Goal: Task Accomplishment & Management: Complete application form

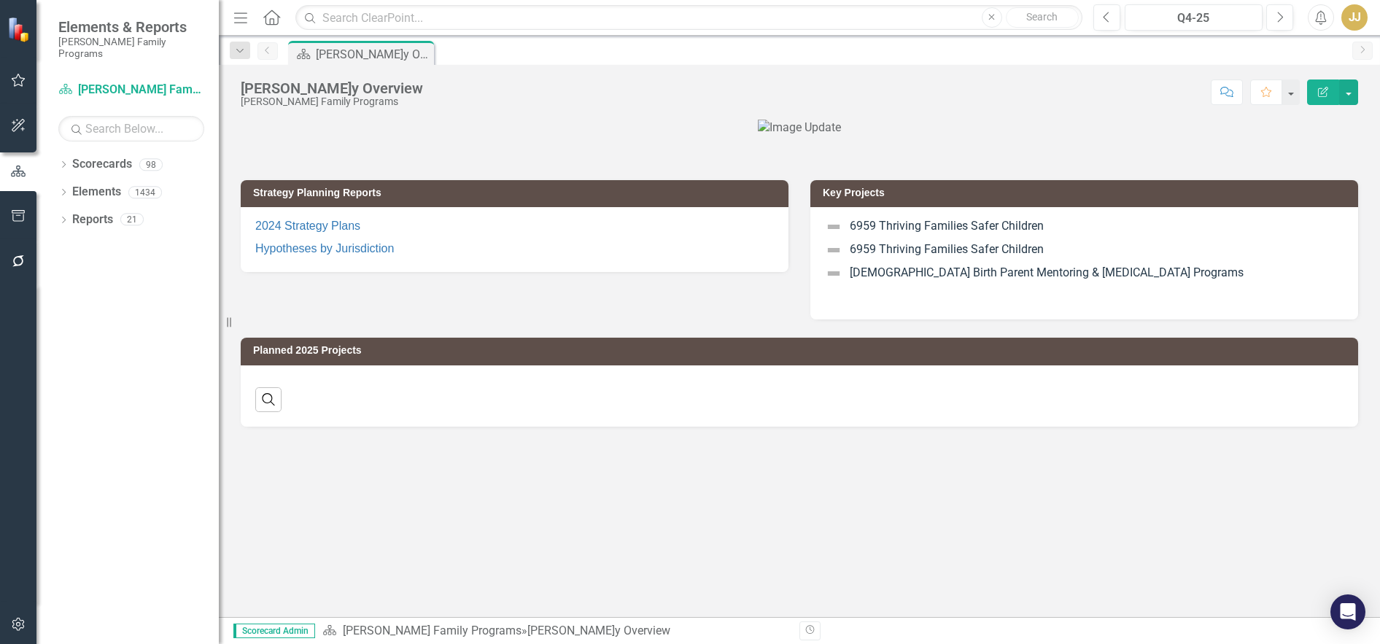
drag, startPoint x: 63, startPoint y: 152, endPoint x: 66, endPoint y: 171, distance: 18.4
click at [63, 162] on icon "Dropdown" at bounding box center [63, 166] width 10 height 8
click at [72, 188] on icon "Dropdown" at bounding box center [71, 192] width 11 height 9
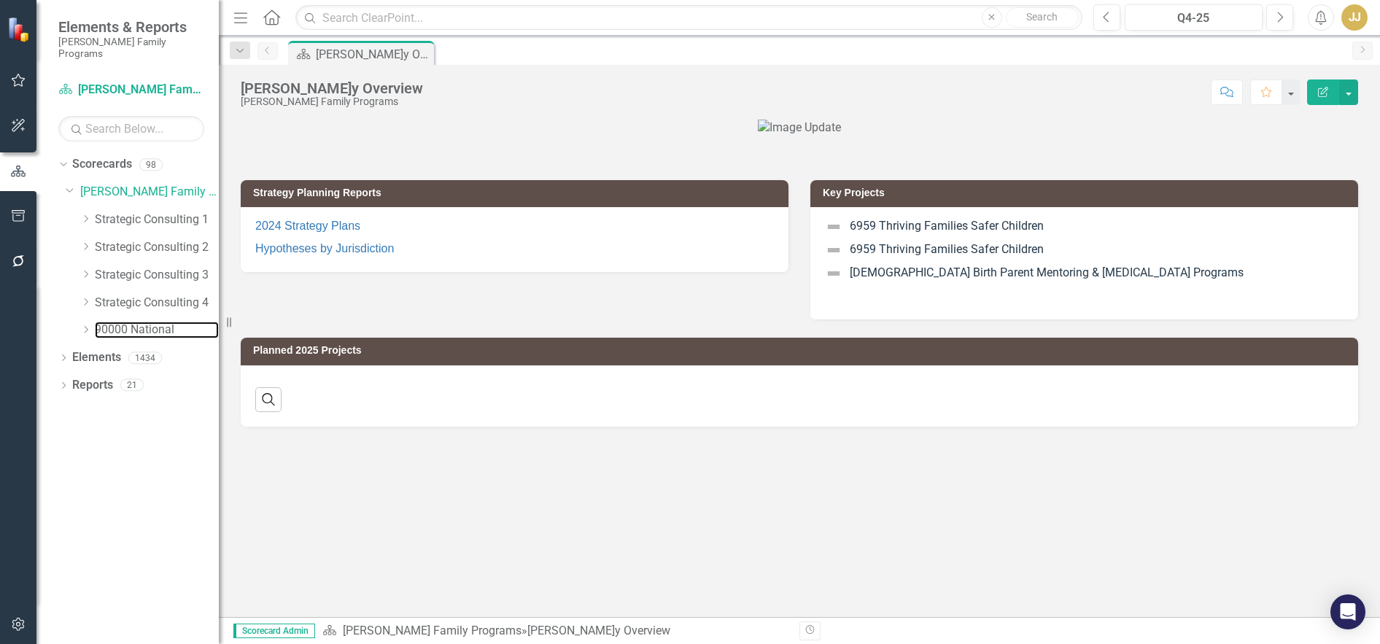
click at [143, 322] on link "90000 National" at bounding box center [157, 330] width 124 height 17
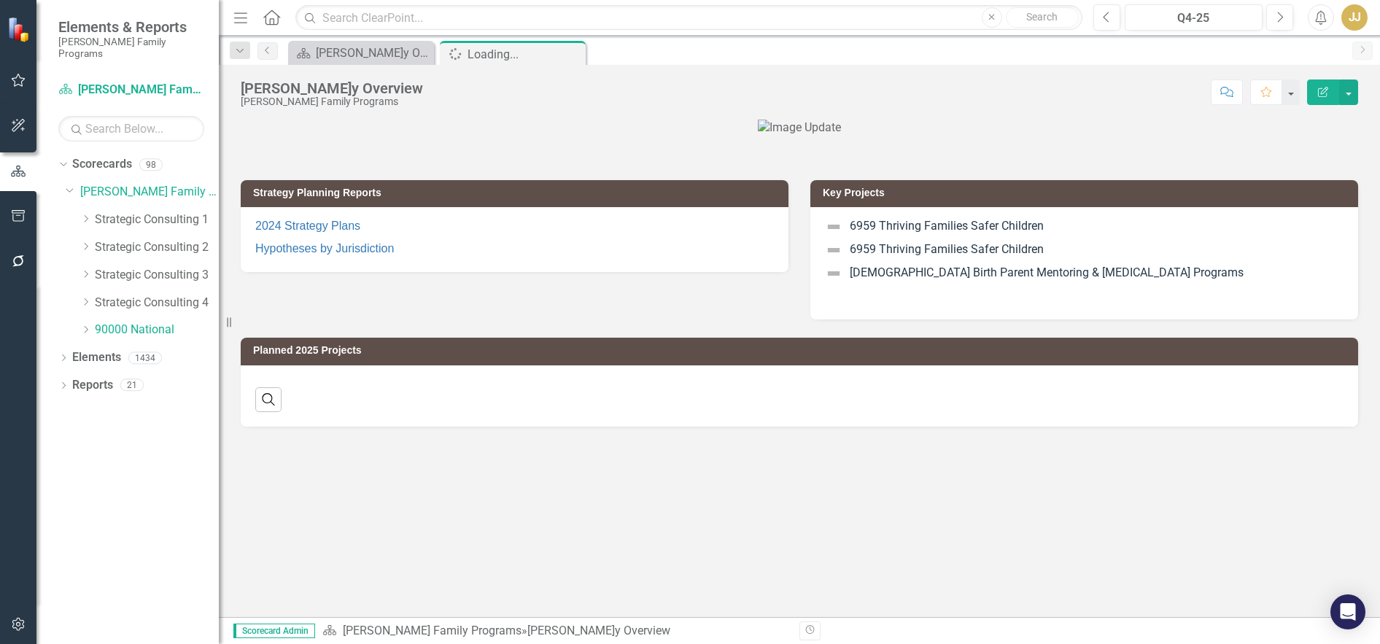
click at [90, 325] on icon "Dropdown" at bounding box center [85, 329] width 11 height 9
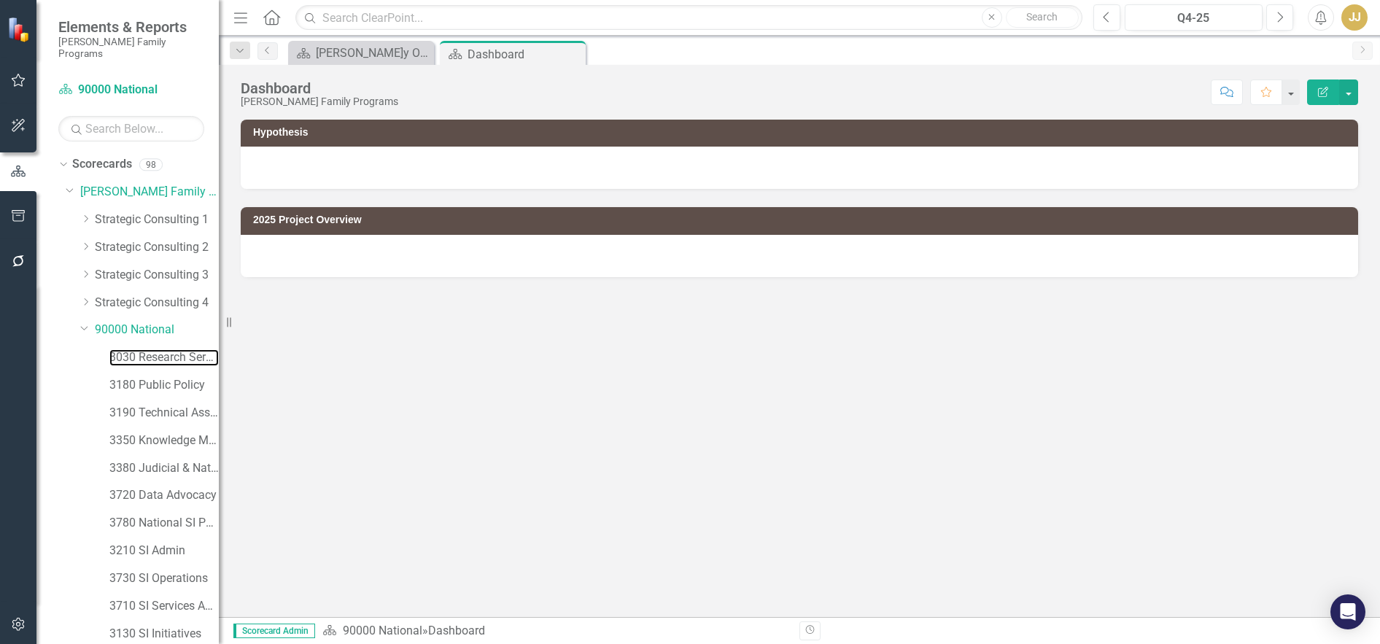
click at [142, 349] on link "3030 Research Services" at bounding box center [163, 357] width 109 height 17
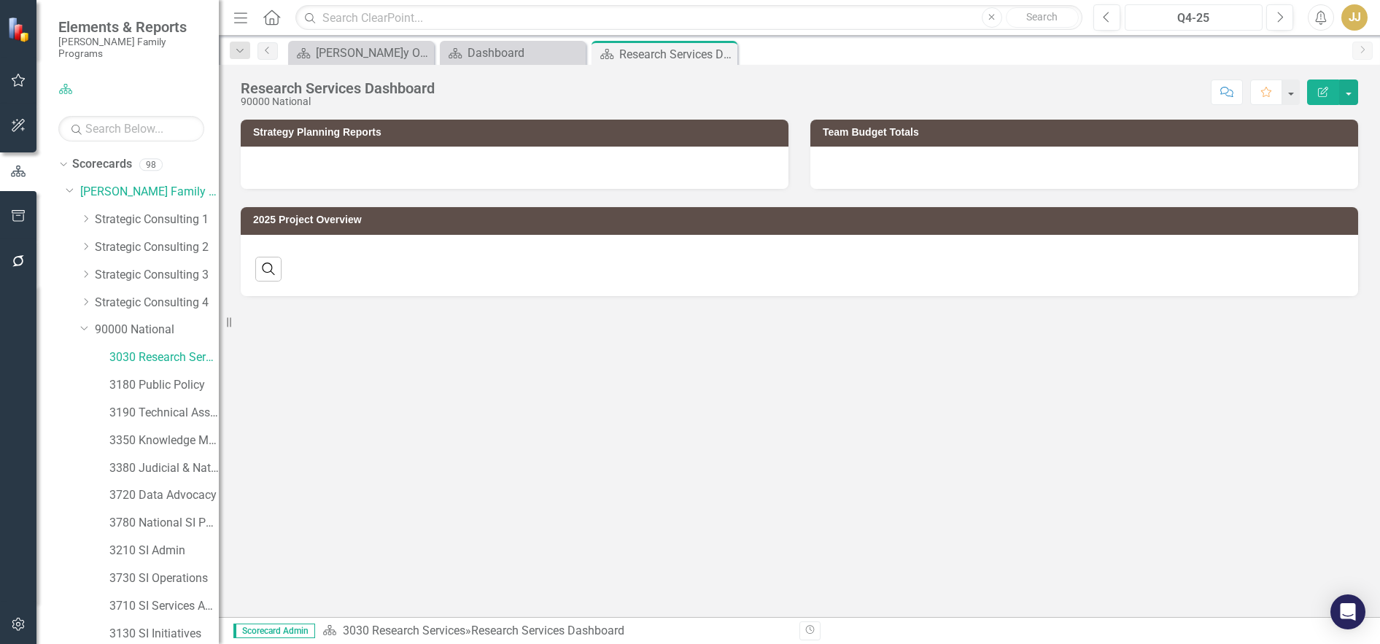
click at [1197, 17] on div "Q4-25" at bounding box center [1194, 18] width 128 height 18
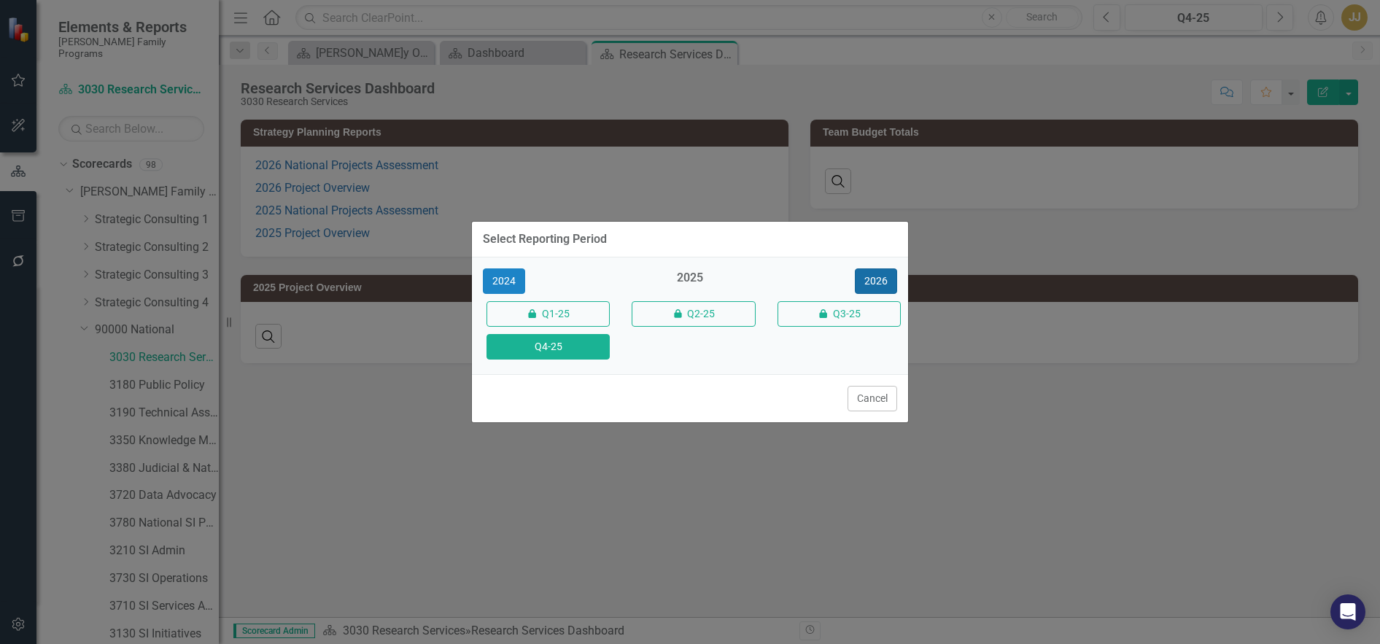
click at [876, 285] on button "2026" at bounding box center [876, 282] width 42 height 26
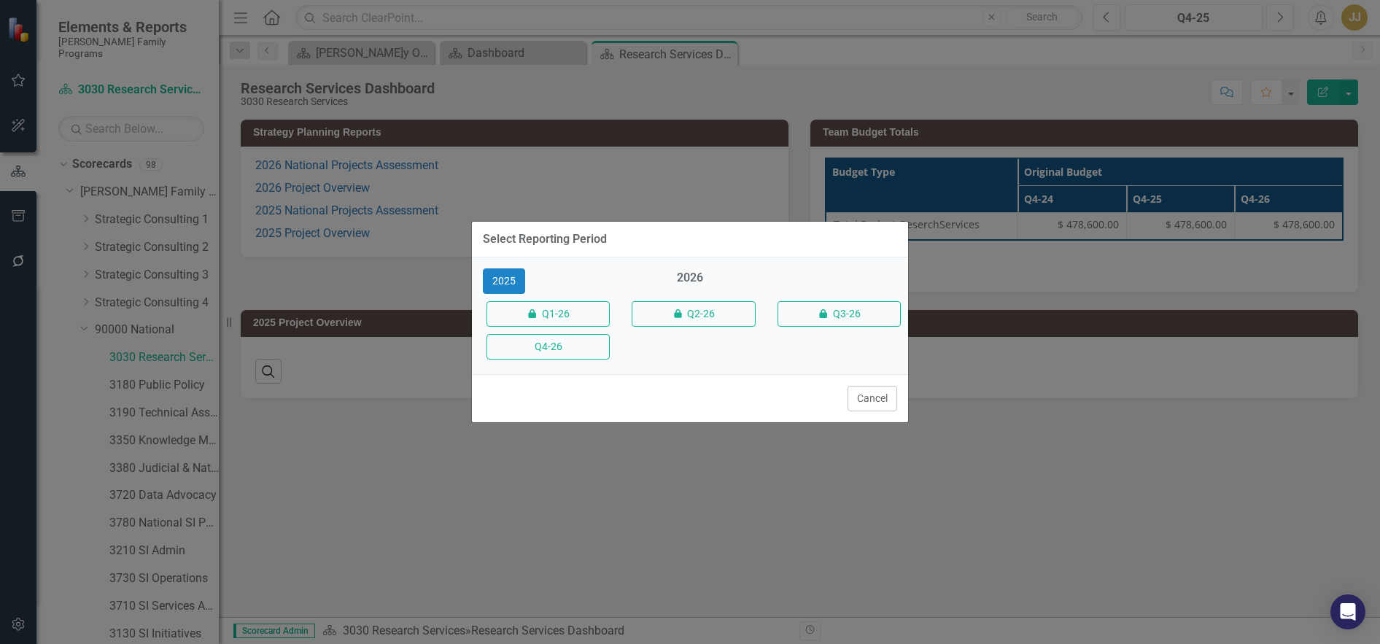
click at [576, 355] on button "Q4-26" at bounding box center [548, 347] width 123 height 26
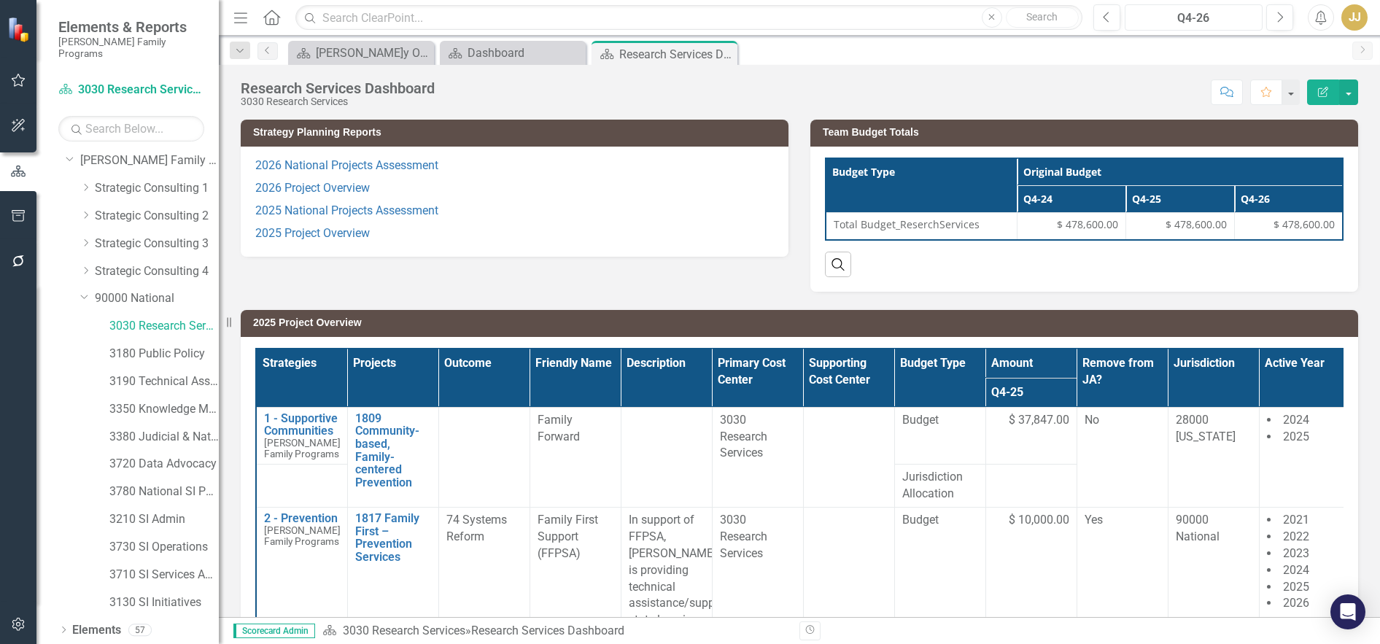
scroll to position [49, 0]
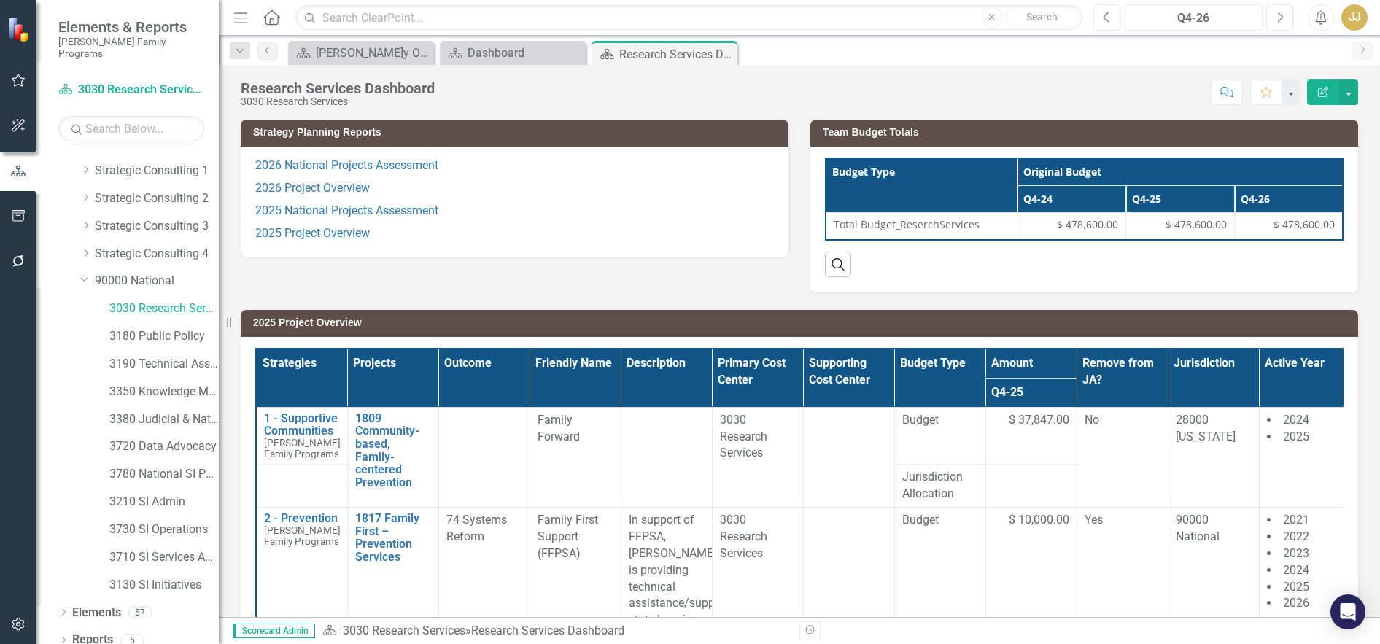
click at [57, 626] on div "Dropdown Scorecards 98 Dropdown[PERSON_NAME]y Family Programs Dropdown Strategi…" at bounding box center [127, 398] width 182 height 492
click at [61, 638] on icon "Dropdown" at bounding box center [63, 642] width 10 height 8
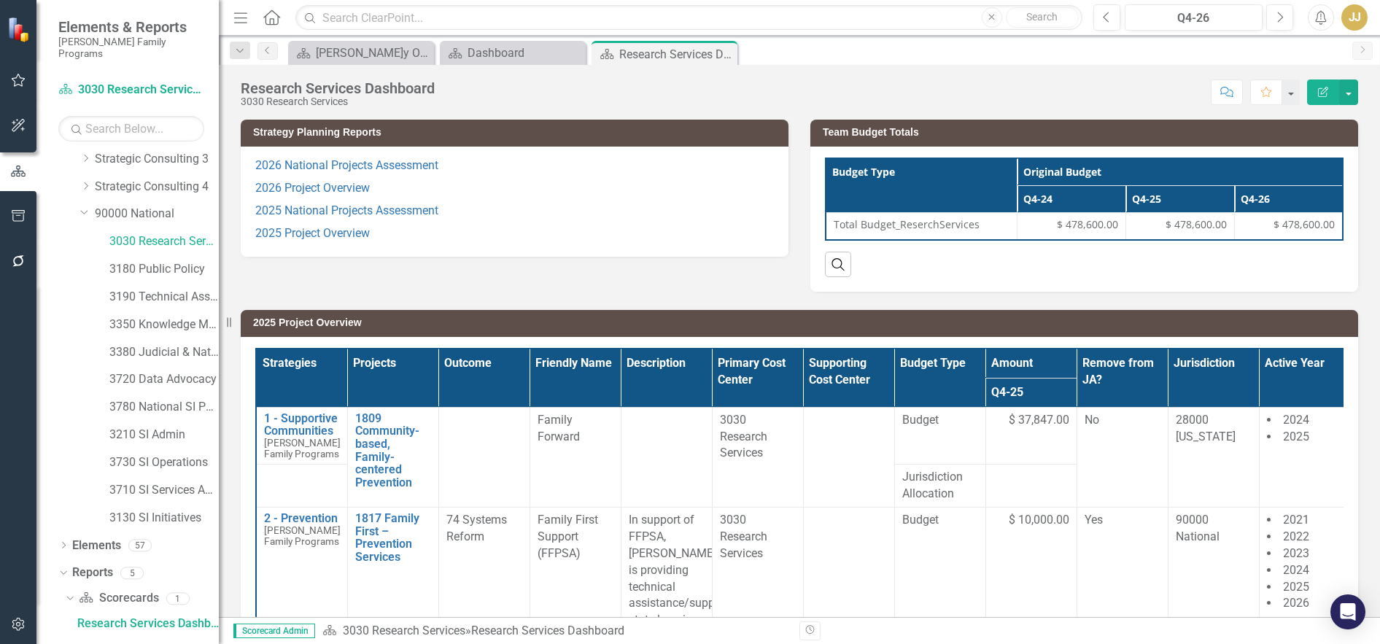
scroll to position [204, 0]
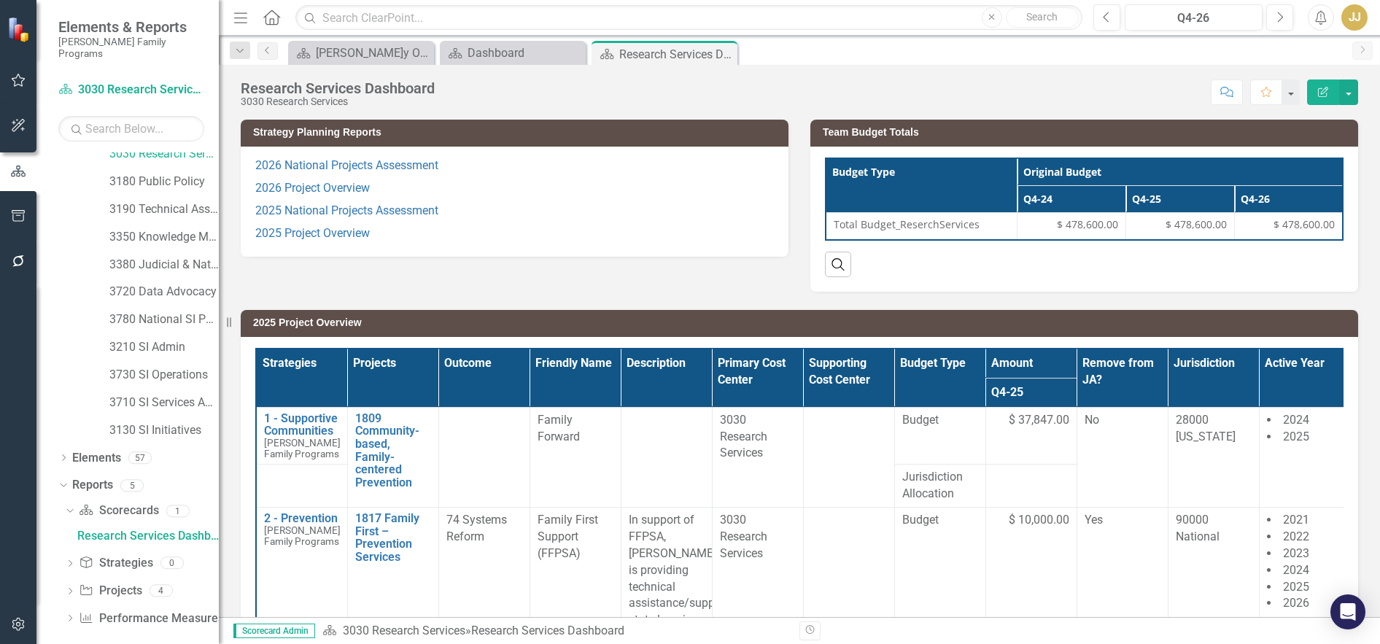
click at [71, 589] on icon "Dropdown" at bounding box center [70, 593] width 10 height 8
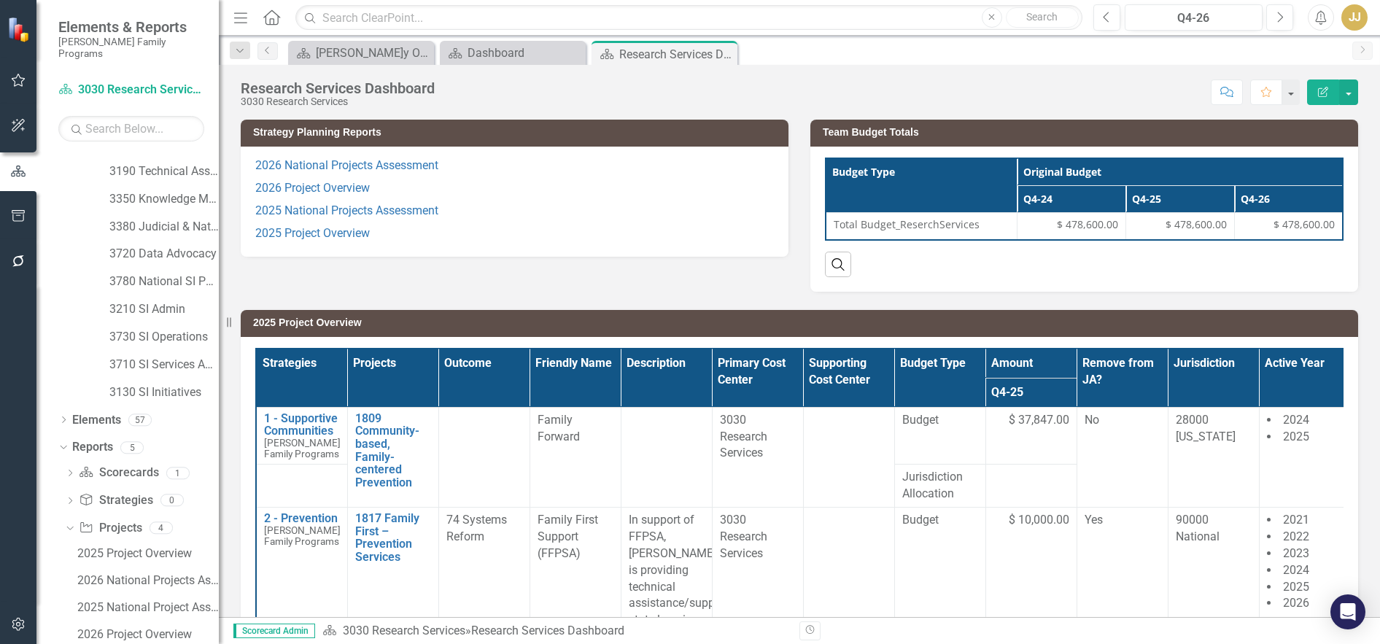
scroll to position [285, 0]
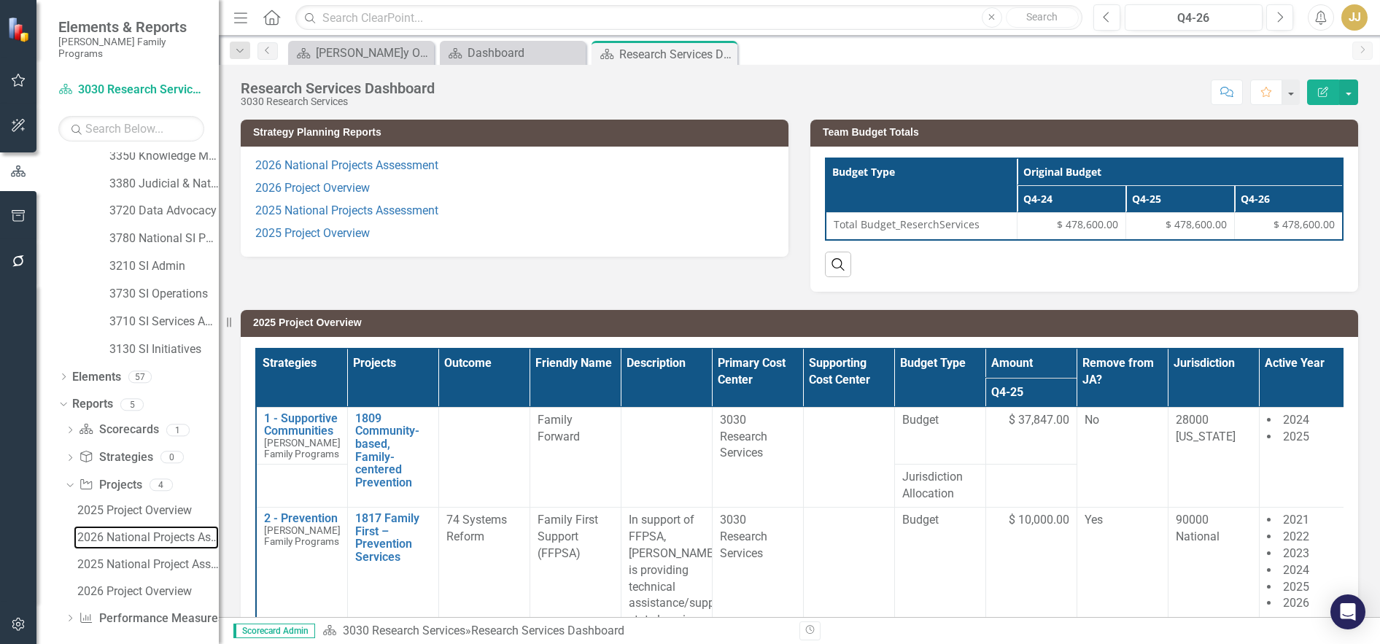
click at [171, 531] on div "2026 National Projects Assessment" at bounding box center [148, 537] width 142 height 13
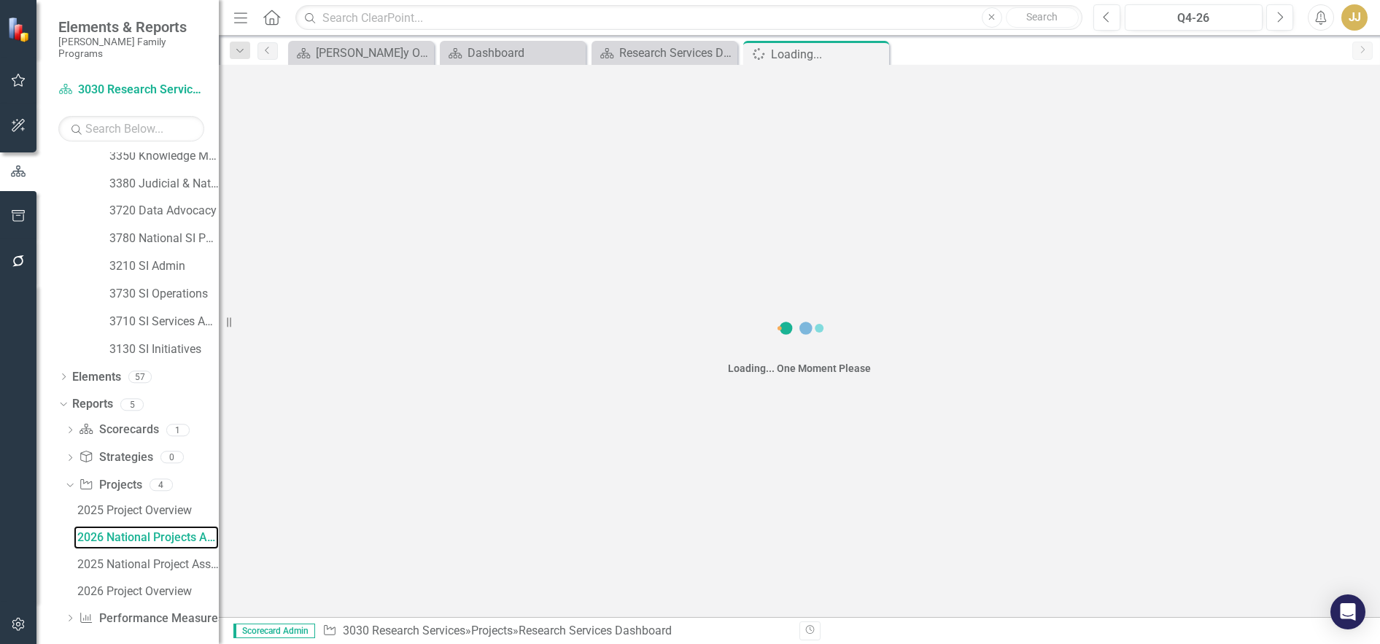
scroll to position [177, 0]
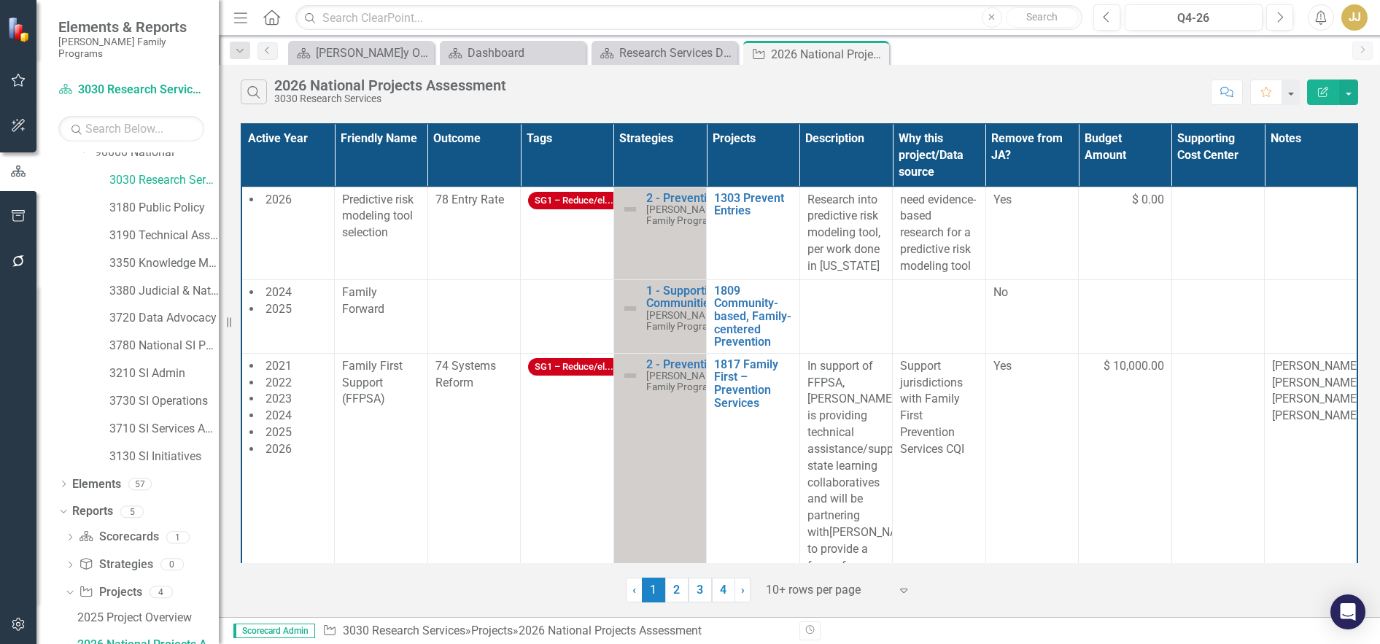
click at [860, 595] on div at bounding box center [828, 591] width 124 height 20
click at [822, 555] on div "Display All Rows" at bounding box center [838, 565] width 161 height 24
click at [1337, 86] on button "Edit Report" at bounding box center [1323, 93] width 32 height 26
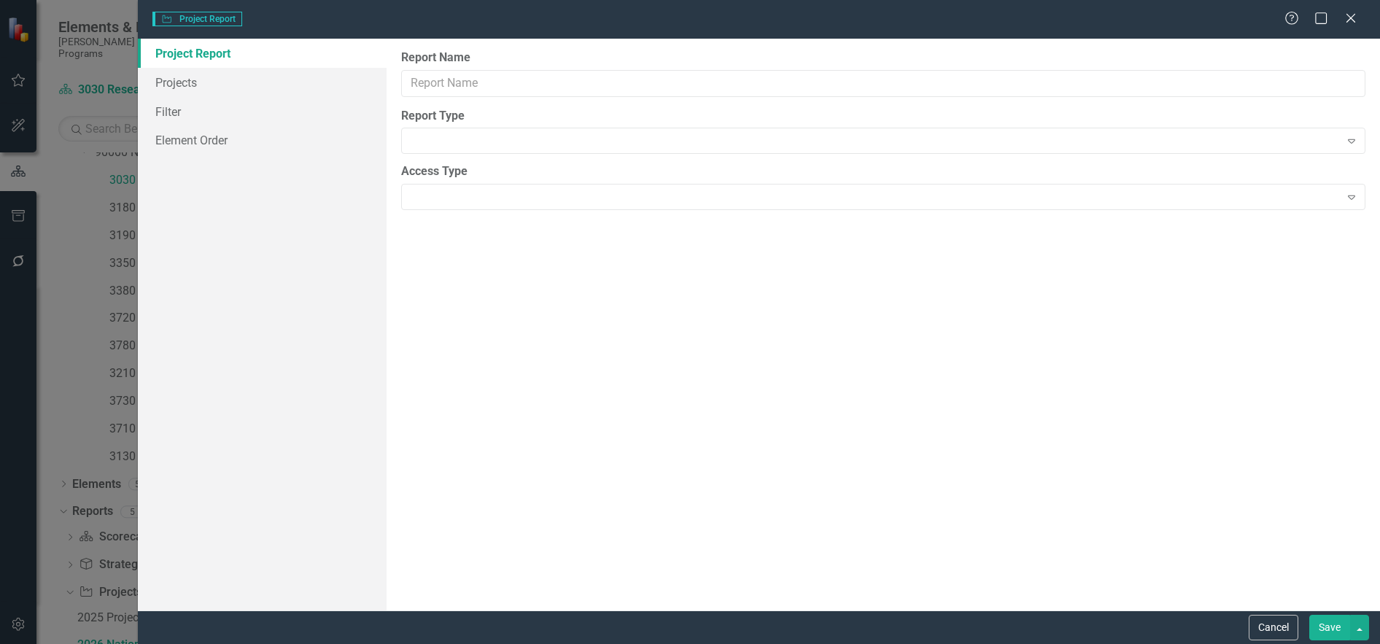
type input "2026 National Projects Assessment"
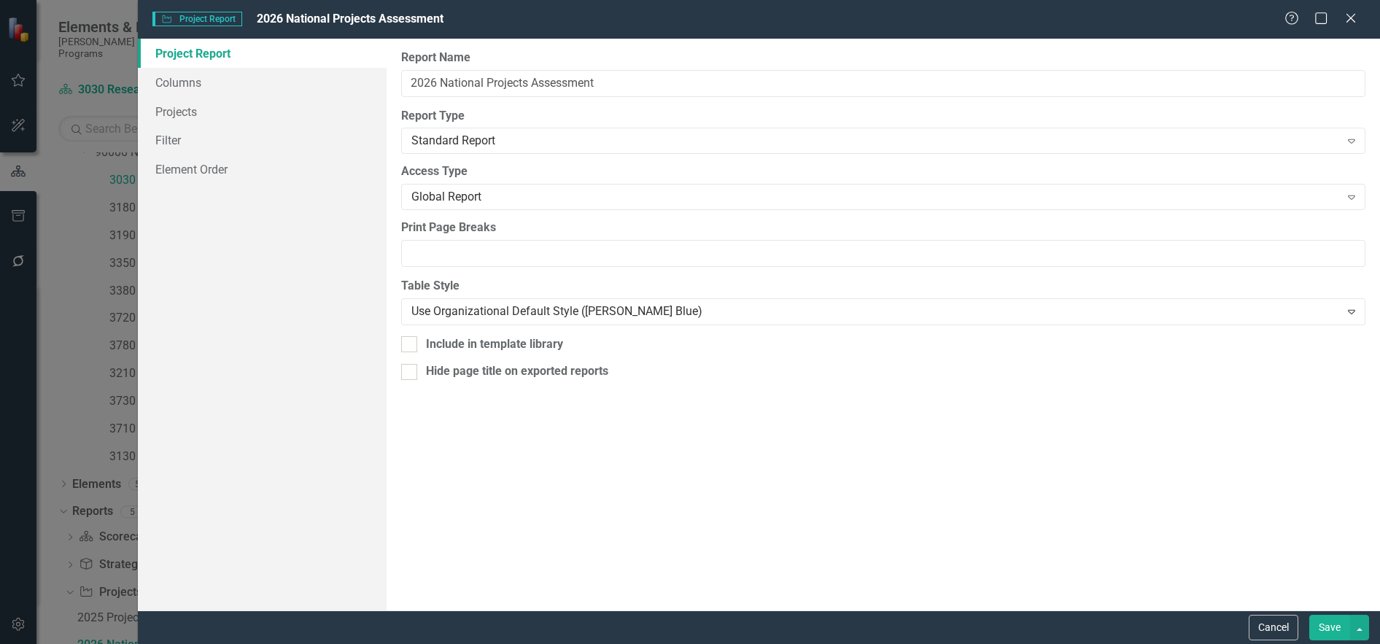
click at [1351, 19] on icon at bounding box center [1351, 18] width 9 height 9
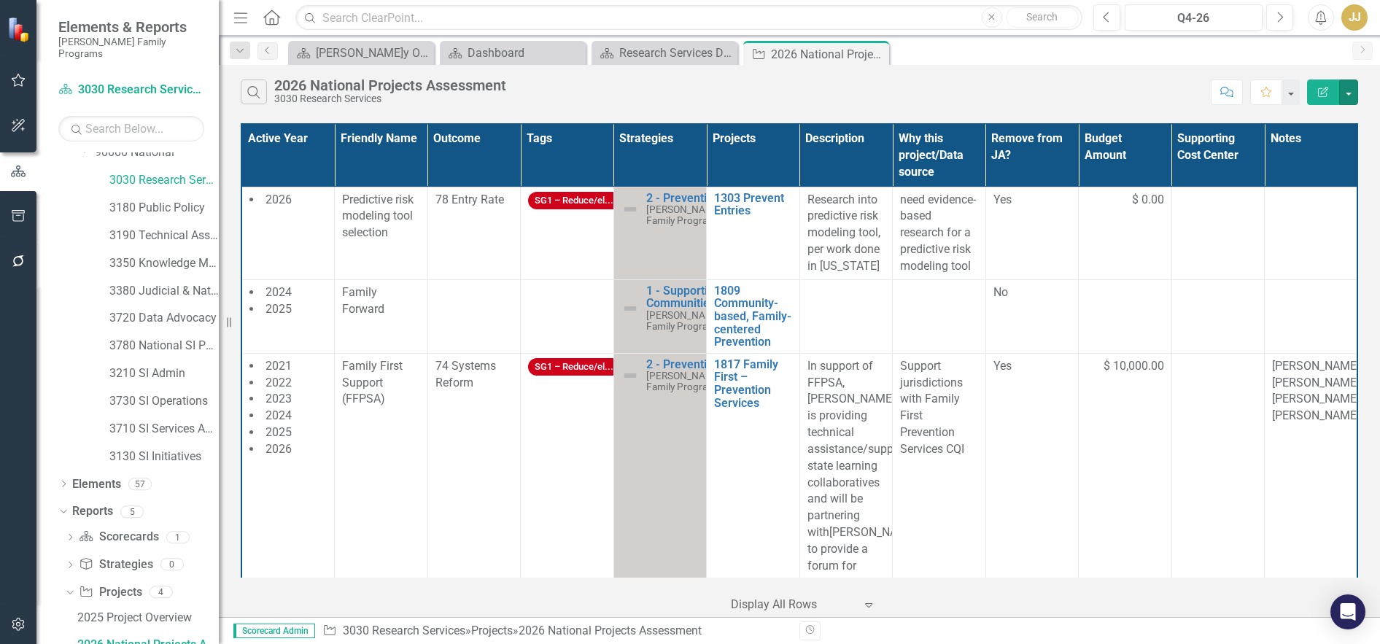
click at [1351, 89] on button "button" at bounding box center [1349, 93] width 19 height 26
click at [1345, 180] on link "Excel Export to Excel" at bounding box center [1300, 175] width 115 height 27
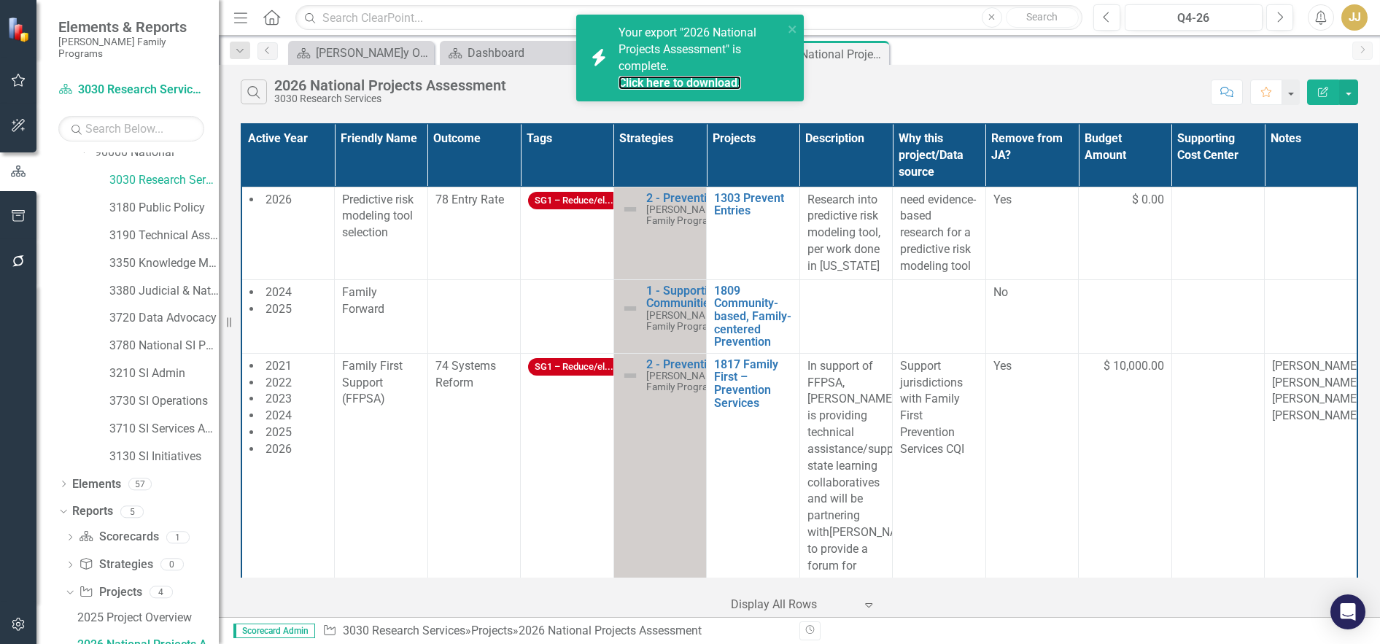
click at [680, 85] on link "Click here to download." at bounding box center [680, 83] width 123 height 14
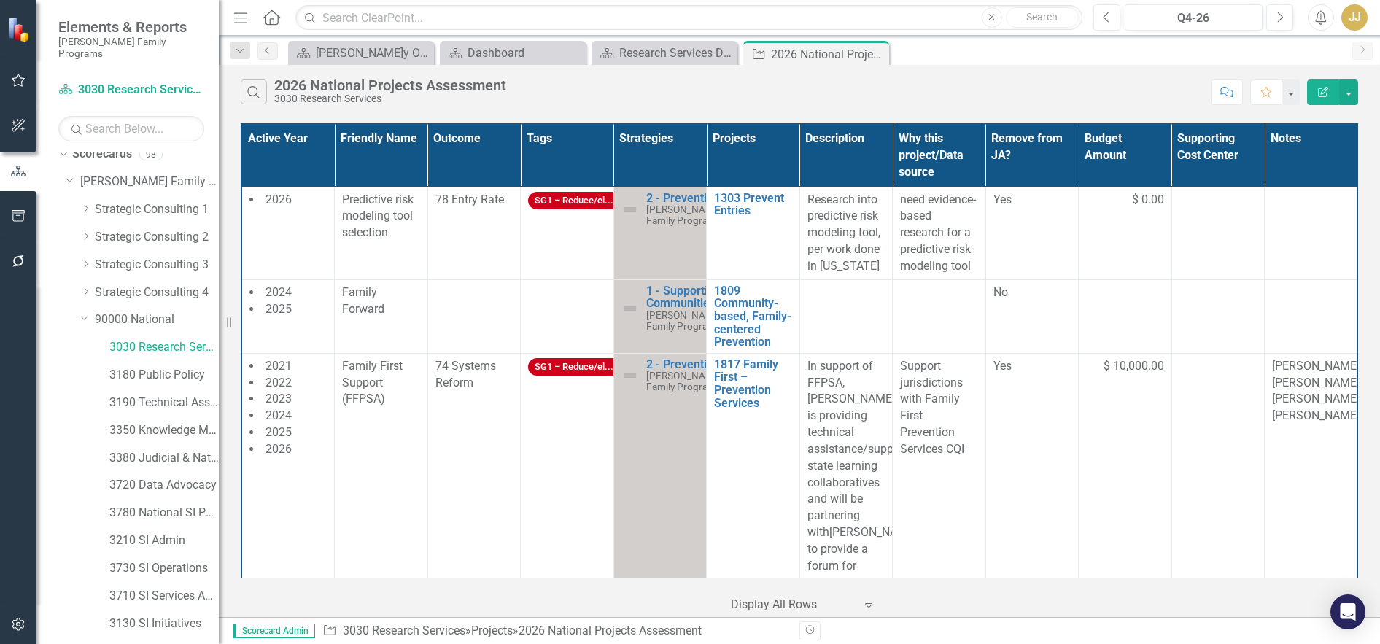
scroll to position [0, 0]
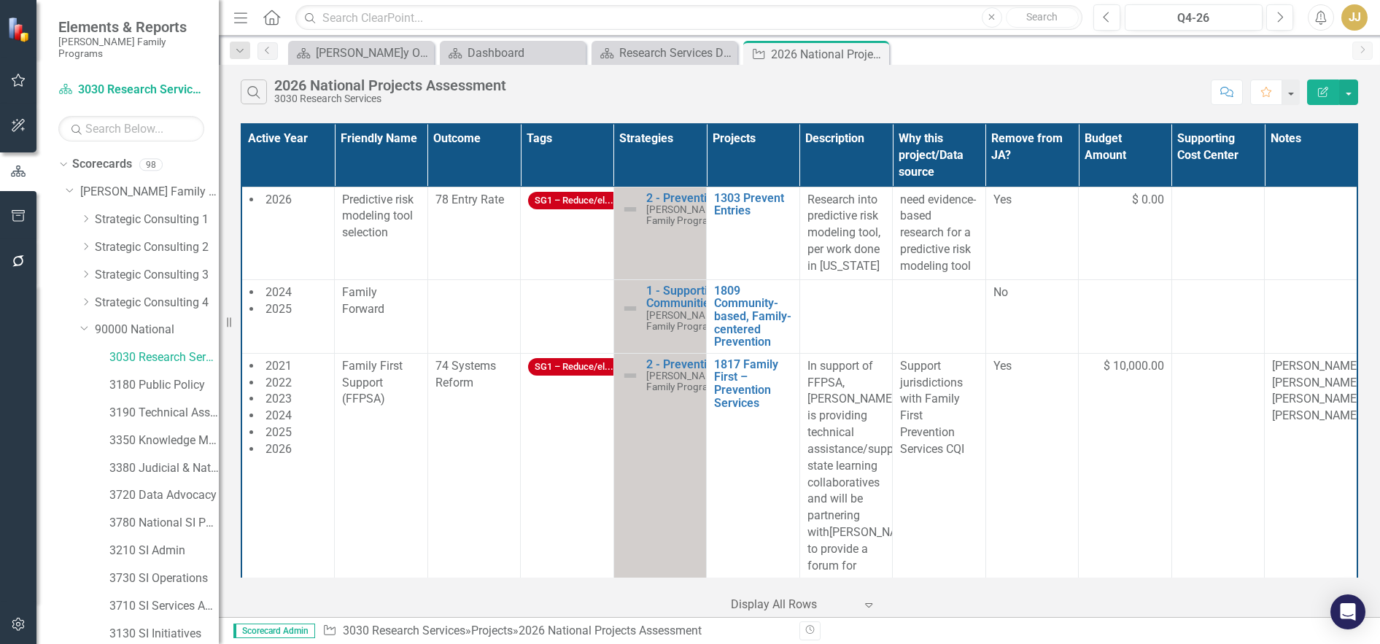
drag, startPoint x: 653, startPoint y: 87, endPoint x: 701, endPoint y: 80, distance: 48.6
click at [653, 87] on div "Search 2026 National Projects Assessment 3030 Research Services" at bounding box center [722, 92] width 963 height 25
click at [0, 0] on icon "Close" at bounding box center [0, 0] width 0 height 0
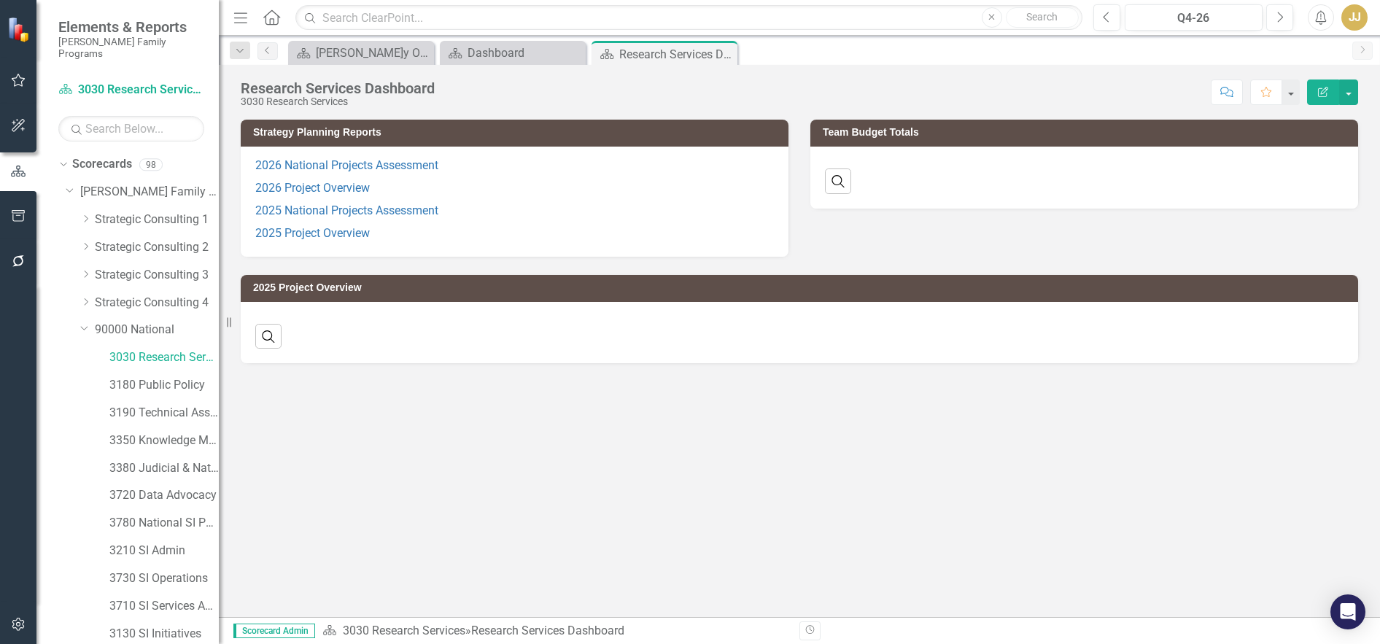
scroll to position [0, 49]
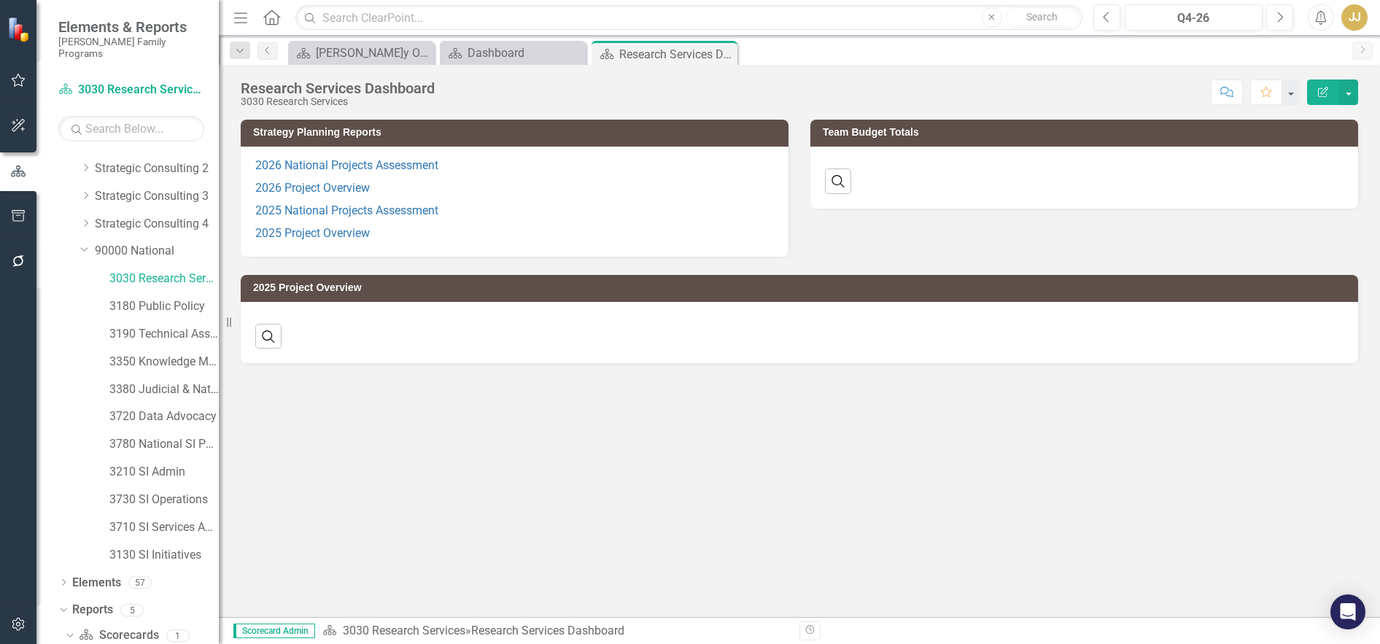
drag, startPoint x: 728, startPoint y: 55, endPoint x: 709, endPoint y: 58, distance: 19.2
click at [0, 0] on icon "Close" at bounding box center [0, 0] width 0 height 0
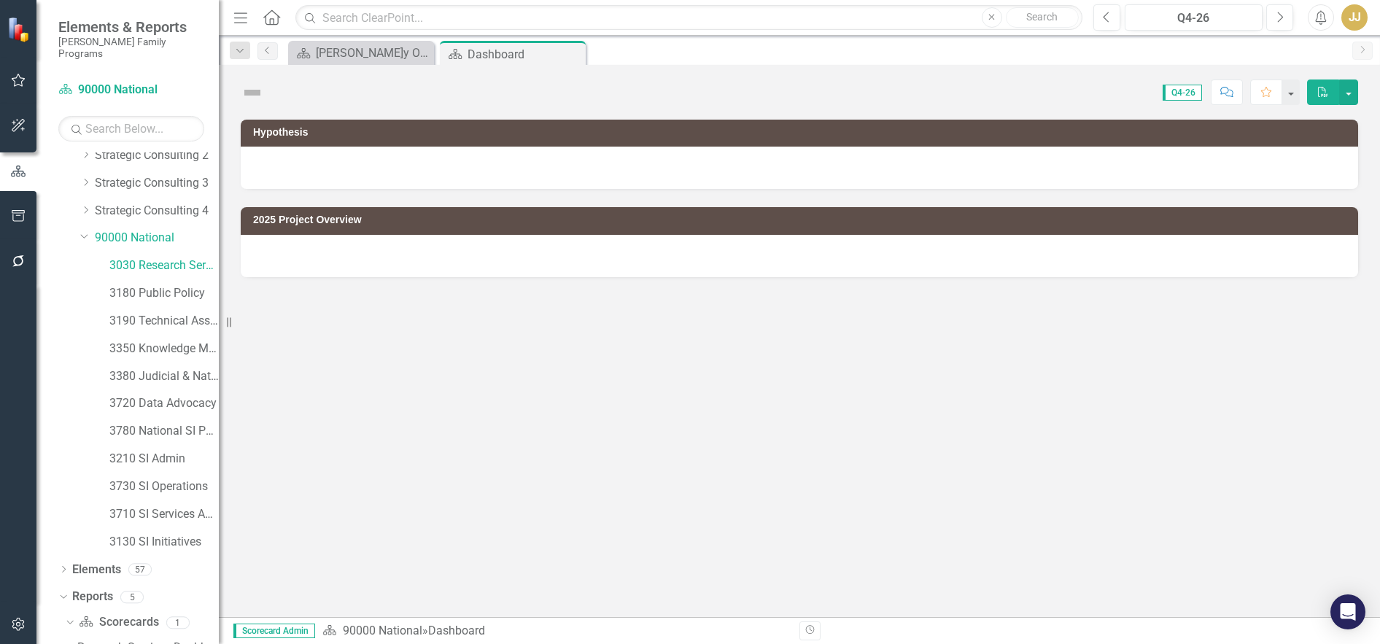
scroll to position [96, 0]
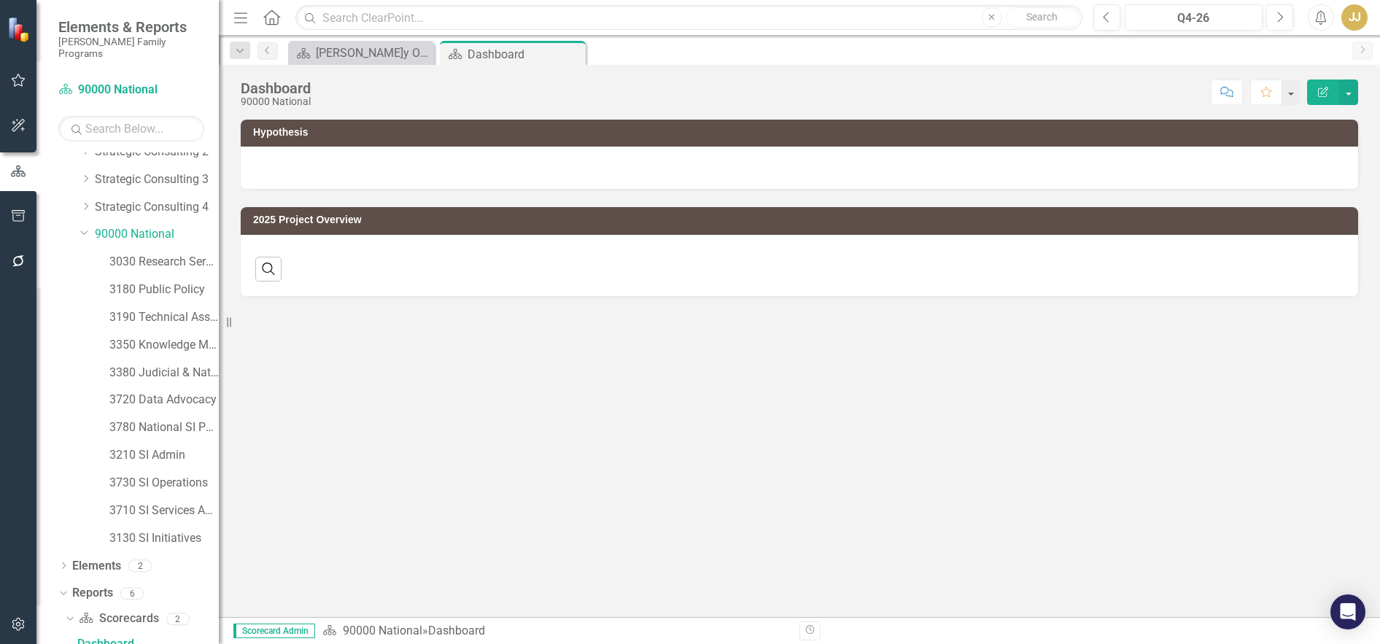
click at [0, 0] on icon "Close" at bounding box center [0, 0] width 0 height 0
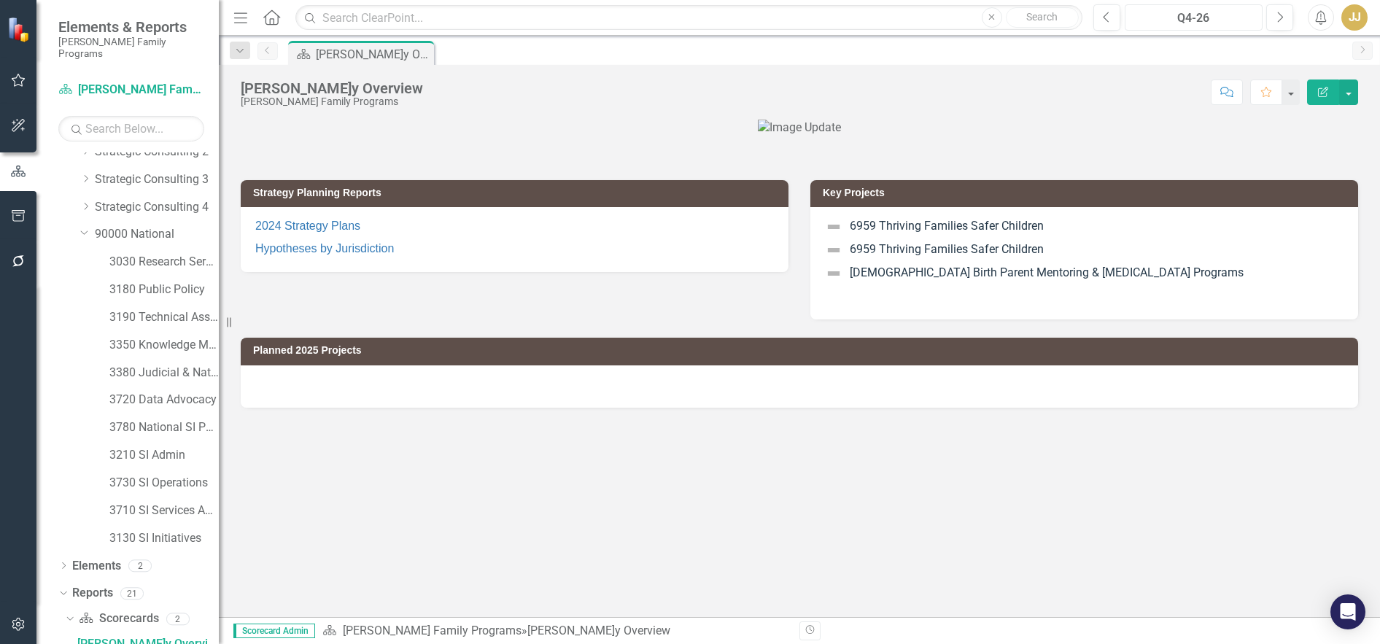
click at [1214, 18] on div "Q4-26" at bounding box center [1194, 18] width 128 height 18
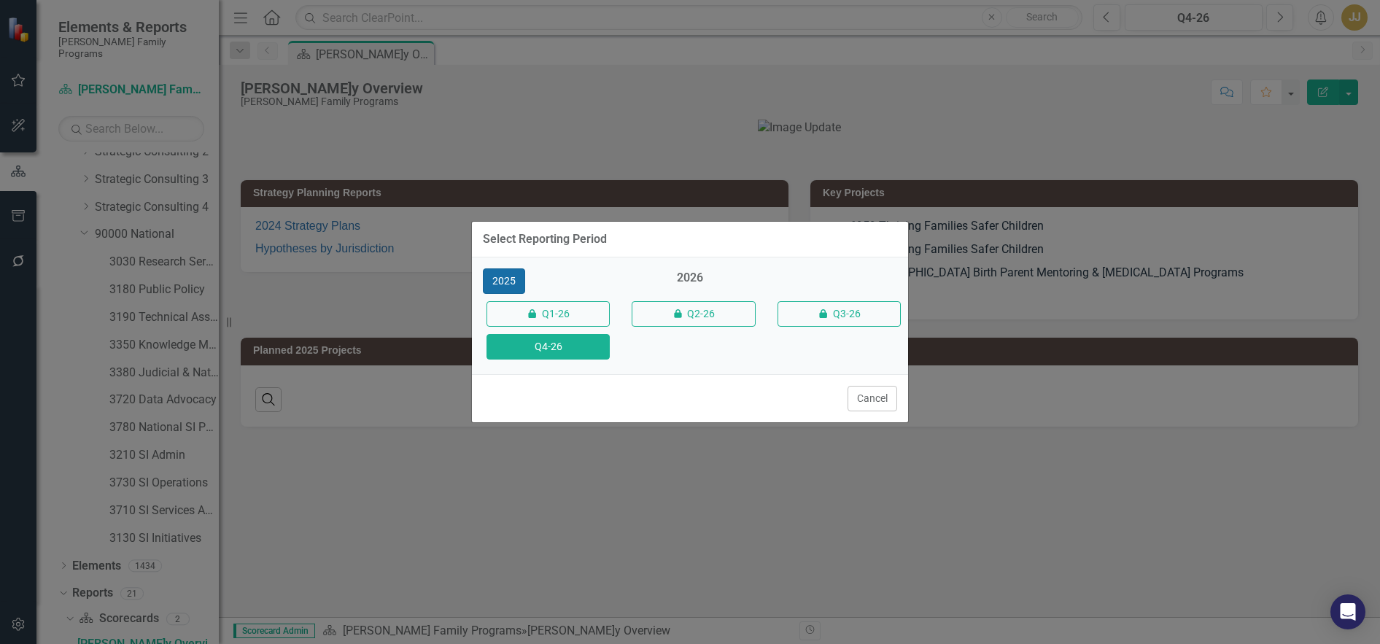
click at [495, 273] on button "2025" at bounding box center [504, 282] width 42 height 26
click at [556, 339] on button "Q4-25" at bounding box center [548, 347] width 123 height 26
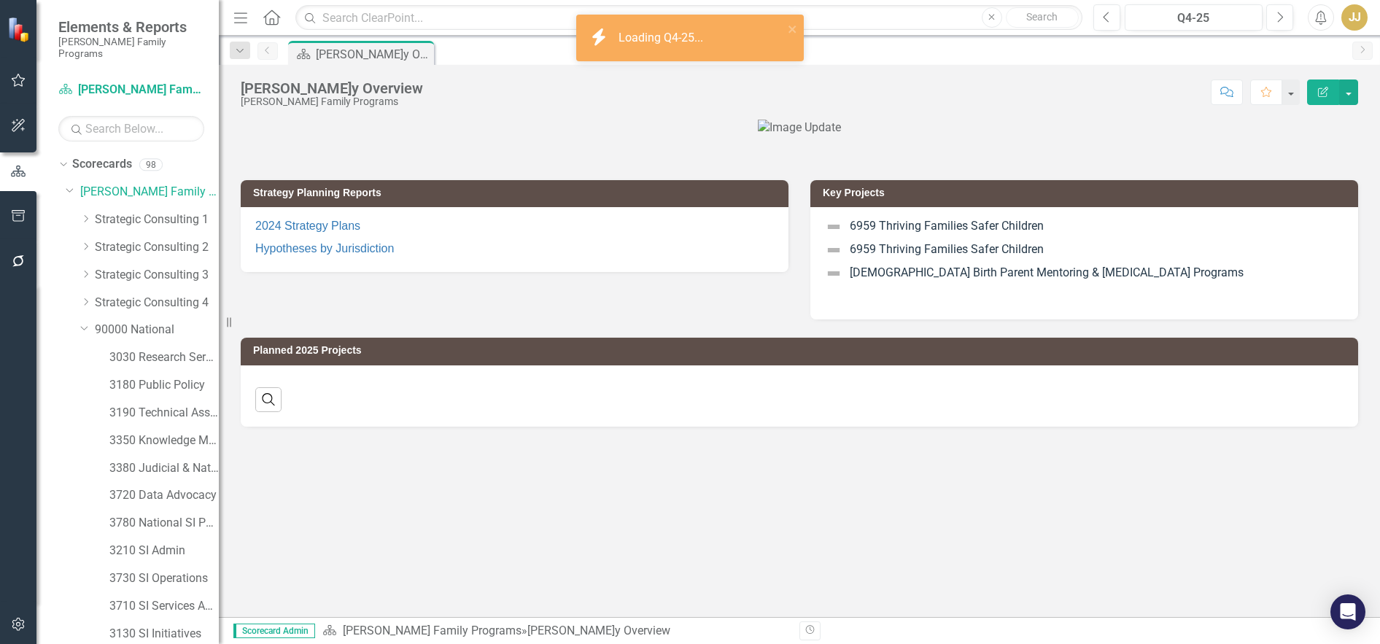
click at [86, 215] on icon "Dropdown" at bounding box center [85, 219] width 11 height 9
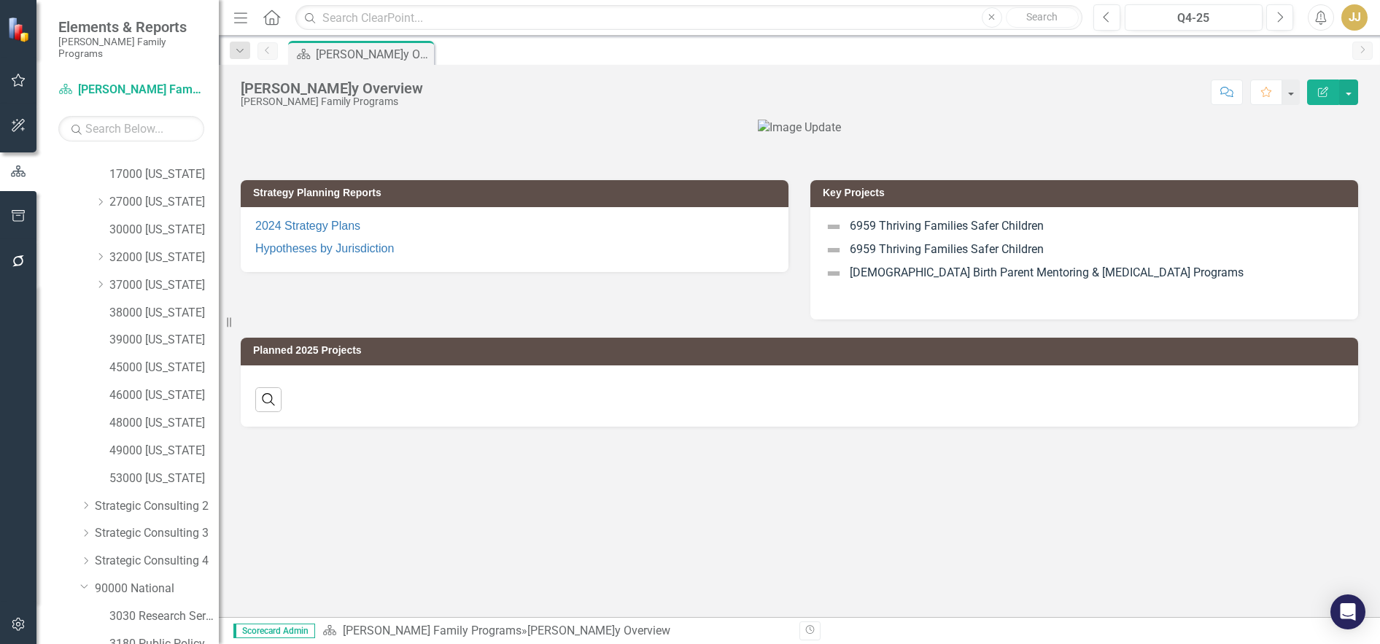
scroll to position [219, 0]
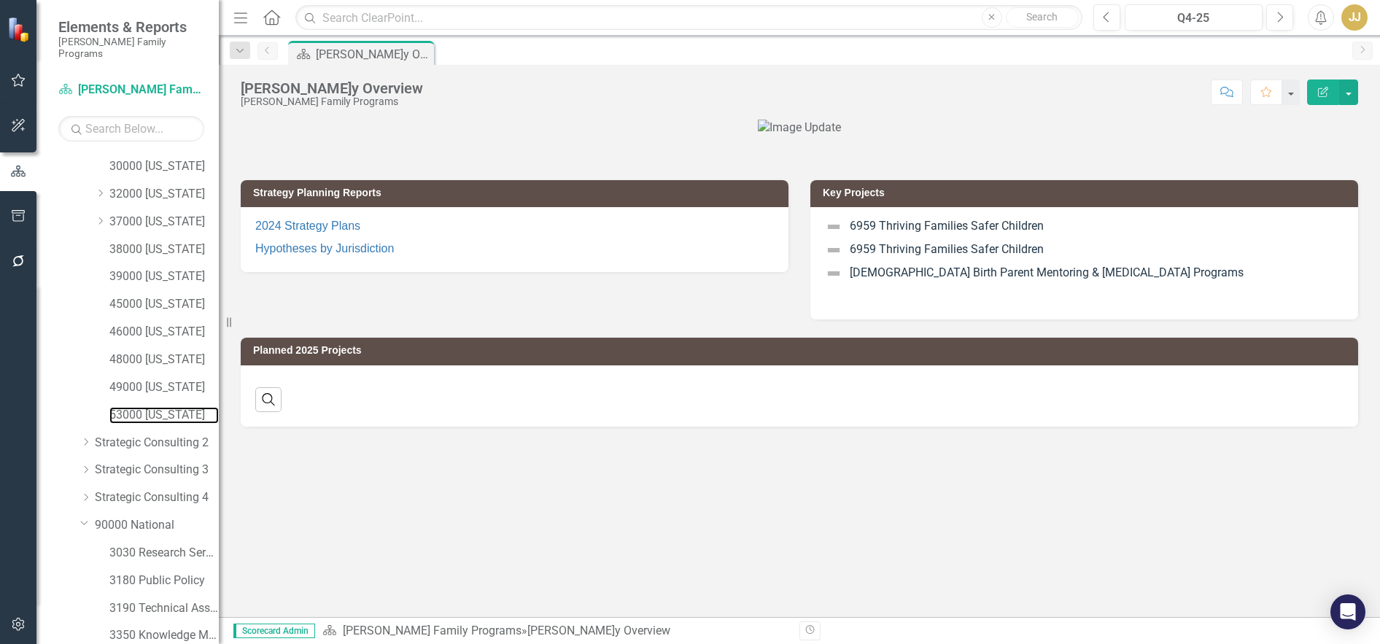
click at [178, 407] on link "53000 [US_STATE]" at bounding box center [163, 415] width 109 height 17
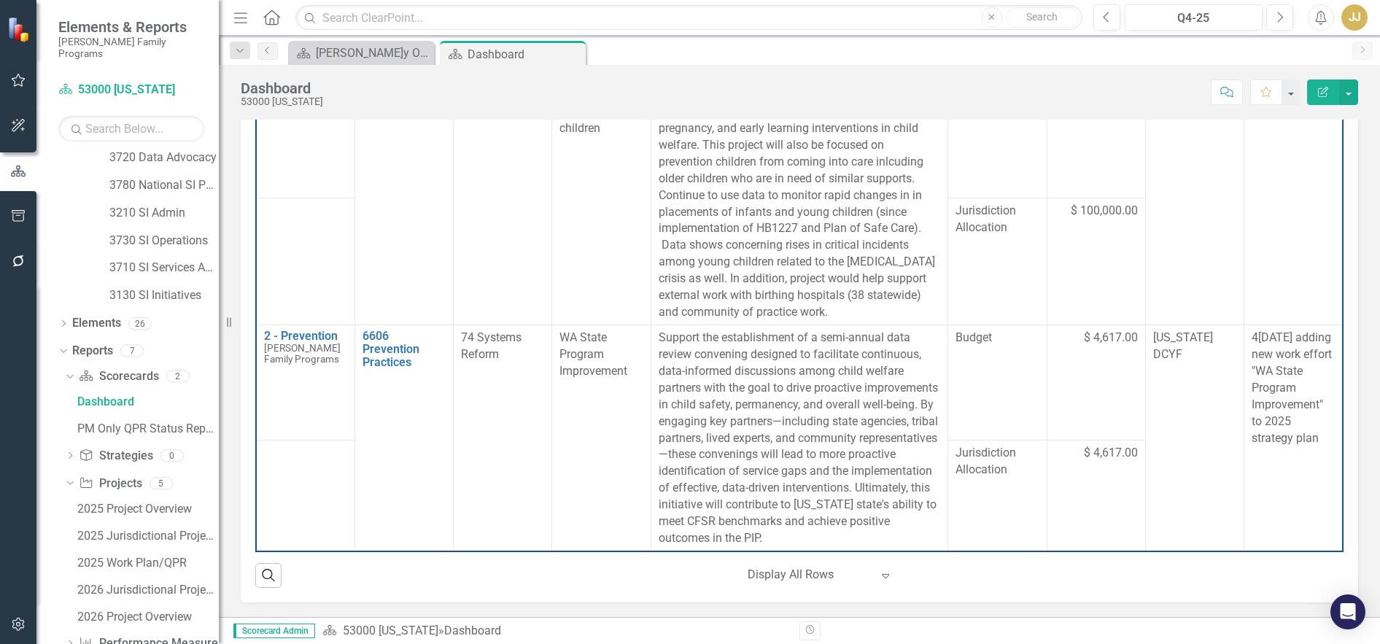
scroll to position [778, 0]
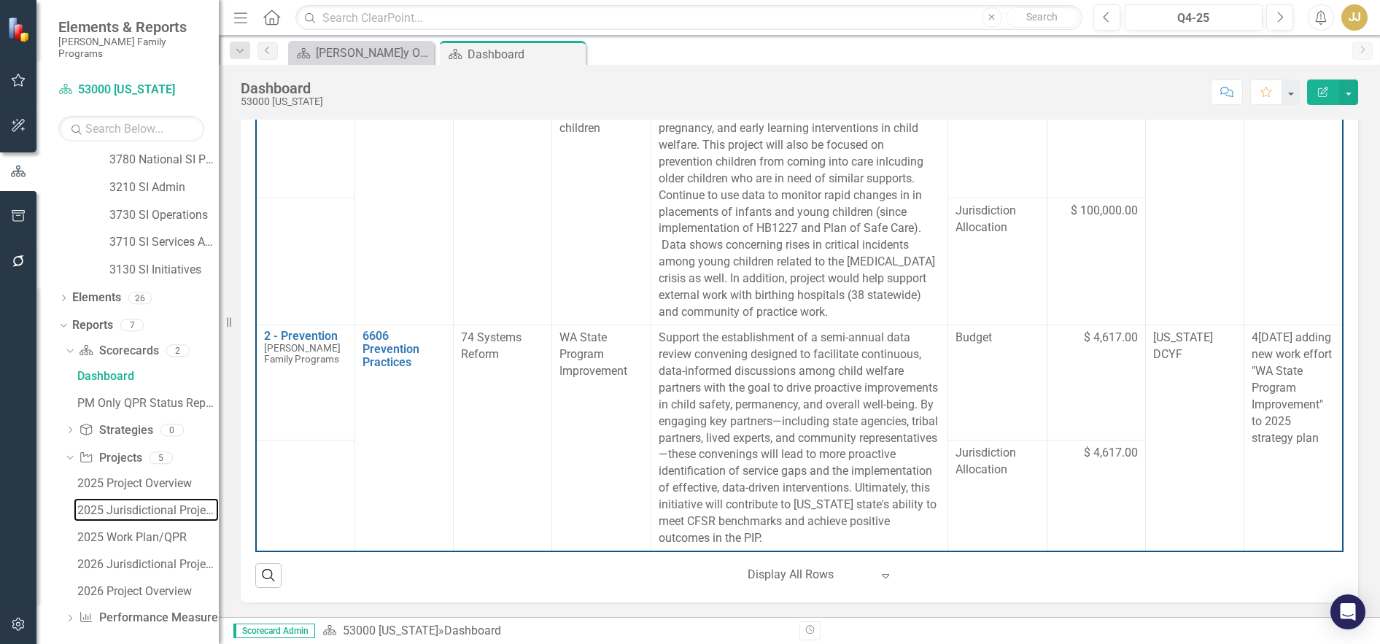
click at [150, 504] on div "2025 Jurisdictional Projects Assessment" at bounding box center [148, 510] width 142 height 13
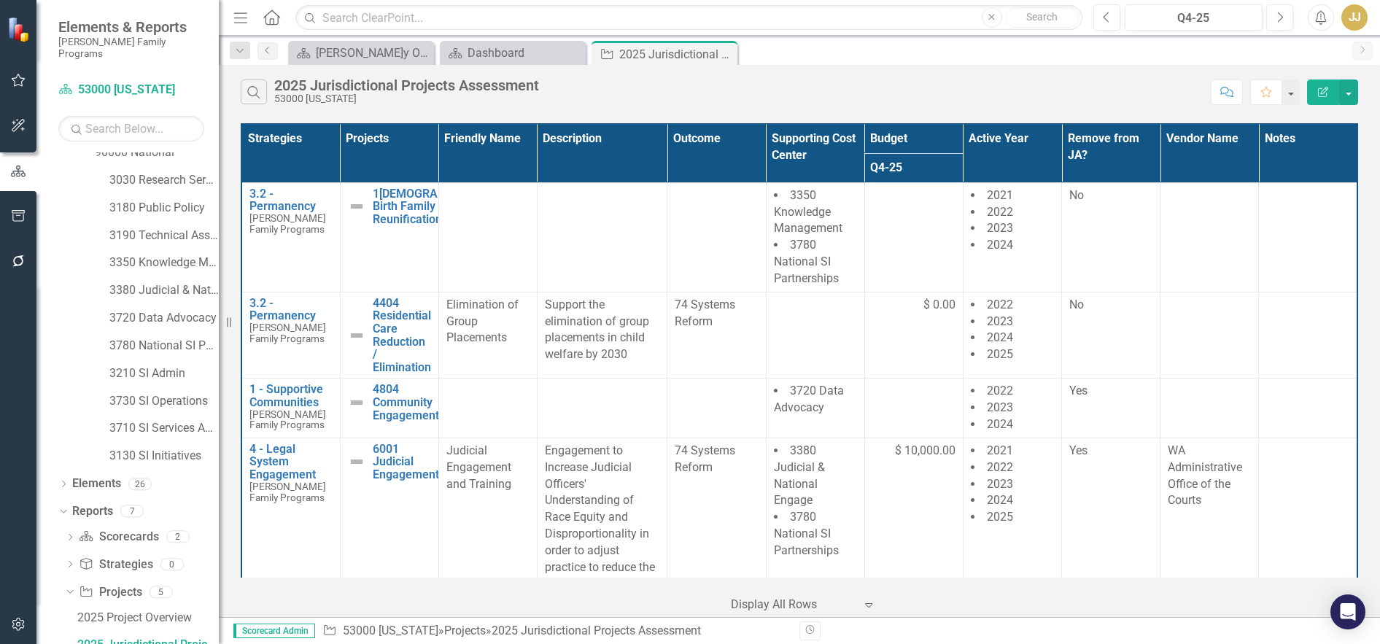
click at [64, 482] on icon "Dropdown" at bounding box center [63, 486] width 10 height 8
click at [68, 537] on icon "Dropdown" at bounding box center [71, 541] width 10 height 8
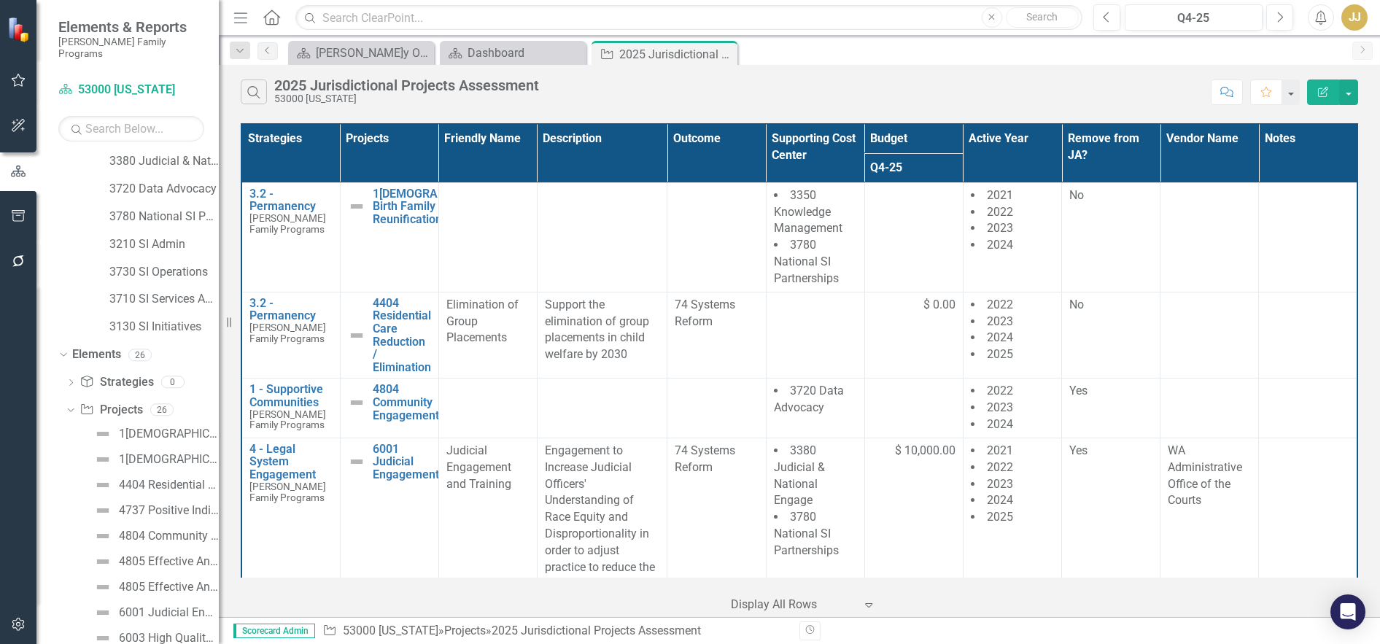
scroll to position [592, 0]
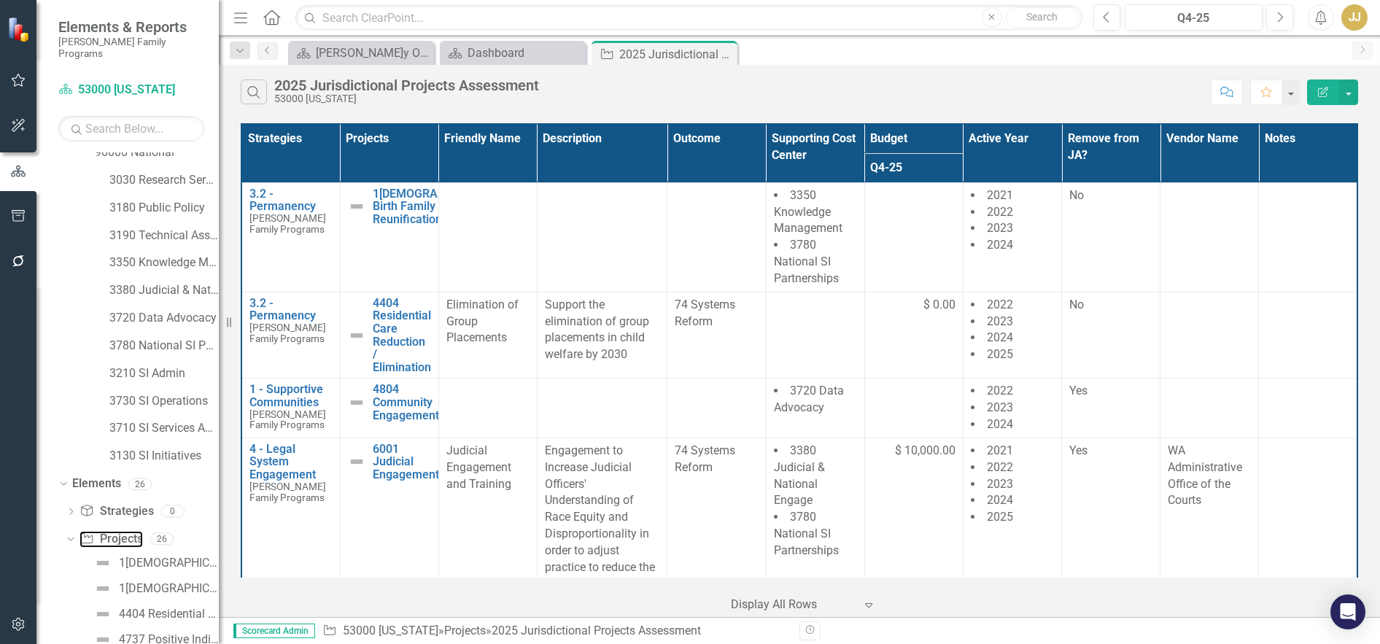
click at [113, 531] on link "Project Projects" at bounding box center [111, 539] width 63 height 17
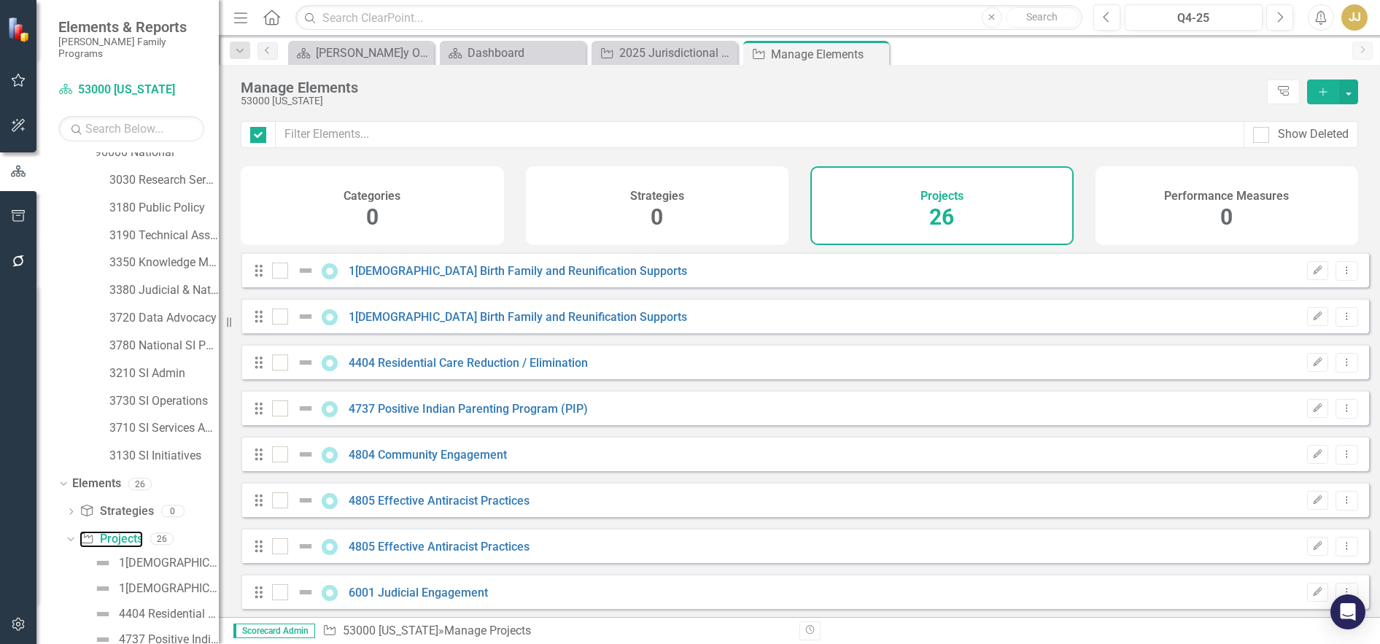
checkbox input "false"
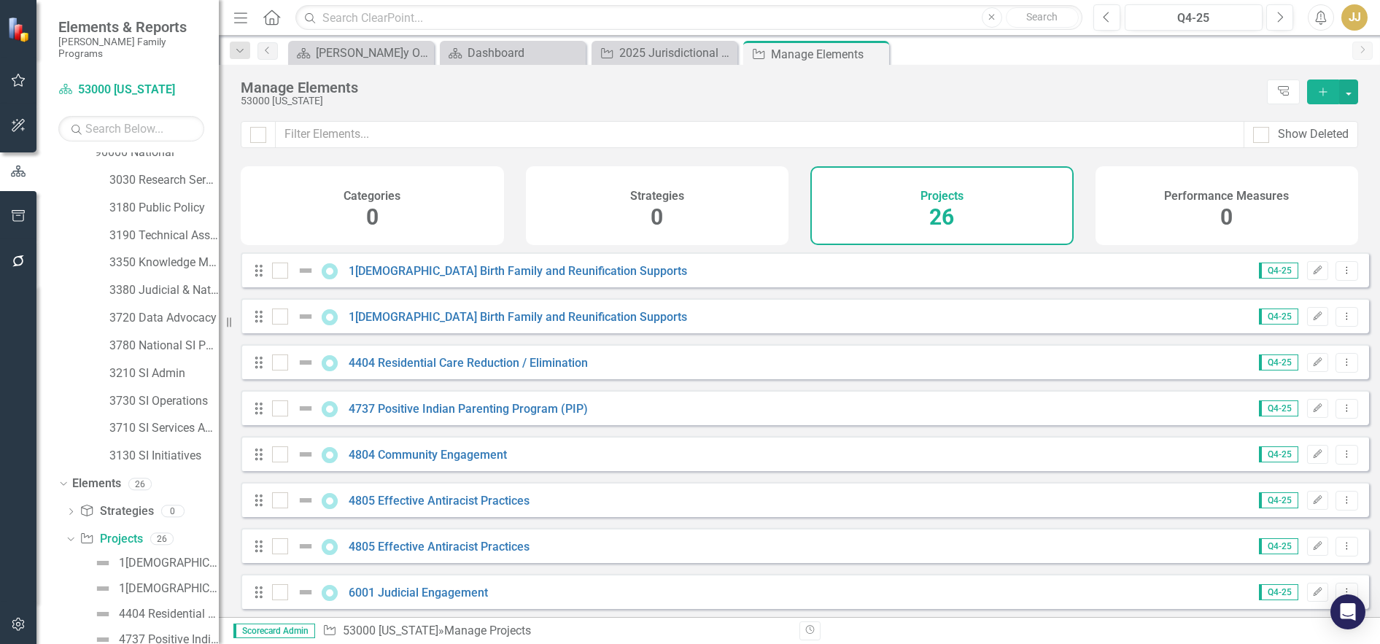
click at [1313, 90] on button "Add" at bounding box center [1323, 92] width 32 height 25
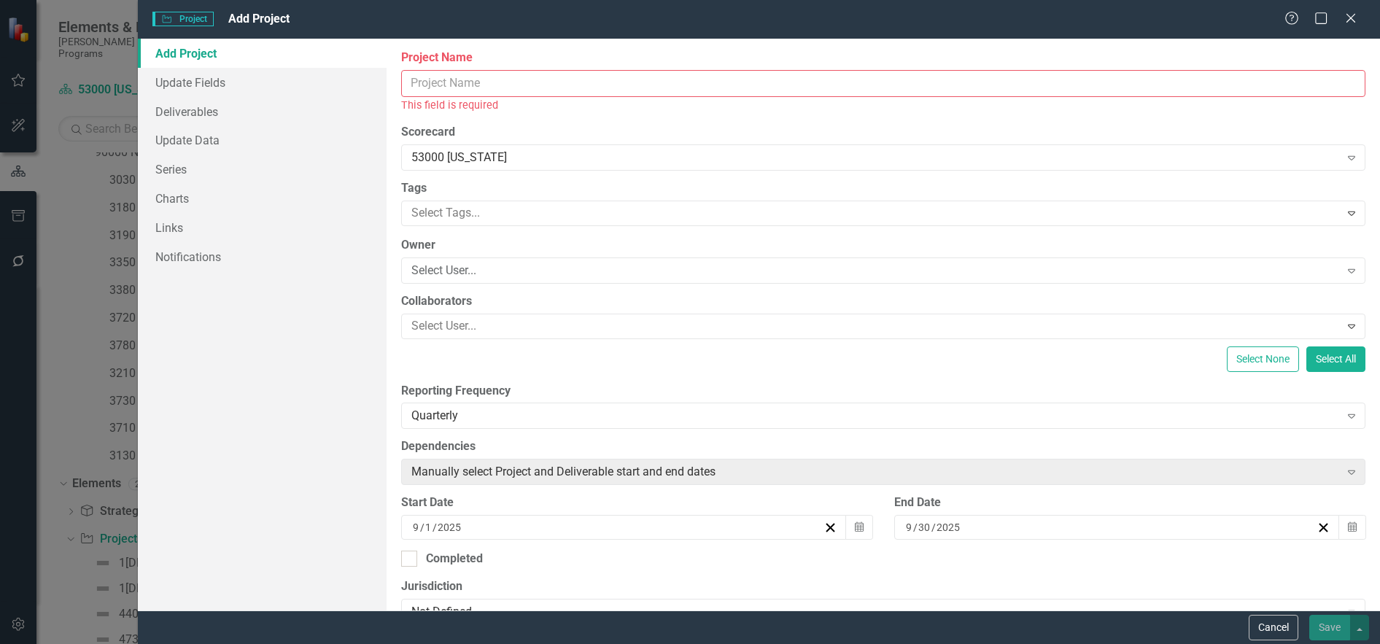
click at [466, 90] on input "Project Name" at bounding box center [883, 83] width 965 height 27
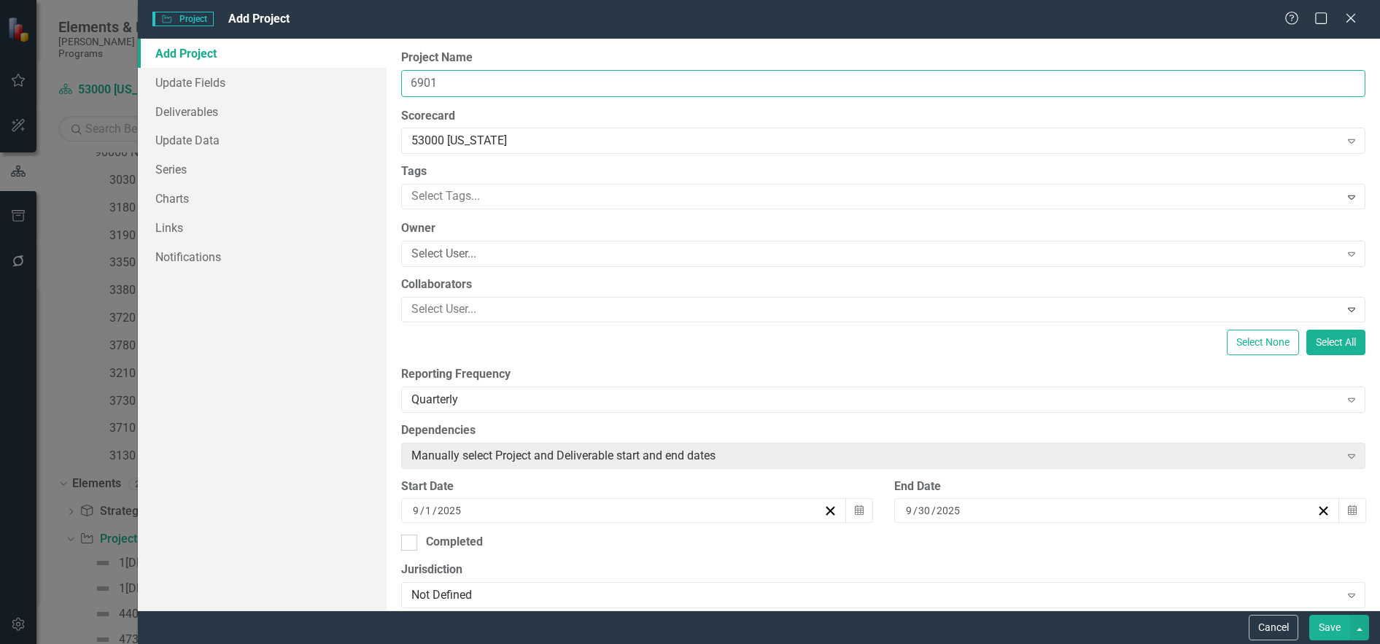
paste input "CW Leader/Executive Leadership Team Coaching"
type input "6901 CW Leader/Executive Leadership Team Coaching"
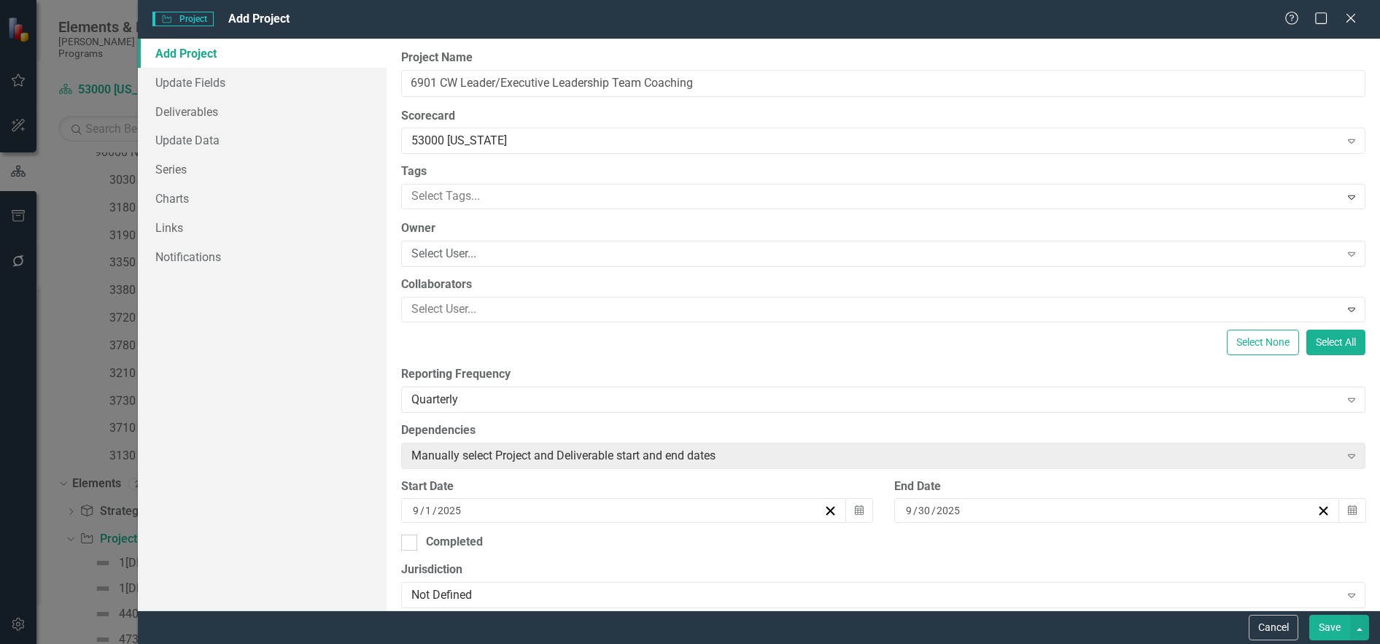
click at [488, 174] on label "Tags" at bounding box center [883, 171] width 965 height 17
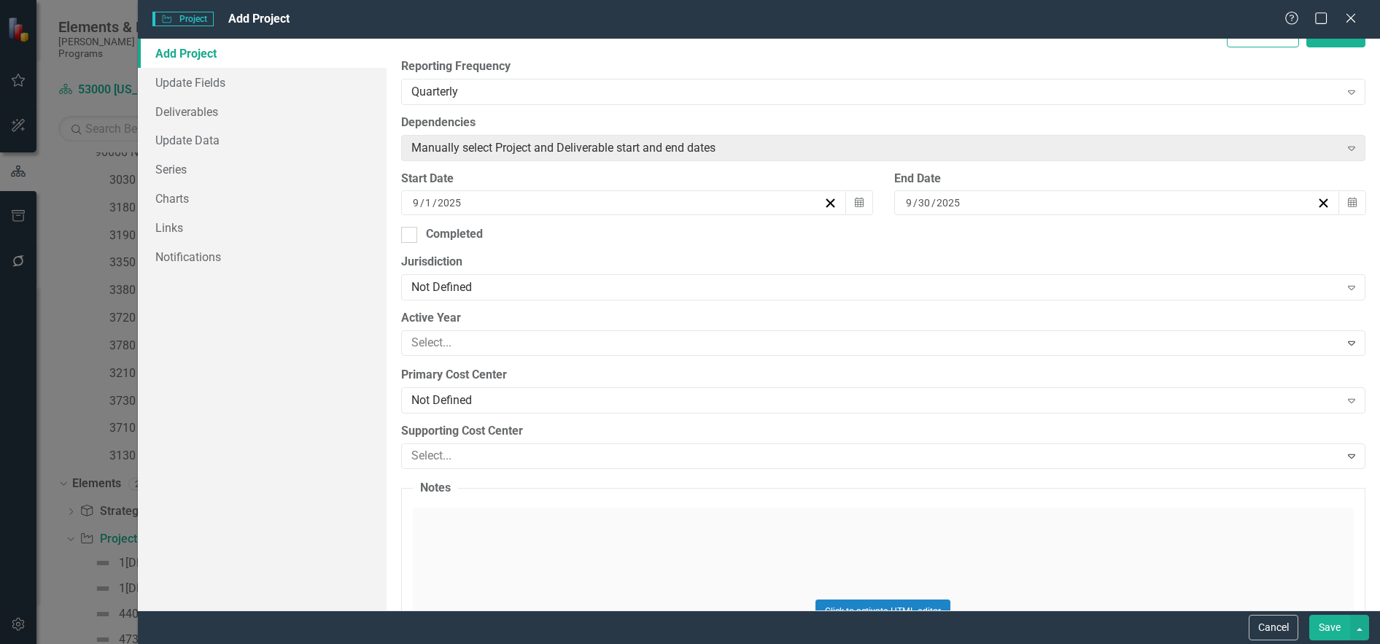
scroll to position [365, 0]
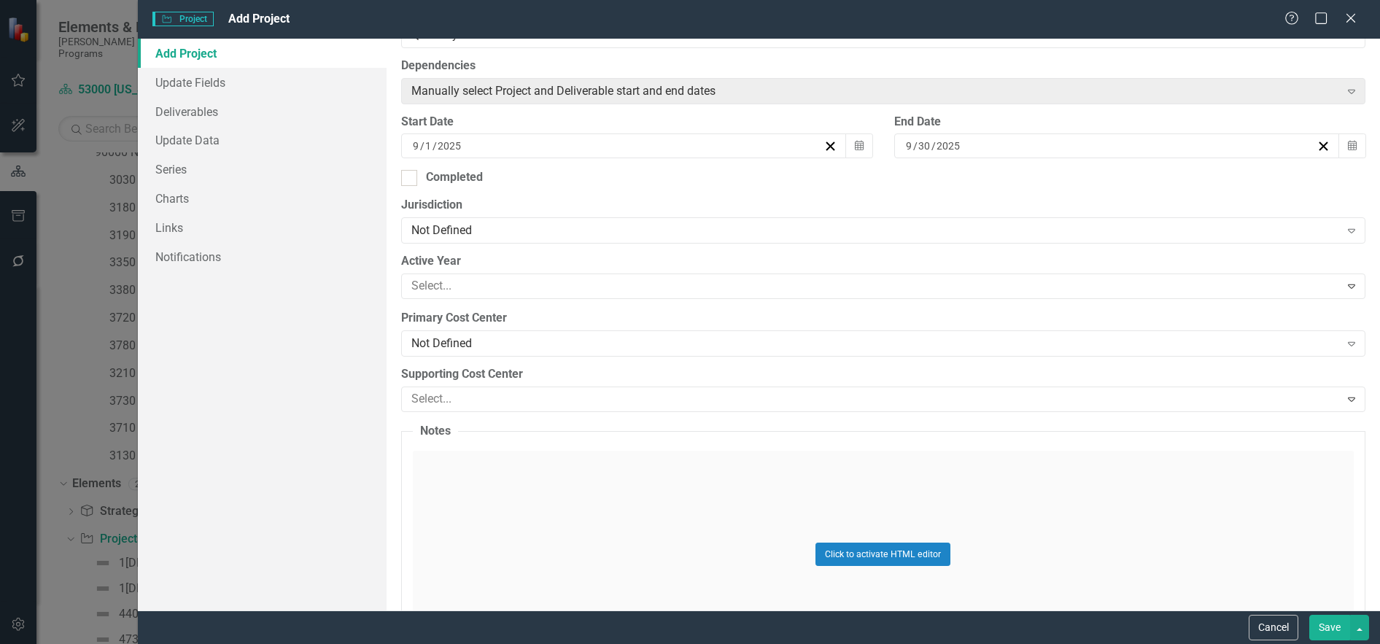
click at [503, 223] on div "Not Defined" at bounding box center [876, 231] width 929 height 17
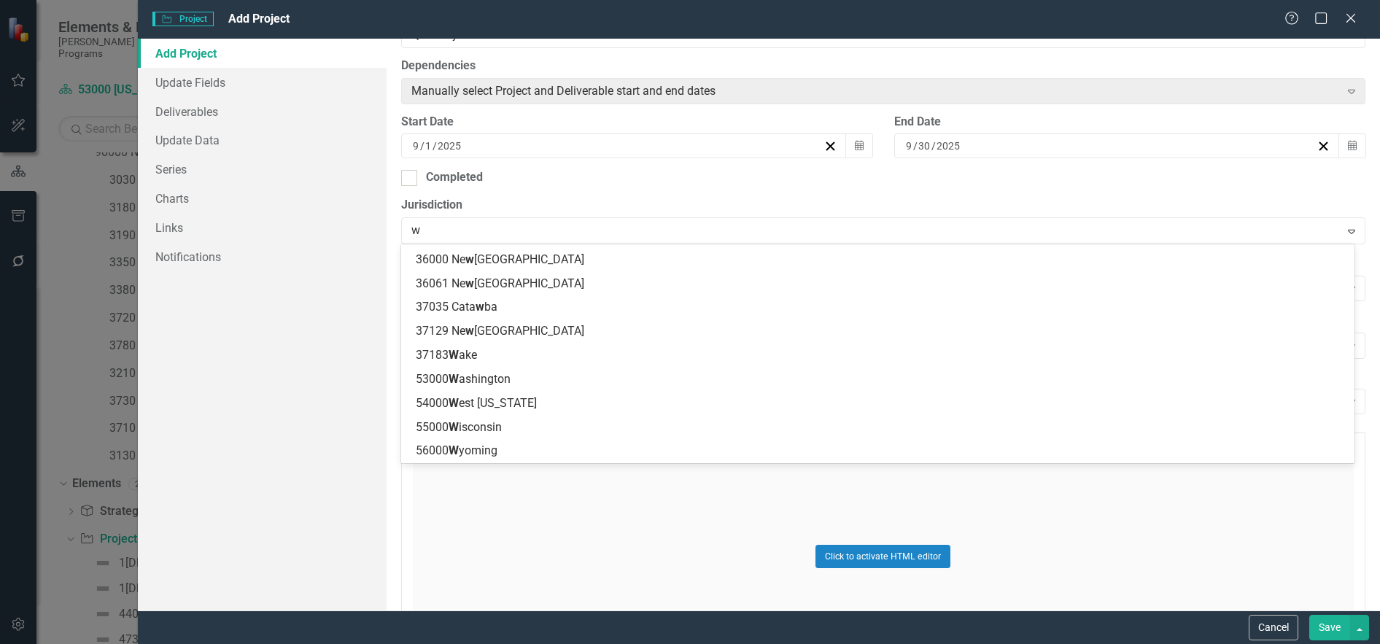
scroll to position [0, 0]
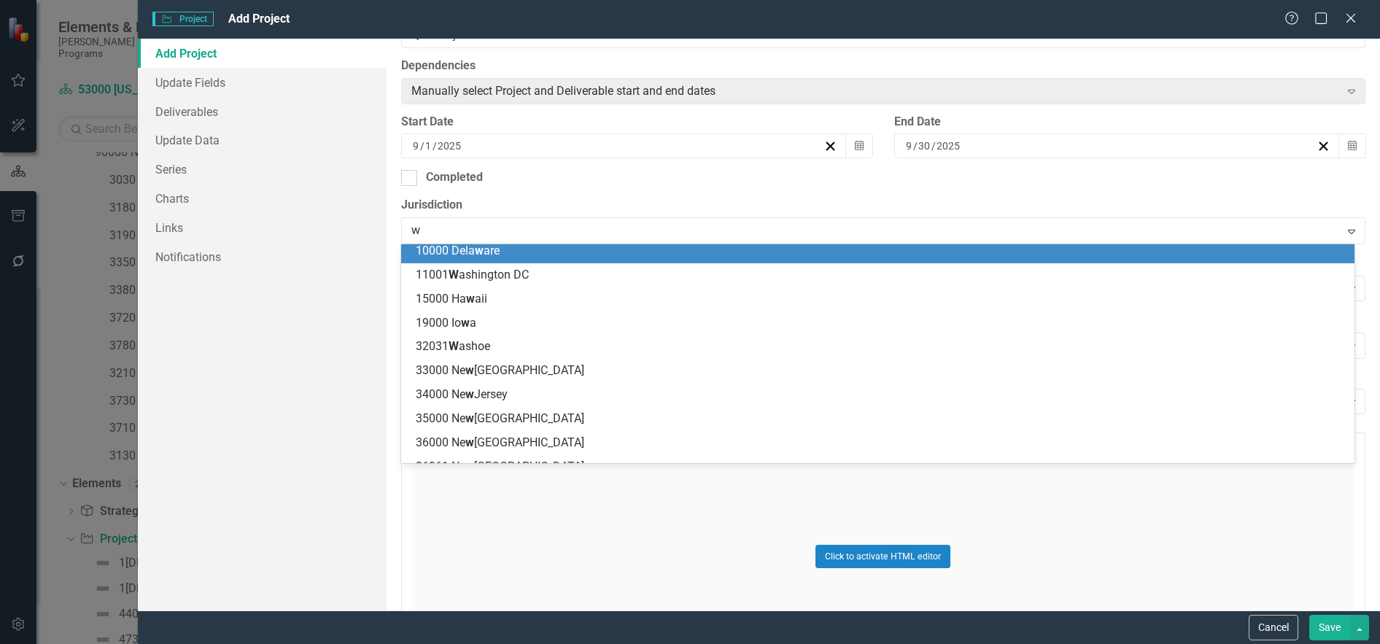
type input "wa"
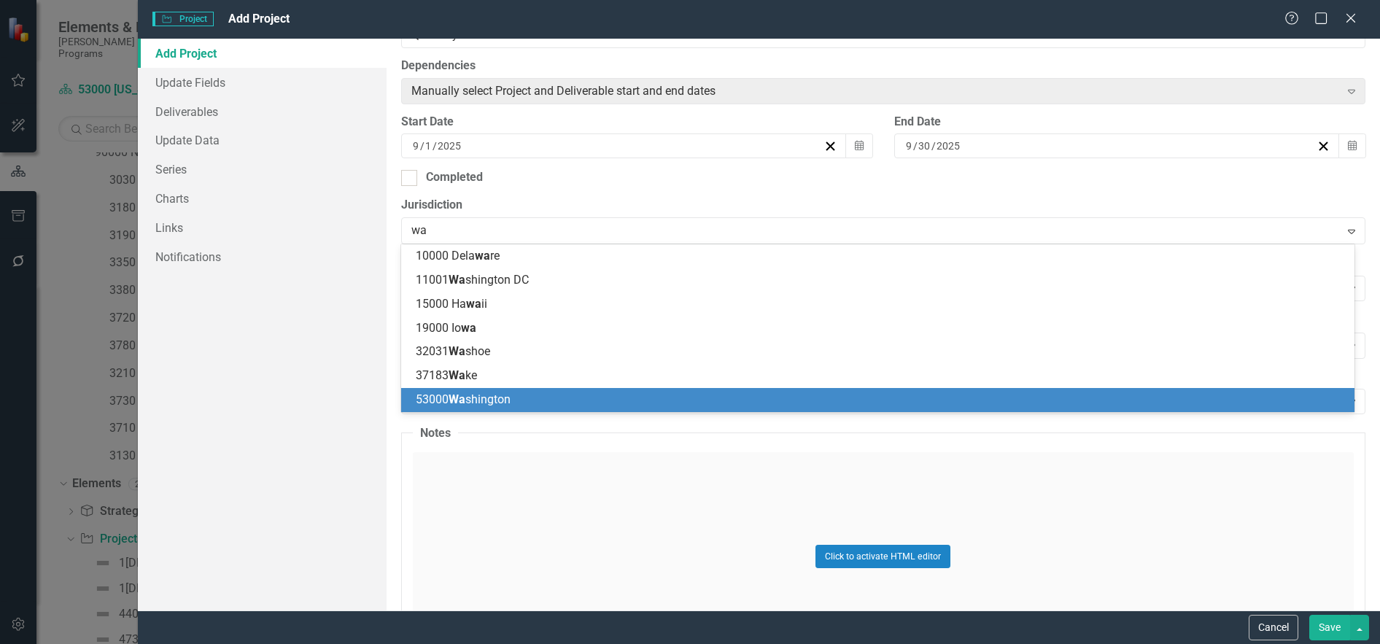
click at [541, 403] on div "53000 Wa shington" at bounding box center [881, 400] width 930 height 17
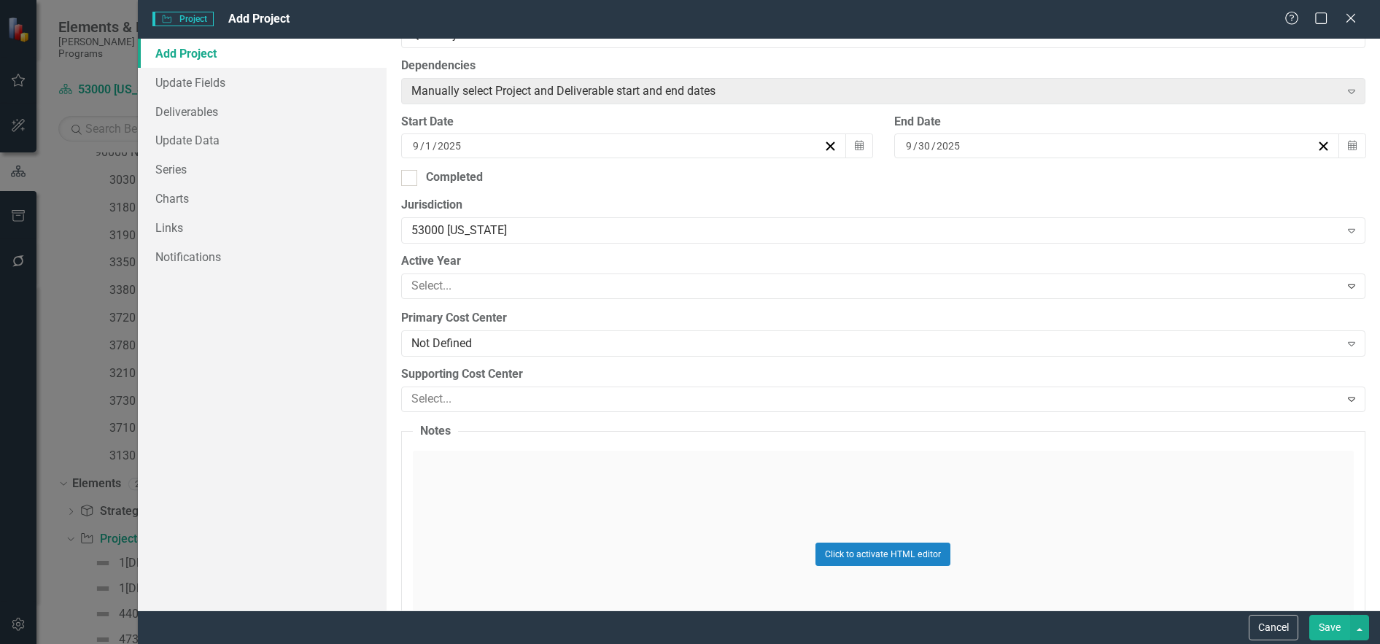
click at [475, 280] on div at bounding box center [873, 287] width 935 height 20
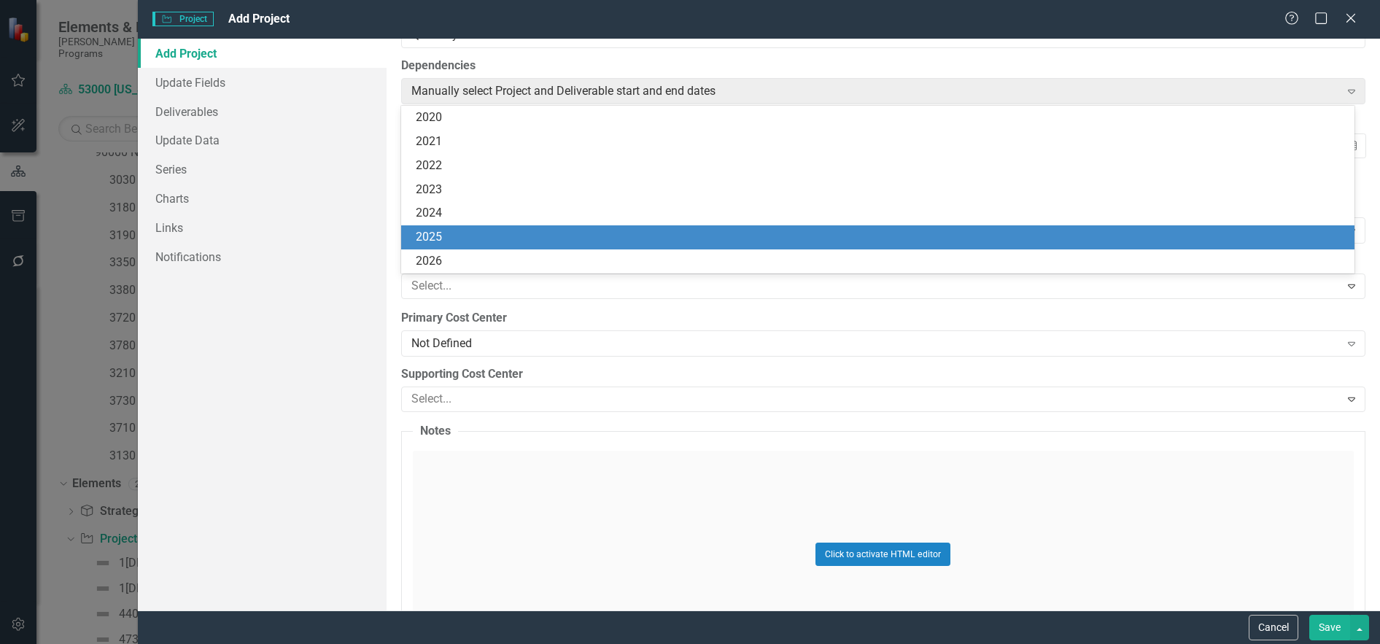
click at [469, 233] on div "2025" at bounding box center [881, 237] width 930 height 17
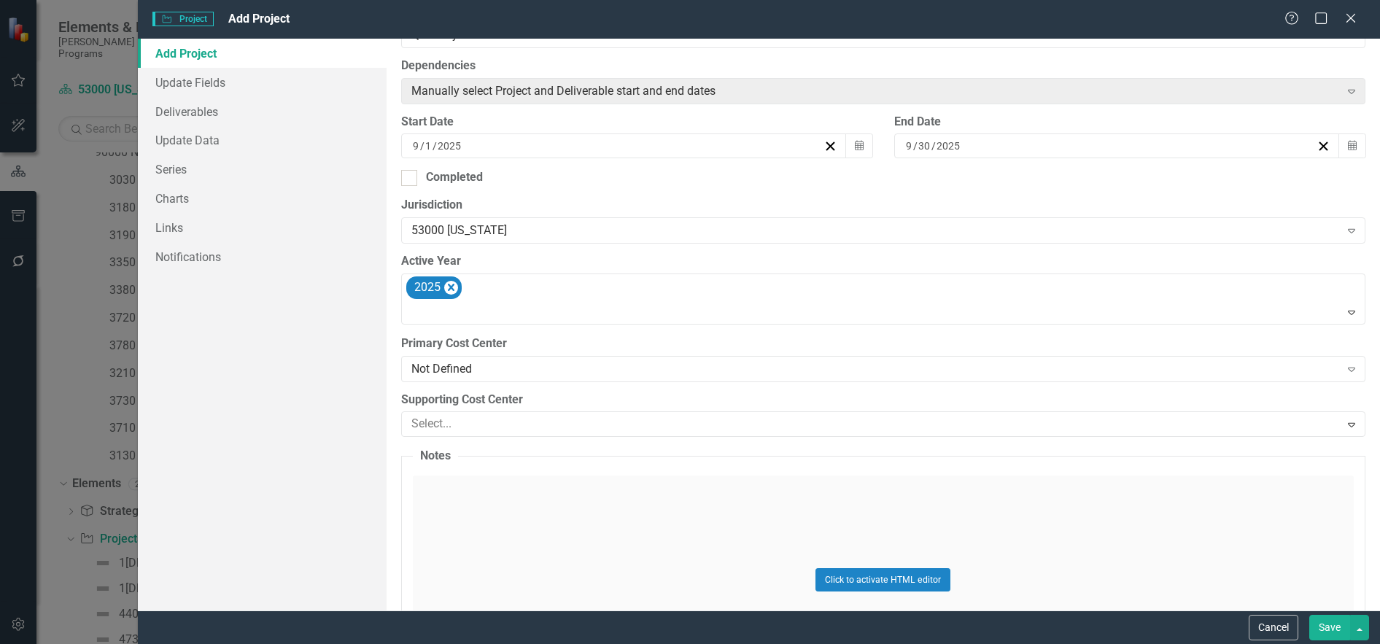
click at [482, 368] on div "Not Defined" at bounding box center [876, 368] width 929 height 17
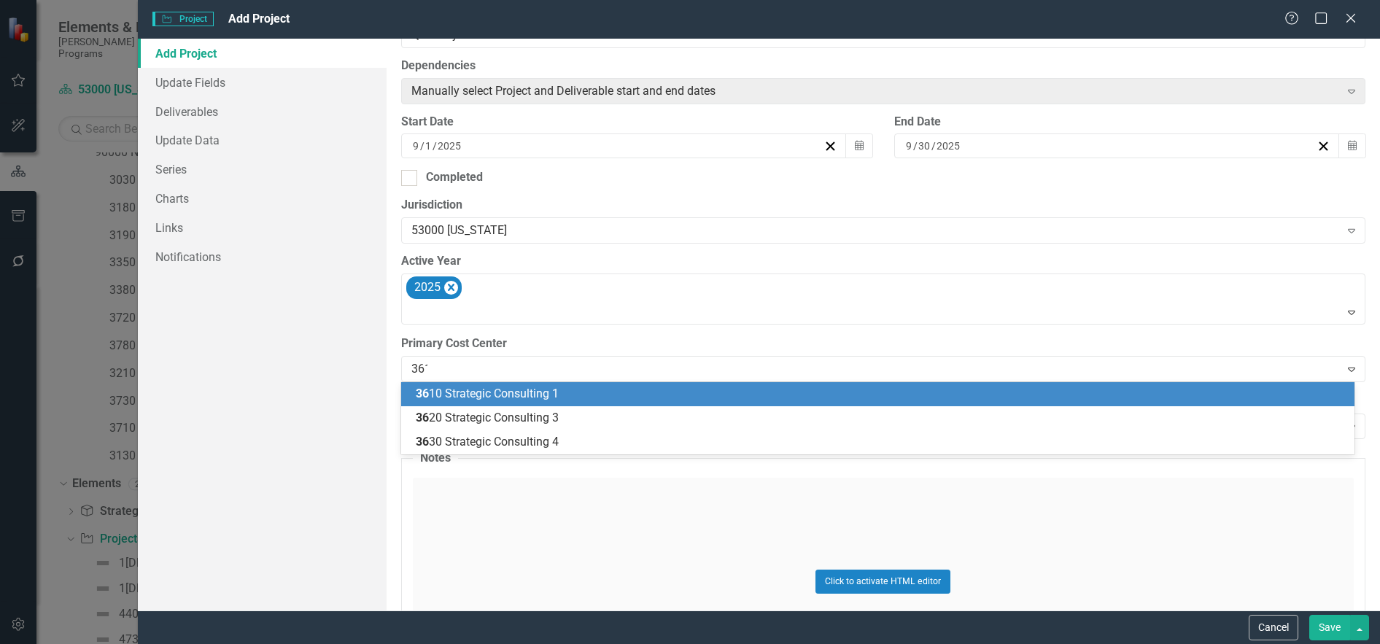
type input "3610"
click at [483, 393] on span "3610 Strategic Consulting 1" at bounding box center [486, 394] width 140 height 14
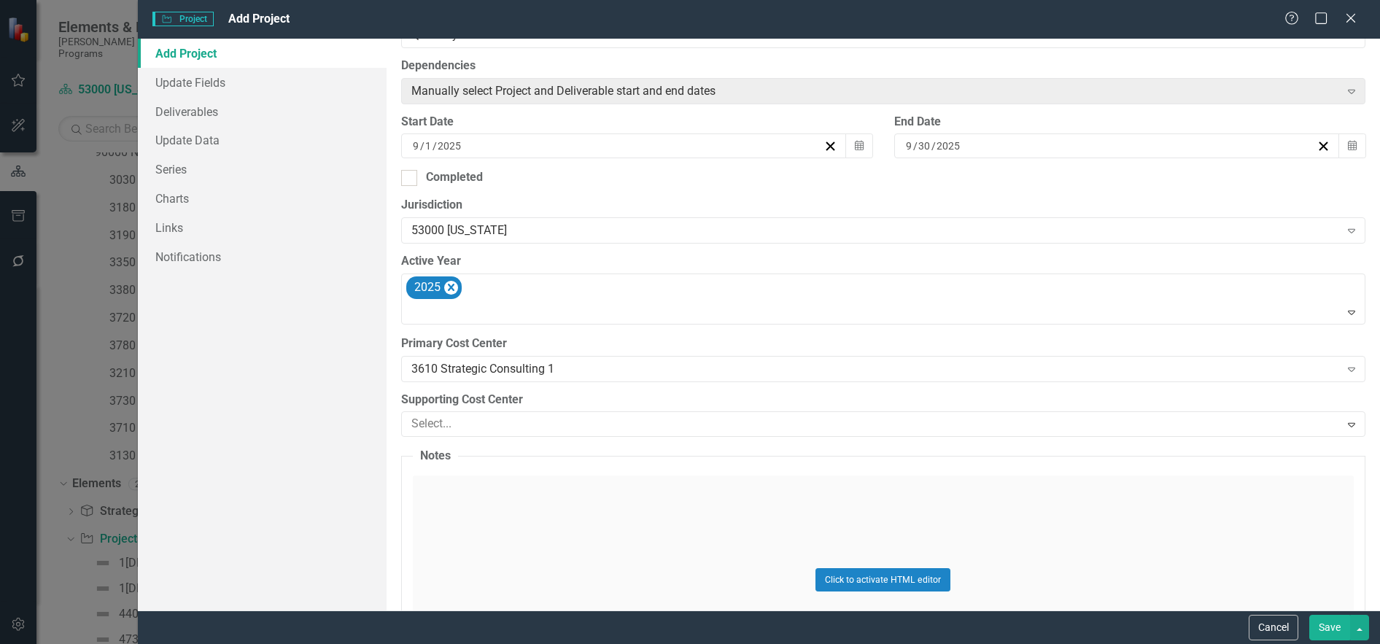
click at [492, 423] on div at bounding box center [873, 424] width 935 height 20
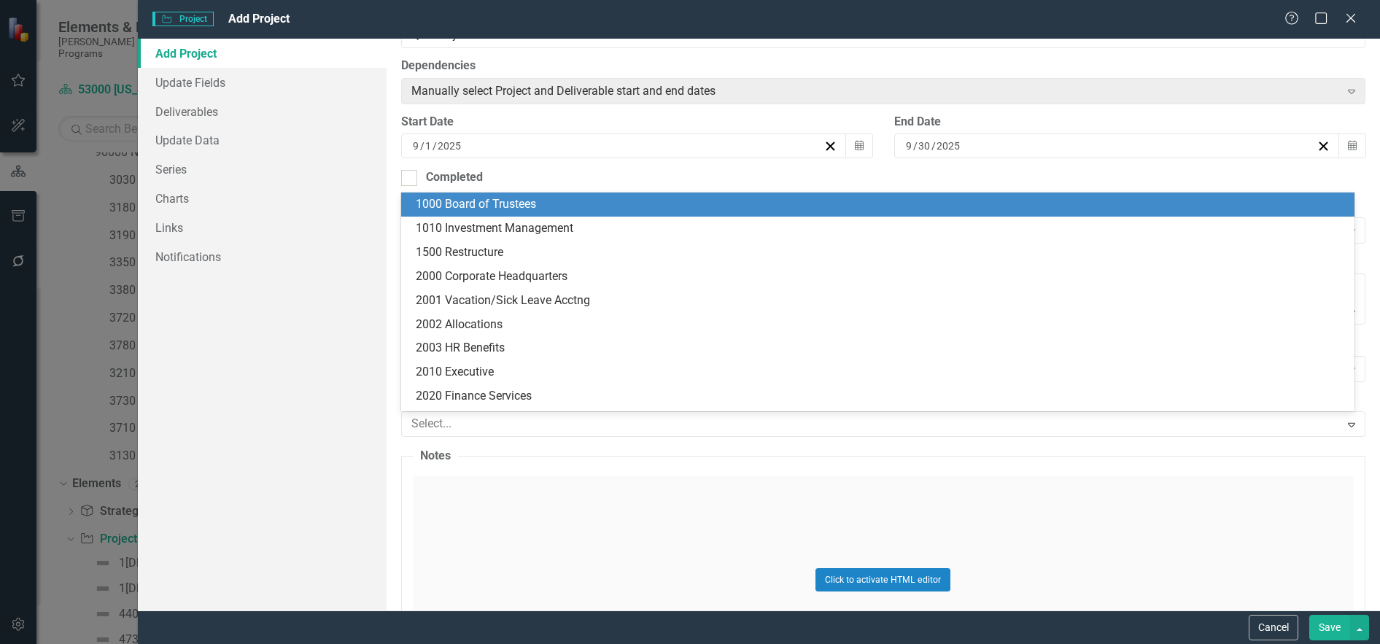
click at [356, 424] on div "Add Project Update Fields Deliverables Update Data Series Charts Links Notifica…" at bounding box center [262, 325] width 249 height 572
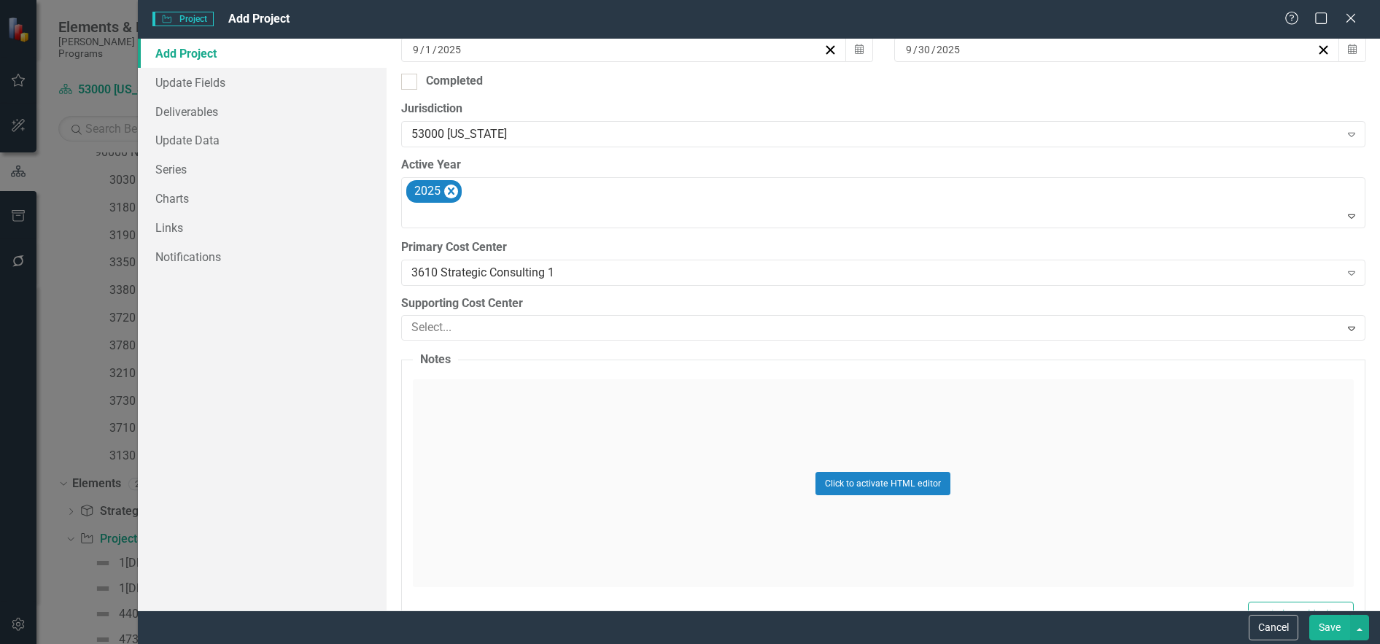
scroll to position [556, 0]
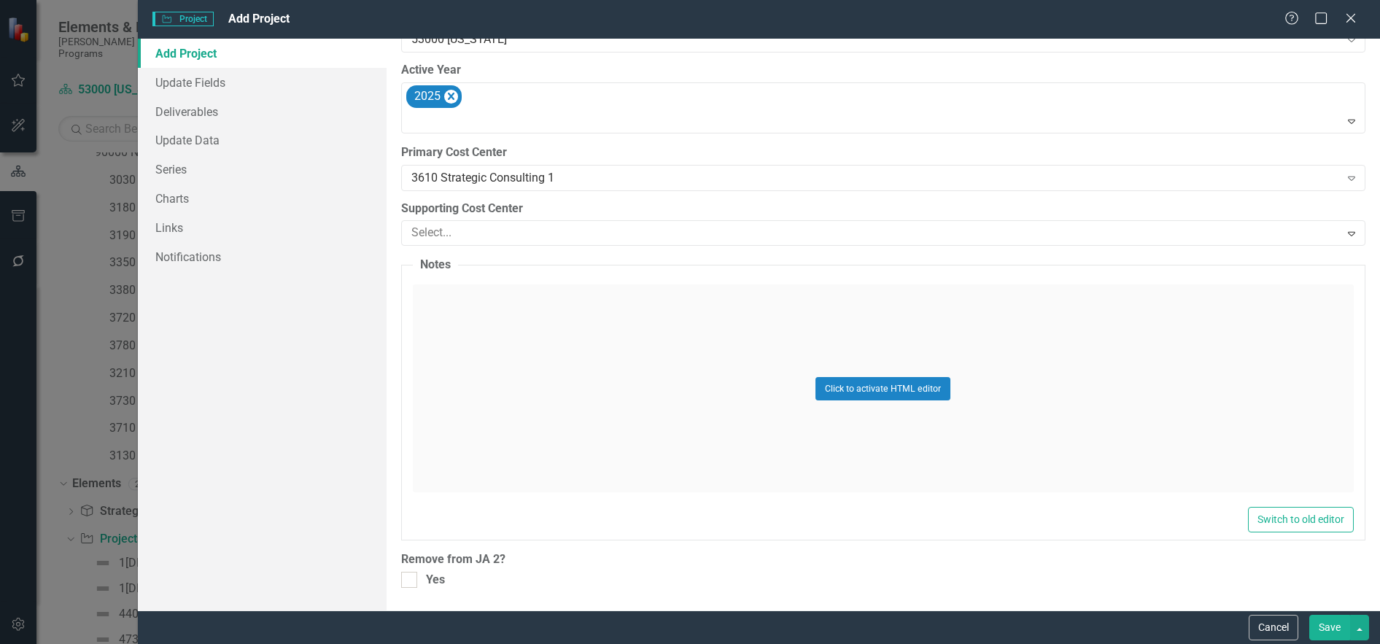
click at [1336, 629] on button "Save" at bounding box center [1330, 628] width 41 height 26
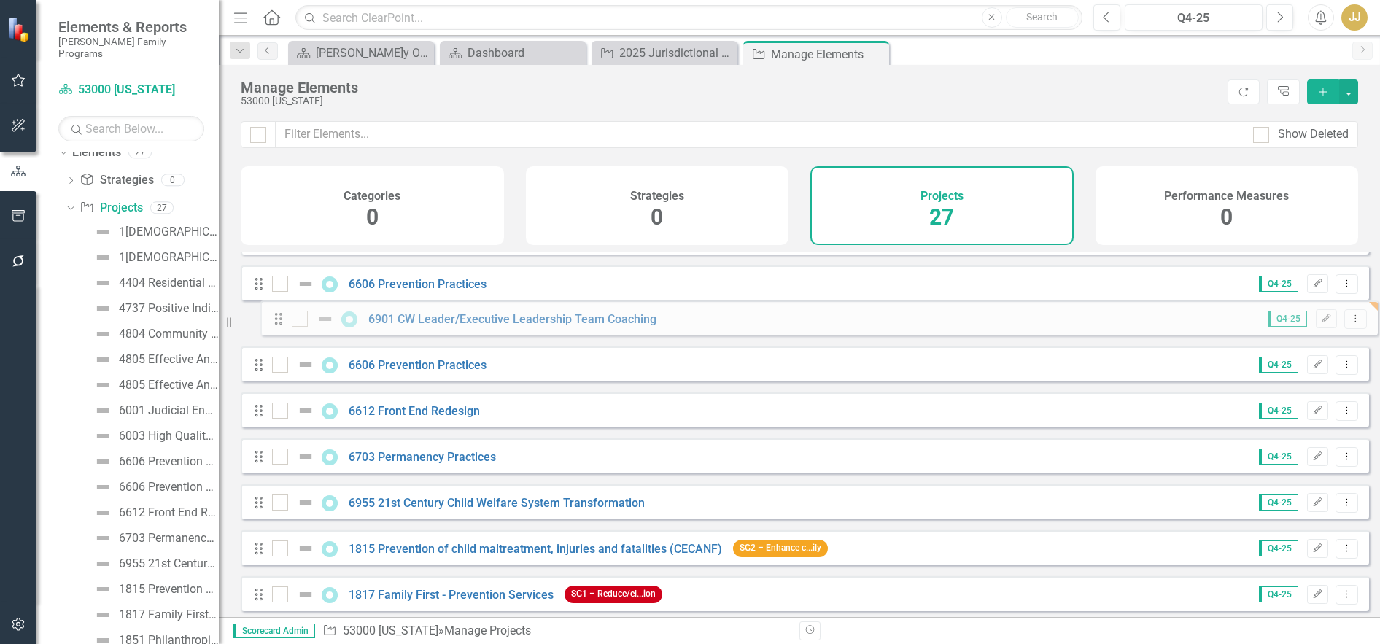
scroll to position [391, 0]
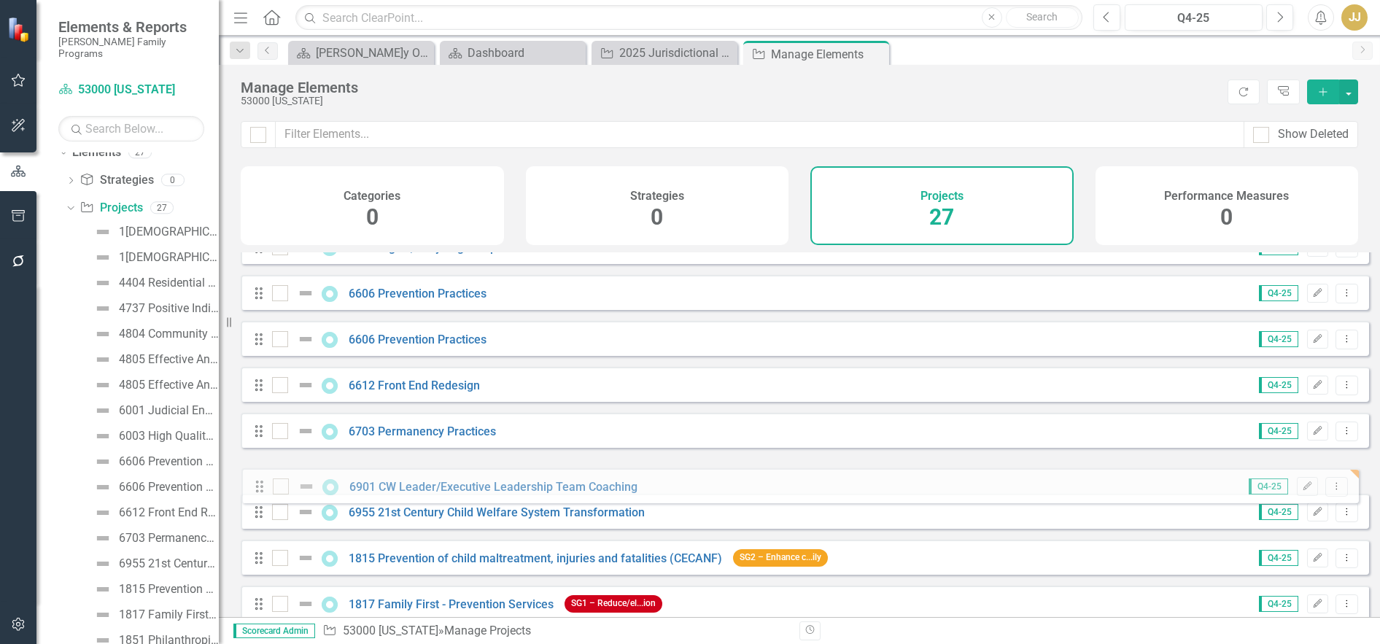
drag, startPoint x: 258, startPoint y: 587, endPoint x: 258, endPoint y: 484, distance: 102.9
click at [258, 484] on div "Drag 1[DEMOGRAPHIC_DATA] Birth Family and Reunification Supports Q4-25 Edit Dro…" at bounding box center [805, 476] width 1129 height 1230
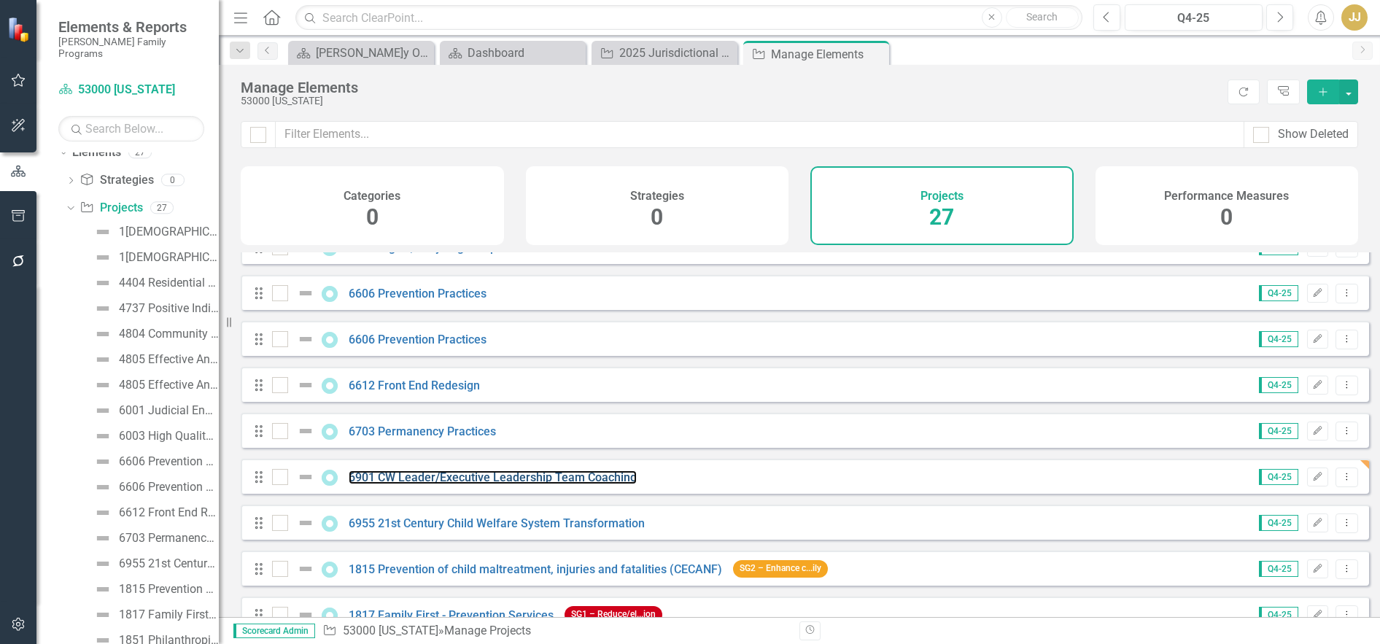
click at [408, 484] on link "6901 CW Leader/Executive Leadership Team Coaching" at bounding box center [493, 478] width 288 height 14
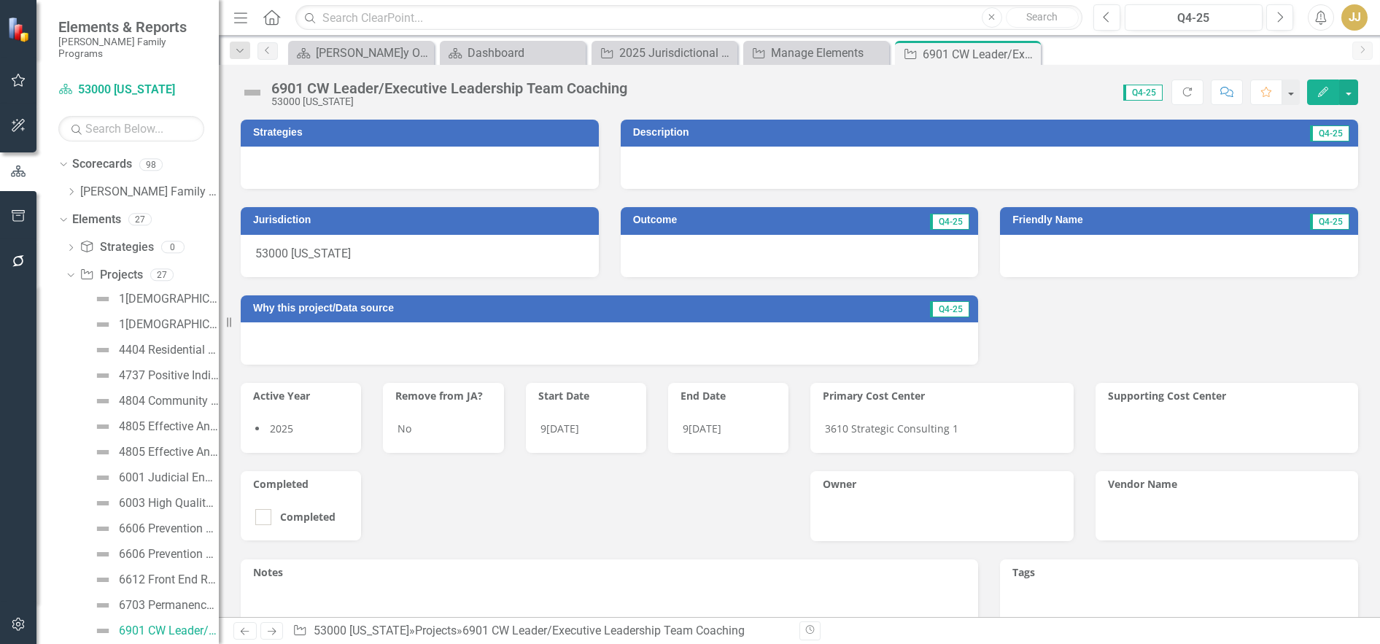
click at [495, 169] on div at bounding box center [420, 168] width 358 height 42
click at [1322, 88] on icon "Edit" at bounding box center [1323, 92] width 13 height 10
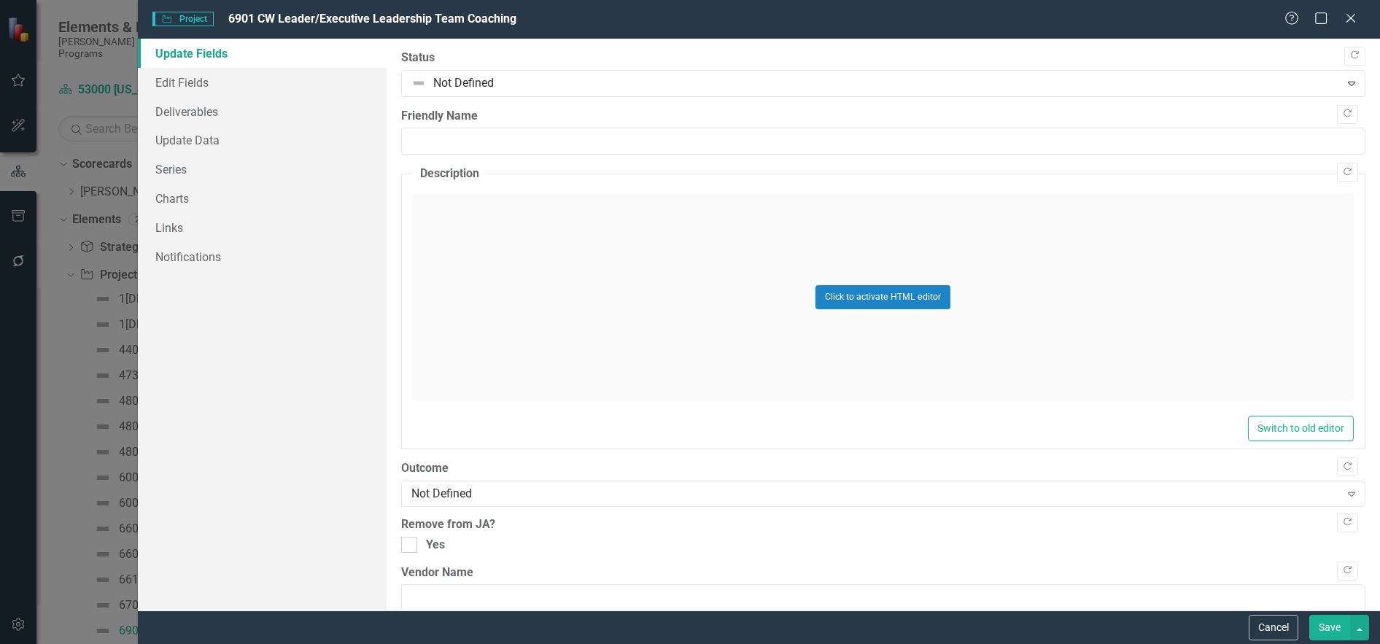
click at [1358, 22] on icon "Close" at bounding box center [1351, 18] width 15 height 12
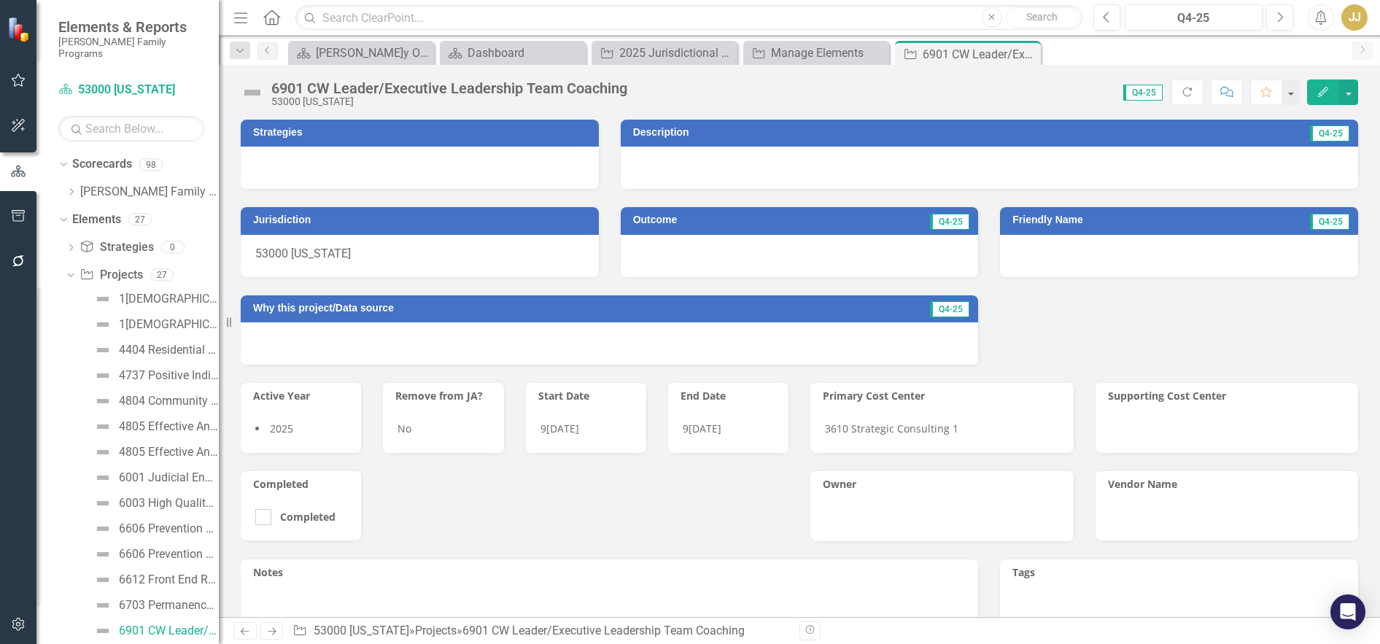
click at [492, 160] on div at bounding box center [420, 168] width 358 height 42
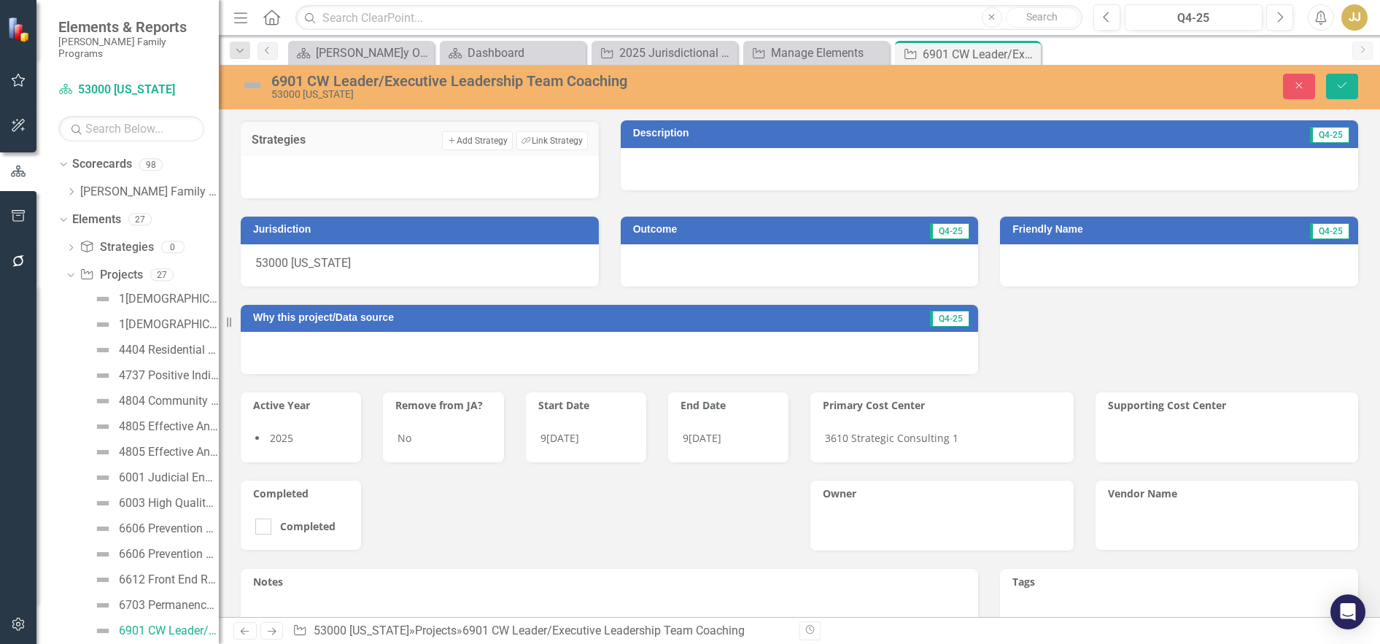
click at [536, 141] on button "Link Tag Link Strategy" at bounding box center [552, 140] width 71 height 19
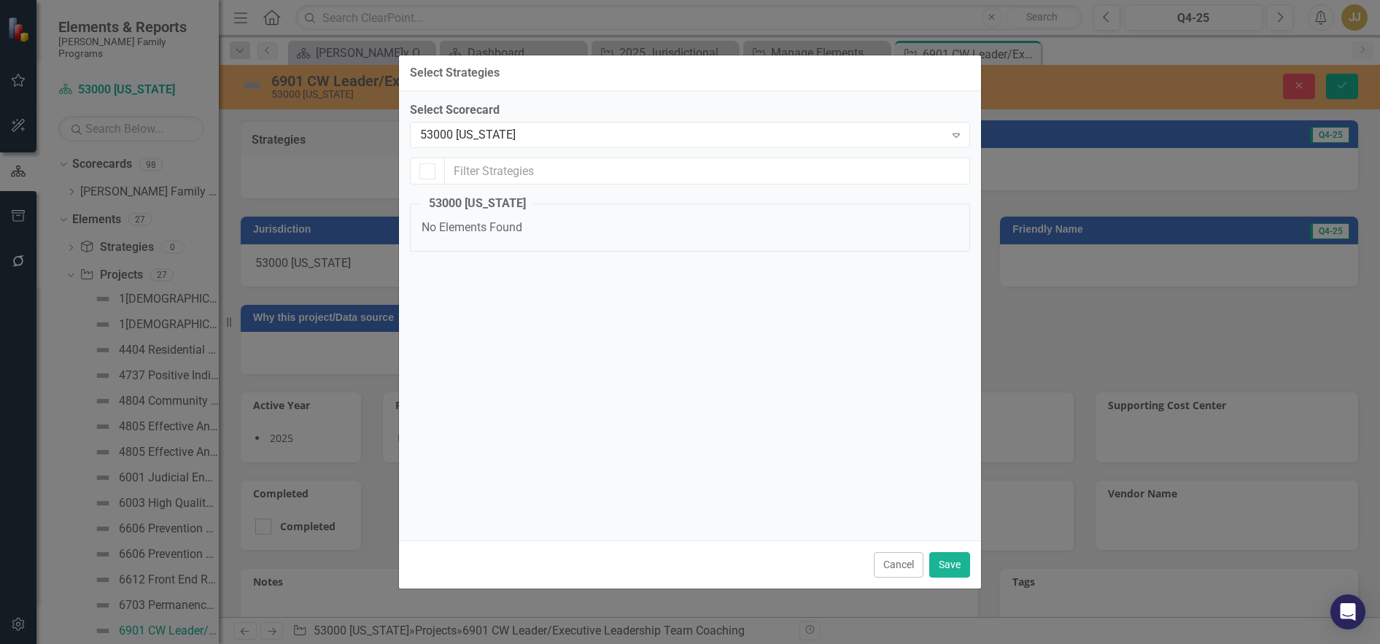
click at [531, 138] on div "53000 [US_STATE]" at bounding box center [682, 135] width 525 height 17
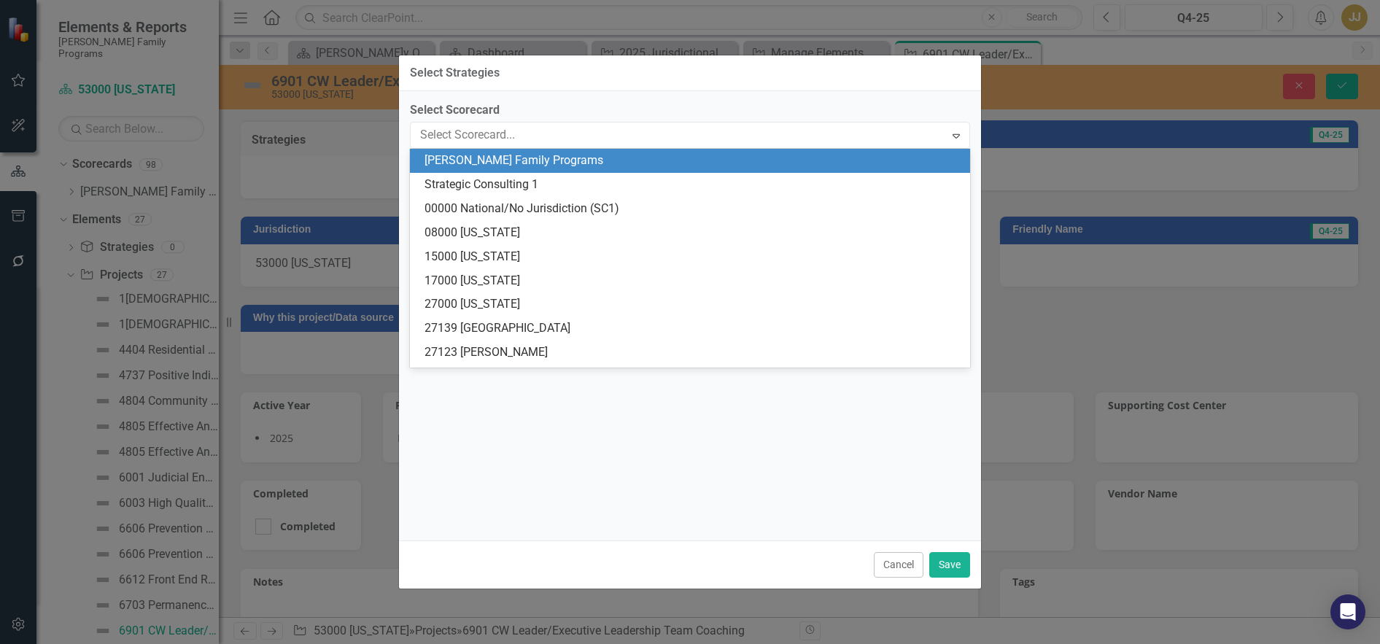
click at [479, 161] on div "[PERSON_NAME] Family Programs" at bounding box center [693, 160] width 537 height 17
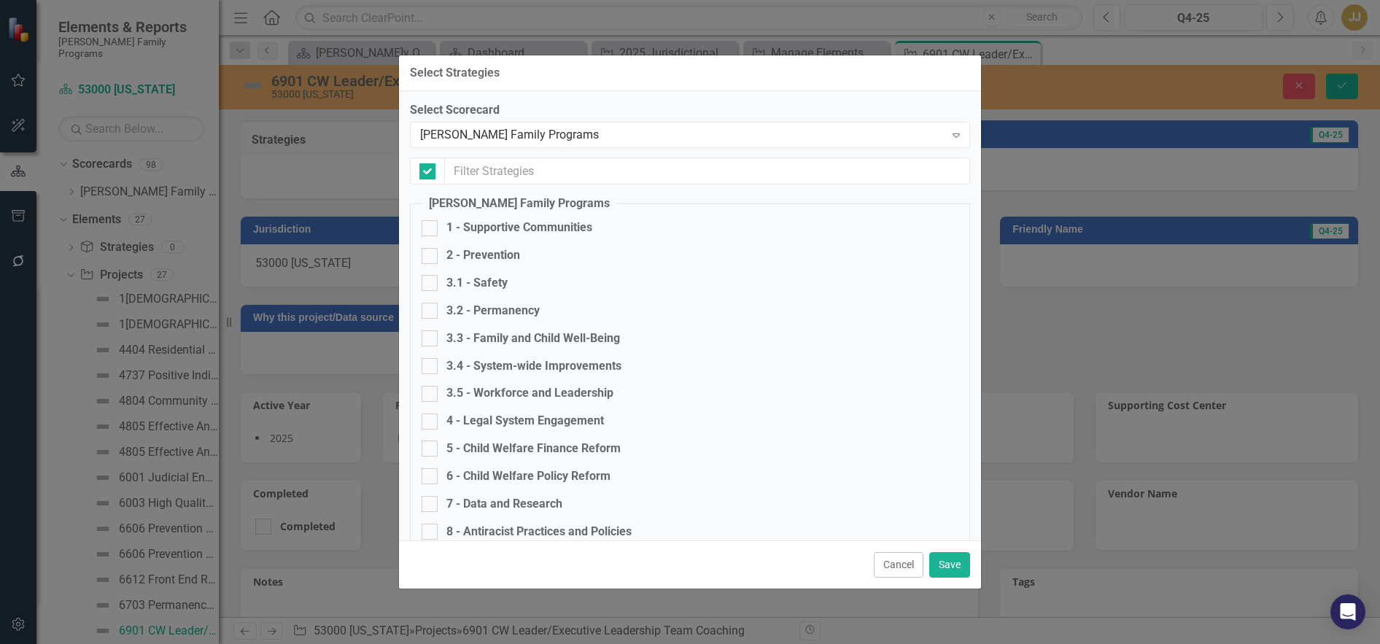
checkbox input "false"
click at [491, 390] on div "3.5 - Workforce and Leadership" at bounding box center [530, 393] width 167 height 17
click at [431, 390] on input "3.5 - Workforce and Leadership" at bounding box center [426, 390] width 9 height 9
checkbox input "true"
click at [953, 568] on button "Save" at bounding box center [950, 565] width 41 height 26
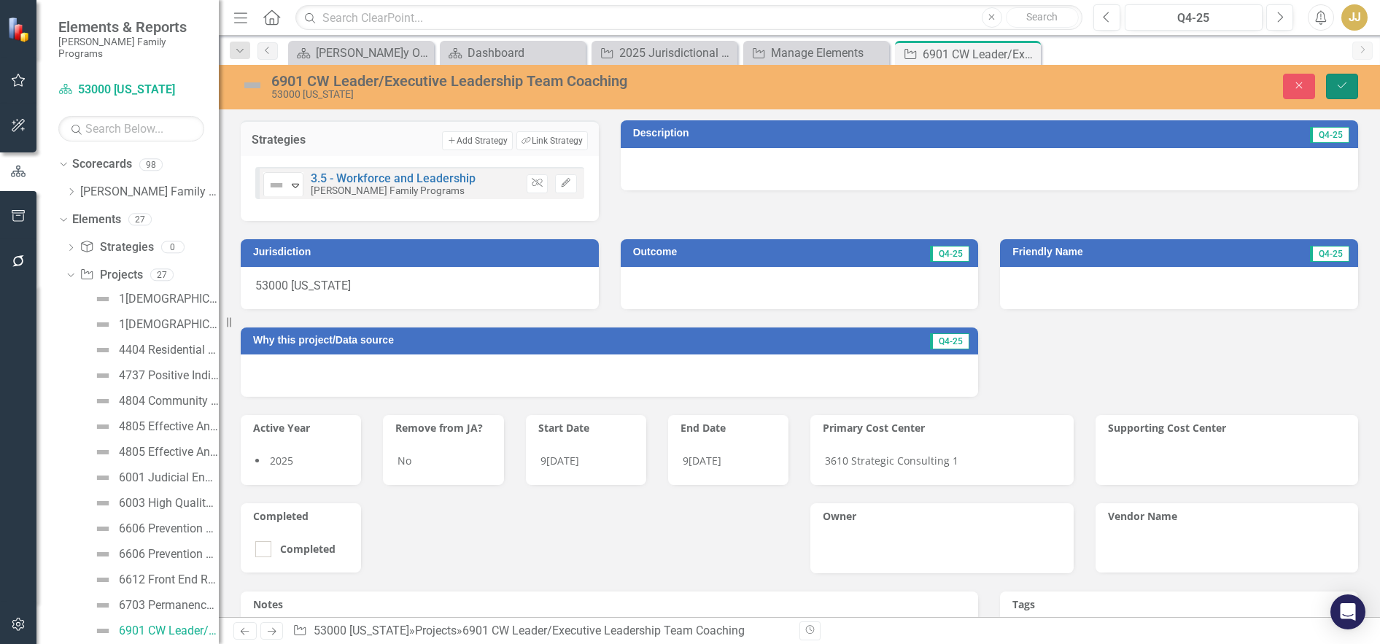
drag, startPoint x: 1340, startPoint y: 90, endPoint x: 1343, endPoint y: 82, distance: 8.5
click at [1343, 82] on icon "Save" at bounding box center [1342, 85] width 13 height 10
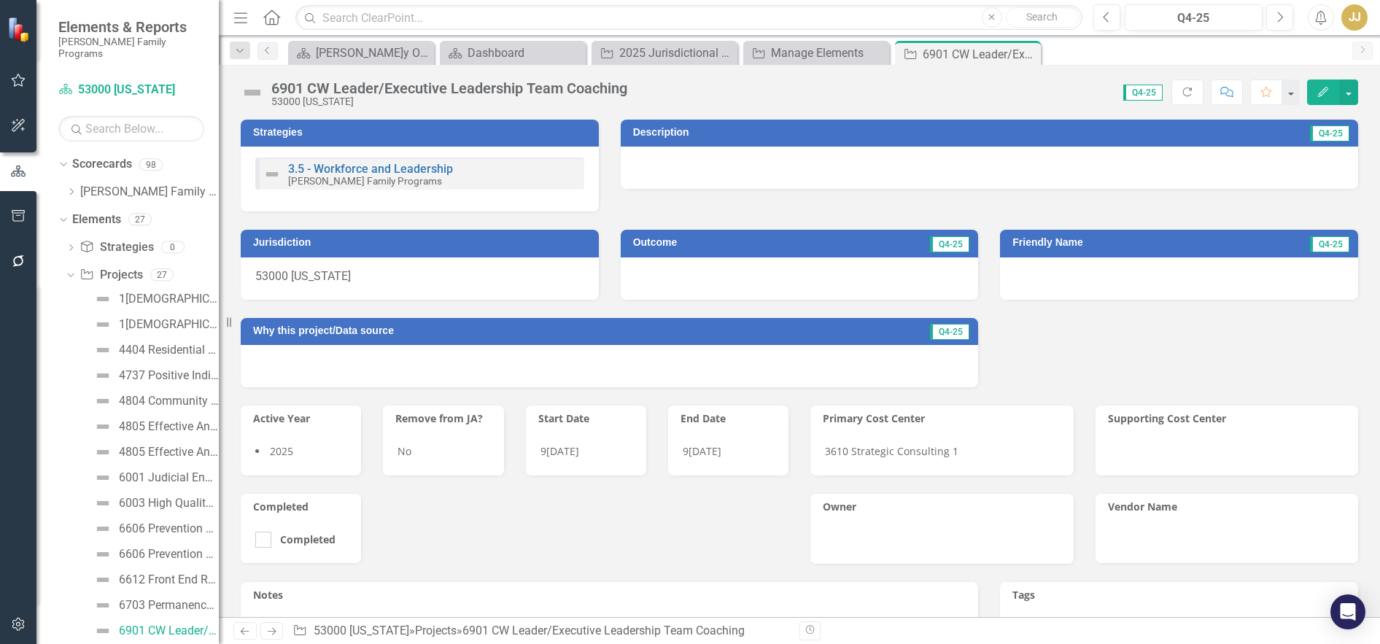
click at [0, 0] on icon "Close" at bounding box center [0, 0] width 0 height 0
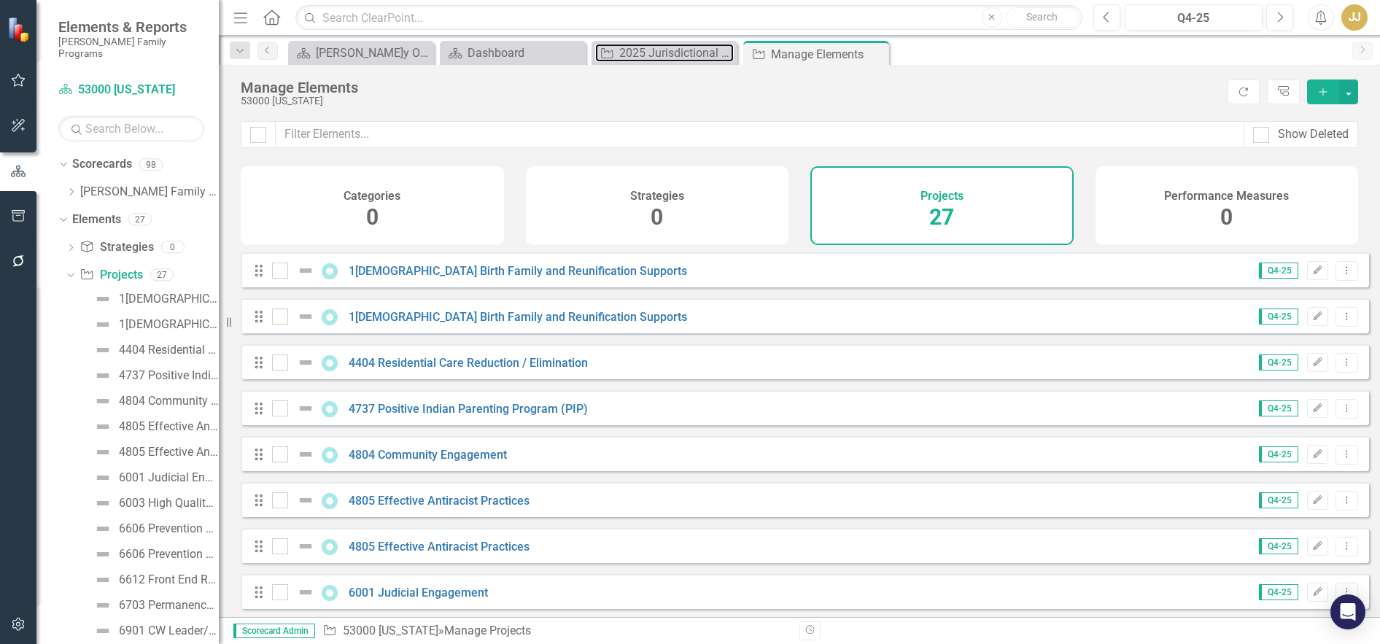
click at [658, 55] on div "2025 Jurisdictional Projects Assessment" at bounding box center [676, 53] width 115 height 18
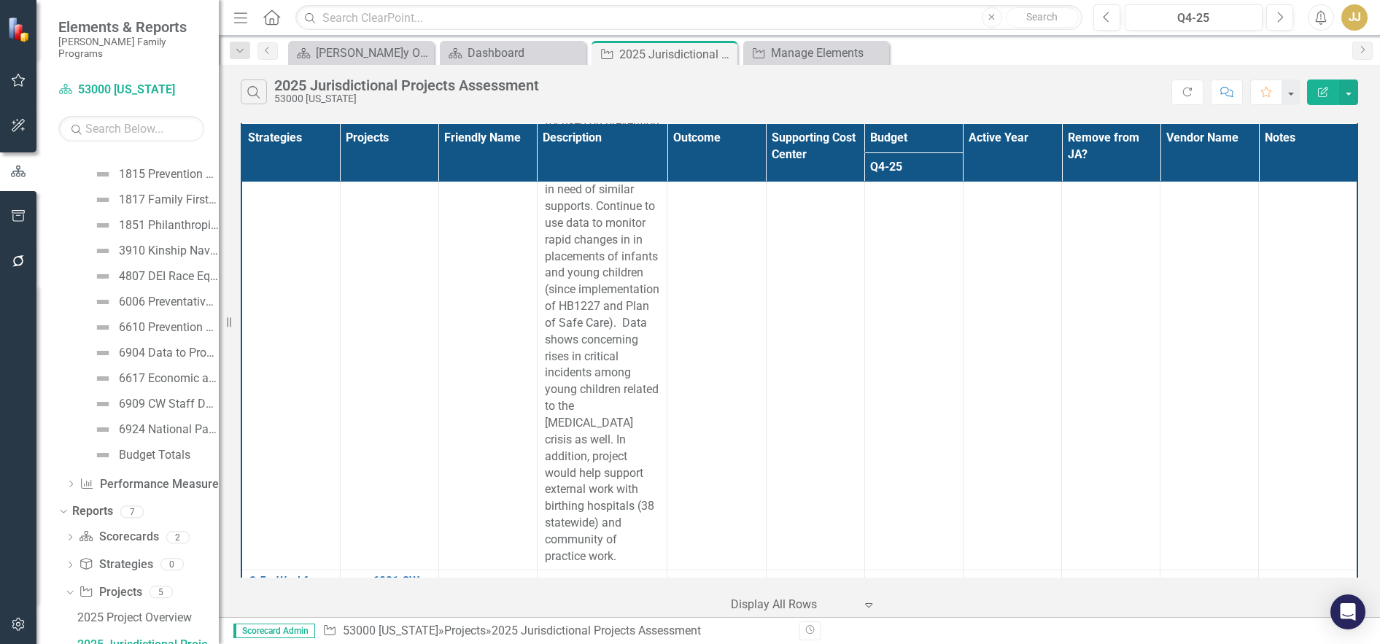
scroll to position [1605, 0]
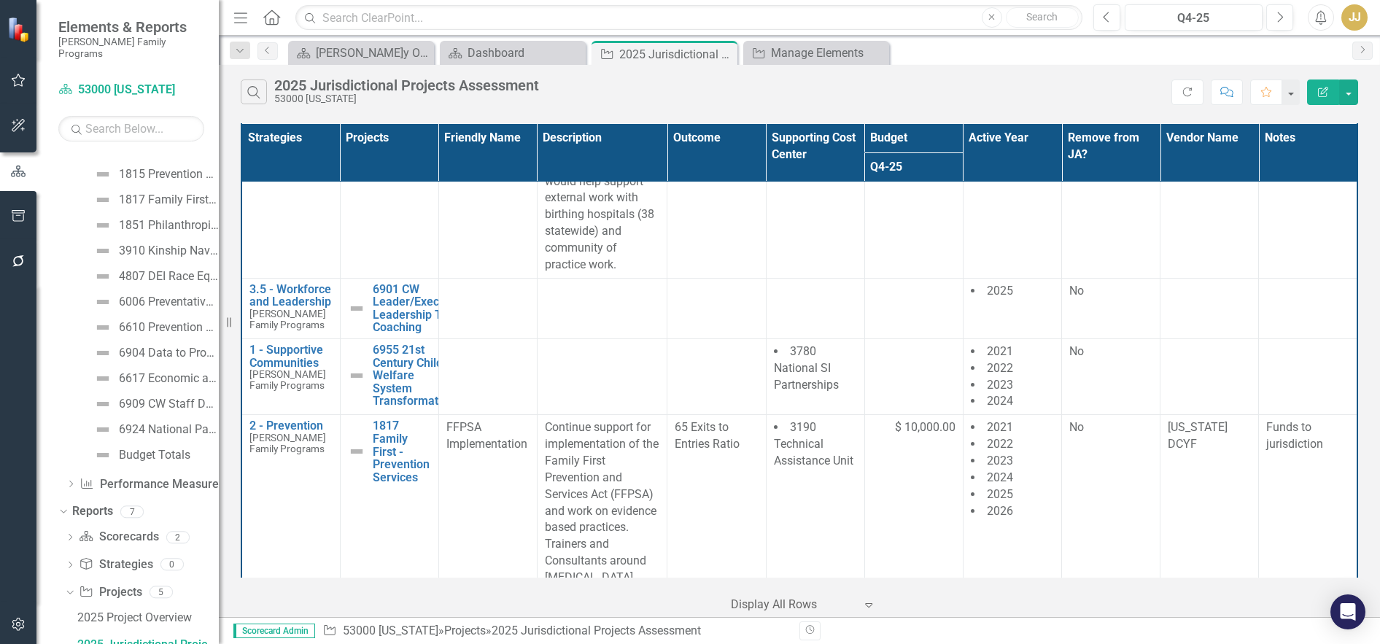
click at [477, 339] on td at bounding box center [488, 308] width 98 height 61
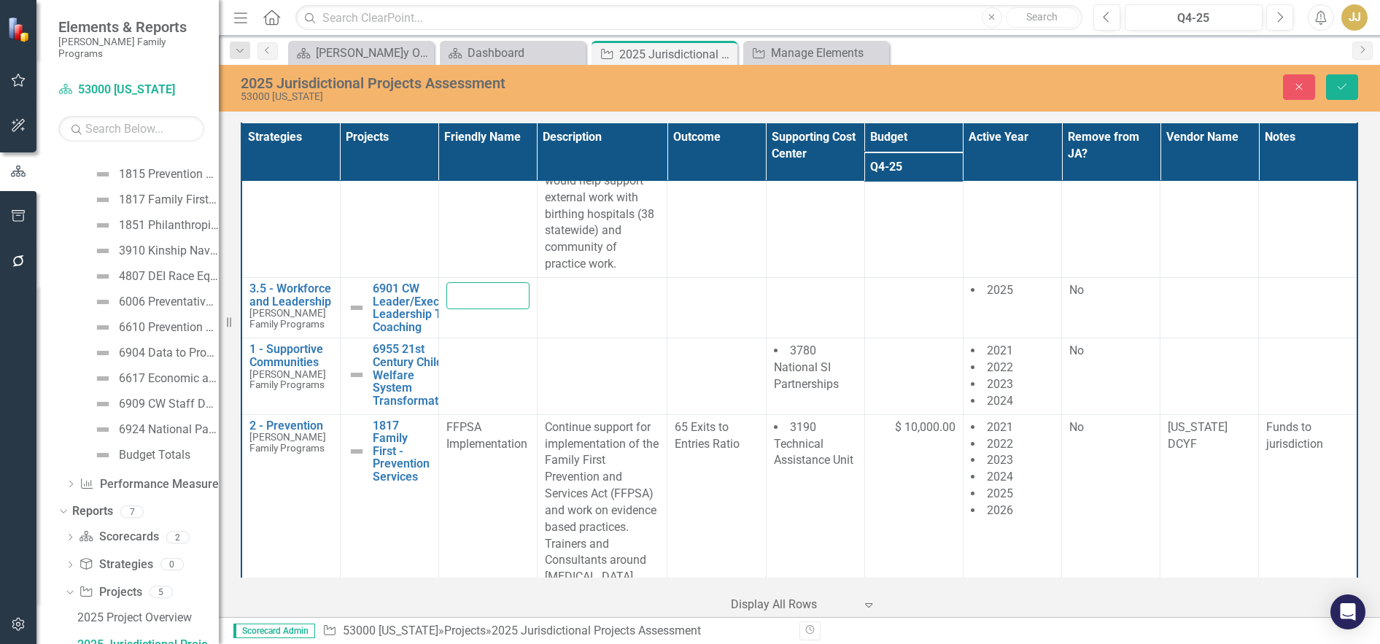
click at [479, 309] on input "text" at bounding box center [488, 295] width 83 height 27
click at [578, 300] on div at bounding box center [602, 291] width 115 height 18
click at [598, 300] on div at bounding box center [602, 291] width 115 height 18
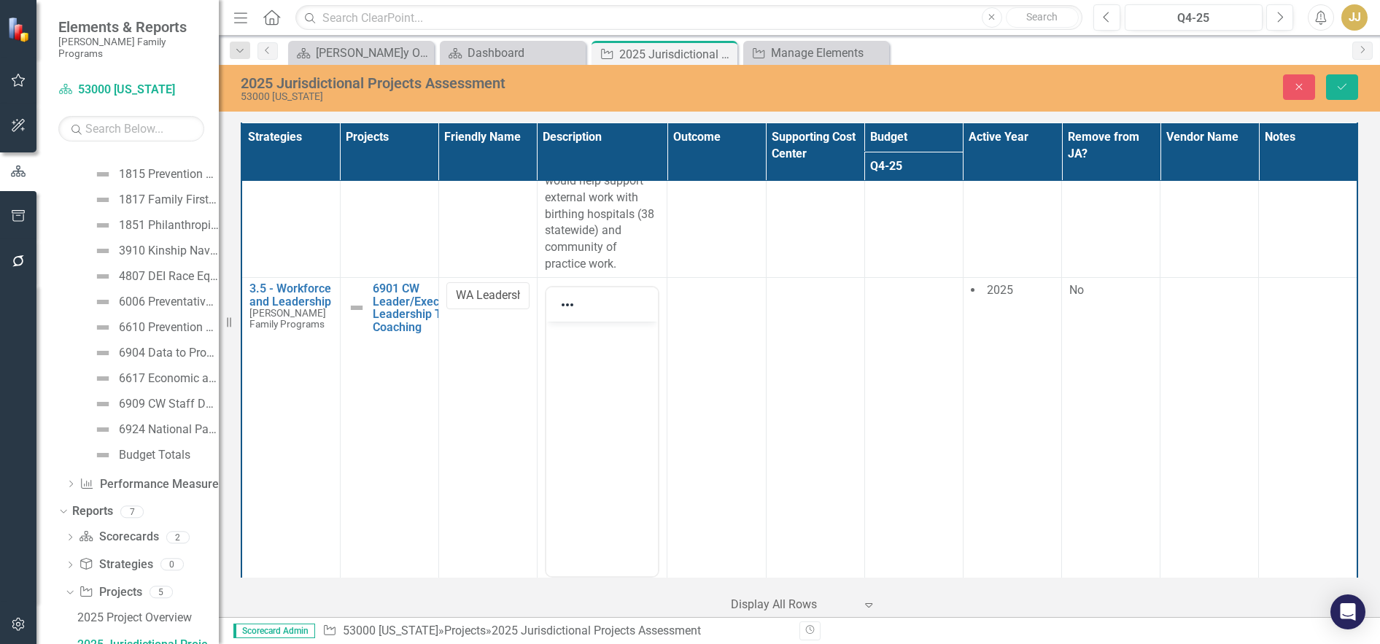
click at [595, 319] on div at bounding box center [602, 304] width 112 height 28
click at [597, 335] on p "Rich Text Area. Press ALT-0 for help." at bounding box center [601, 334] width 104 height 18
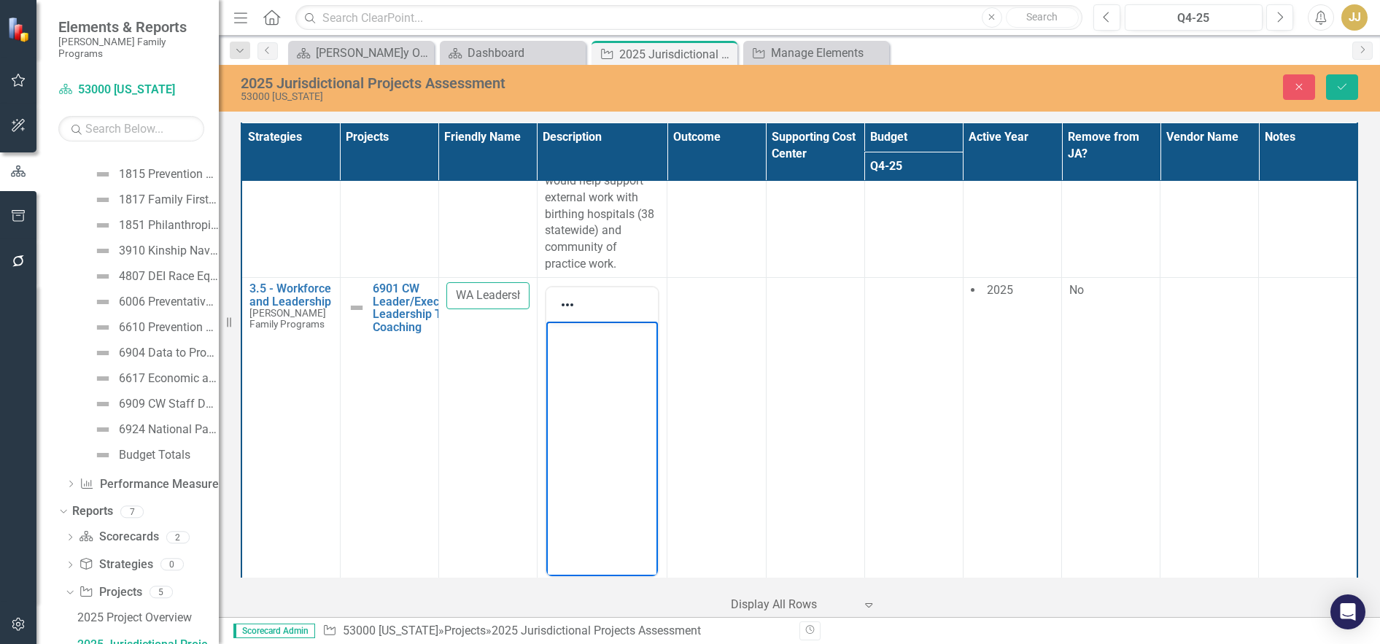
click at [487, 309] on input "WA Leadership Retreat" at bounding box center [488, 295] width 83 height 27
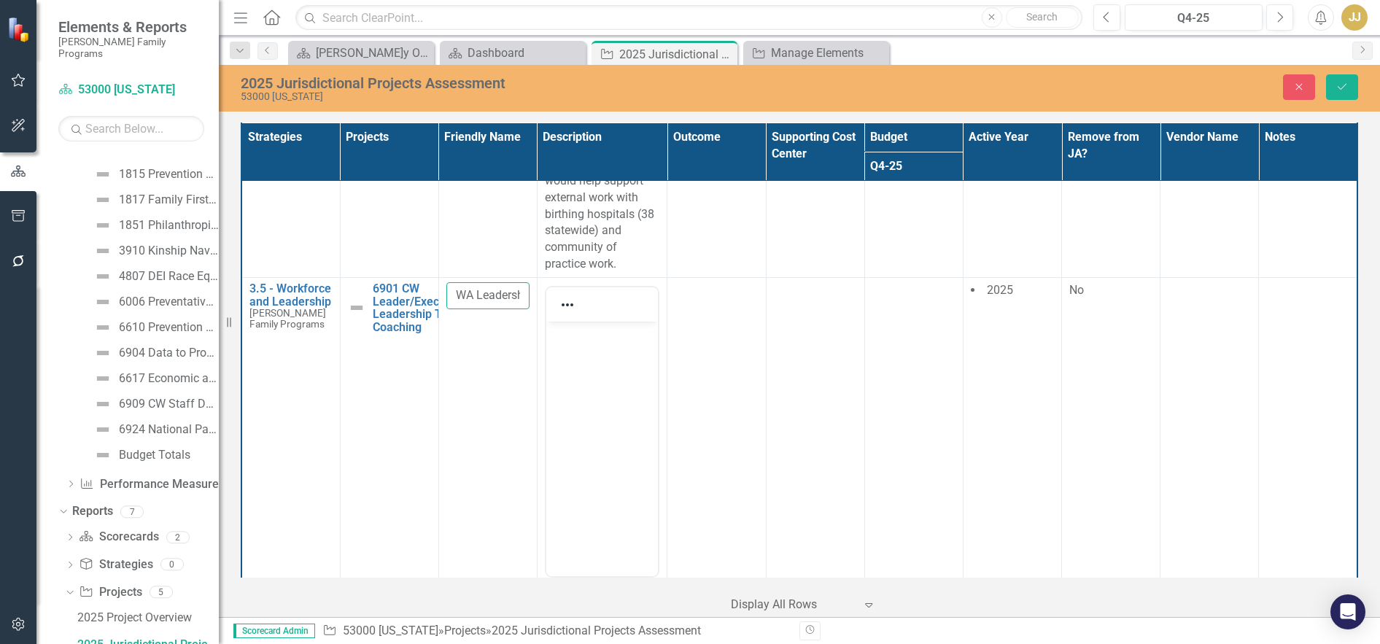
click at [492, 309] on input "WA Leadership Retreat" at bounding box center [488, 295] width 83 height 27
click at [501, 309] on input "WA Leadership Retreat" at bounding box center [488, 295] width 83 height 27
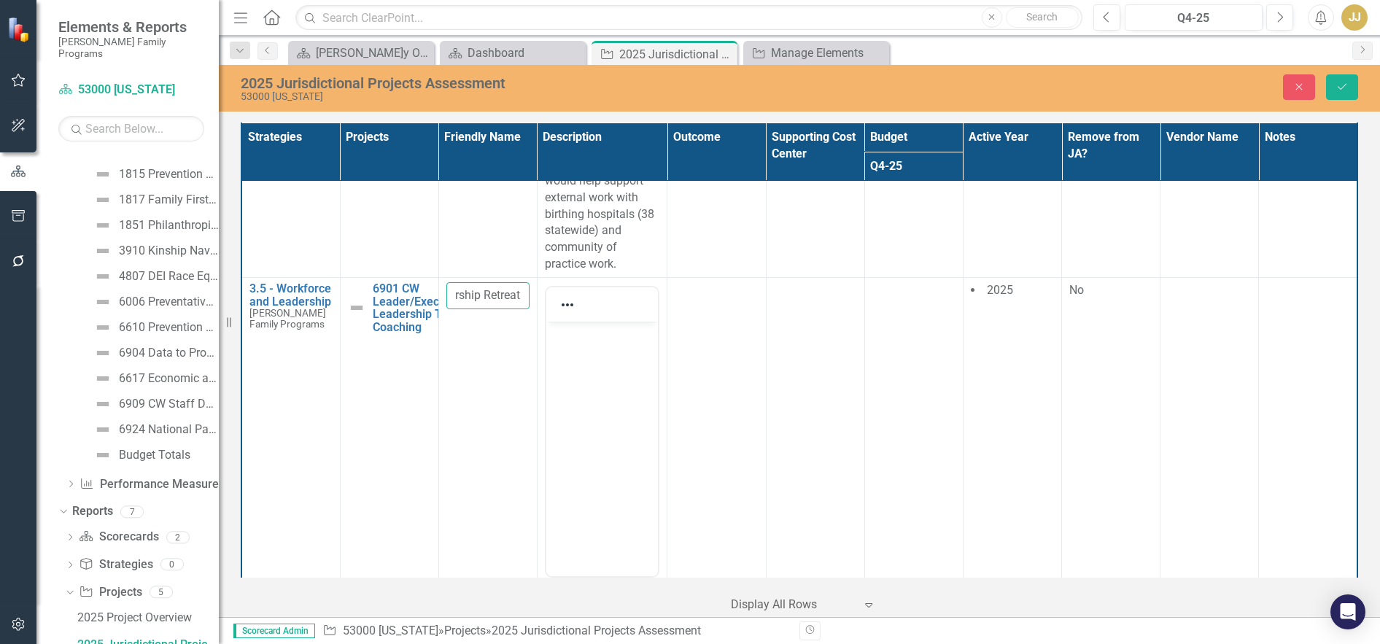
drag, startPoint x: 492, startPoint y: 360, endPoint x: 526, endPoint y: 362, distance: 33.6
click at [526, 309] on input "WA Leadership Retreat" at bounding box center [488, 295] width 83 height 27
type input "WA Leadership Restructure"
click at [614, 366] on body "Rich Text Area. Press ALT-0 for help." at bounding box center [602, 430] width 112 height 219
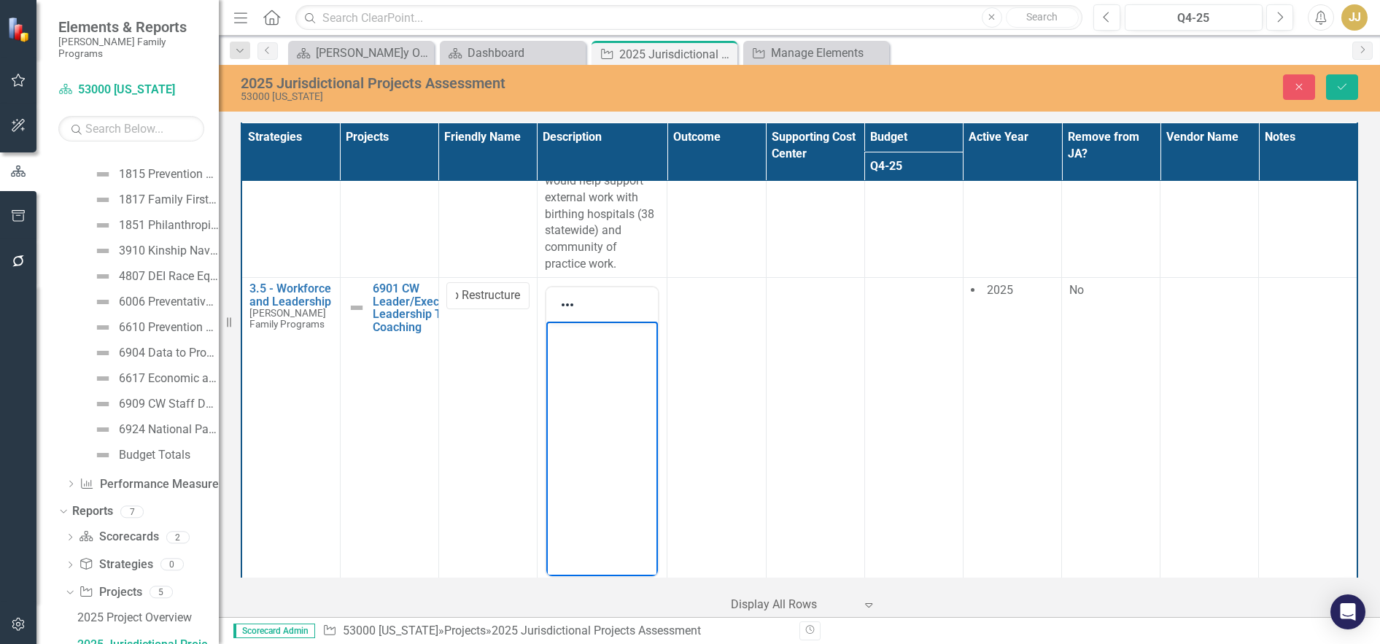
scroll to position [0, 0]
click at [711, 422] on td at bounding box center [717, 478] width 98 height 403
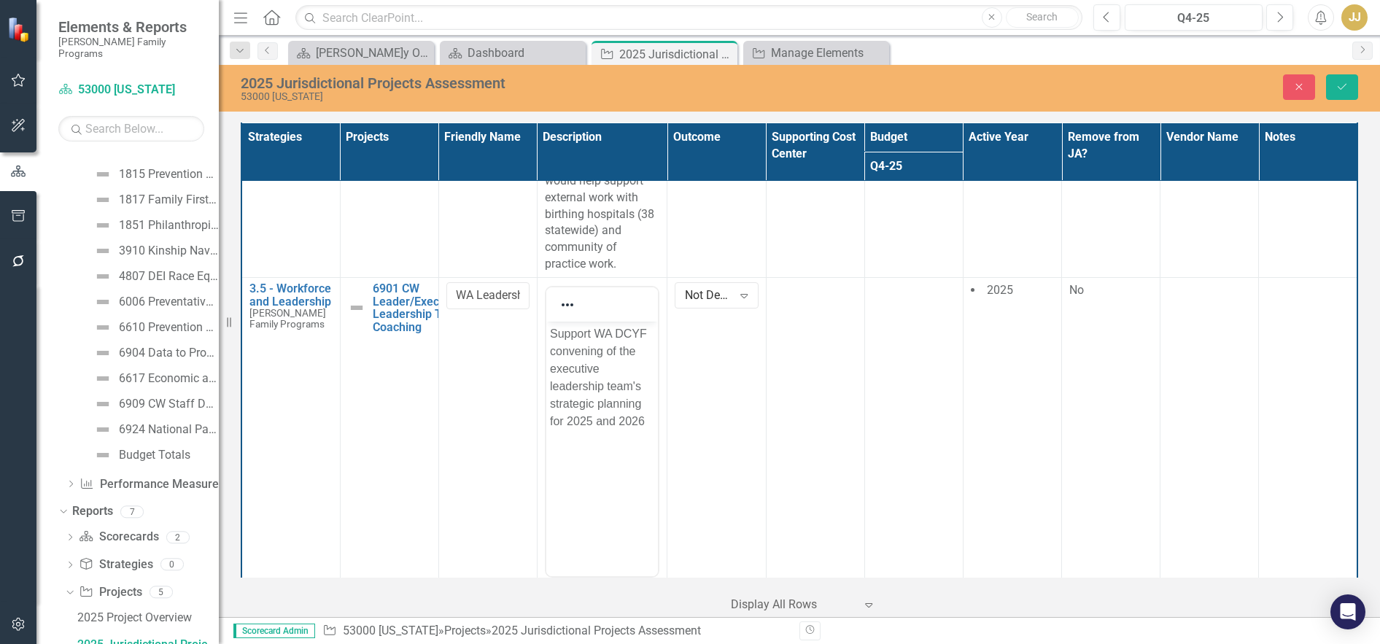
click at [721, 304] on div "Not Defined" at bounding box center [708, 295] width 47 height 17
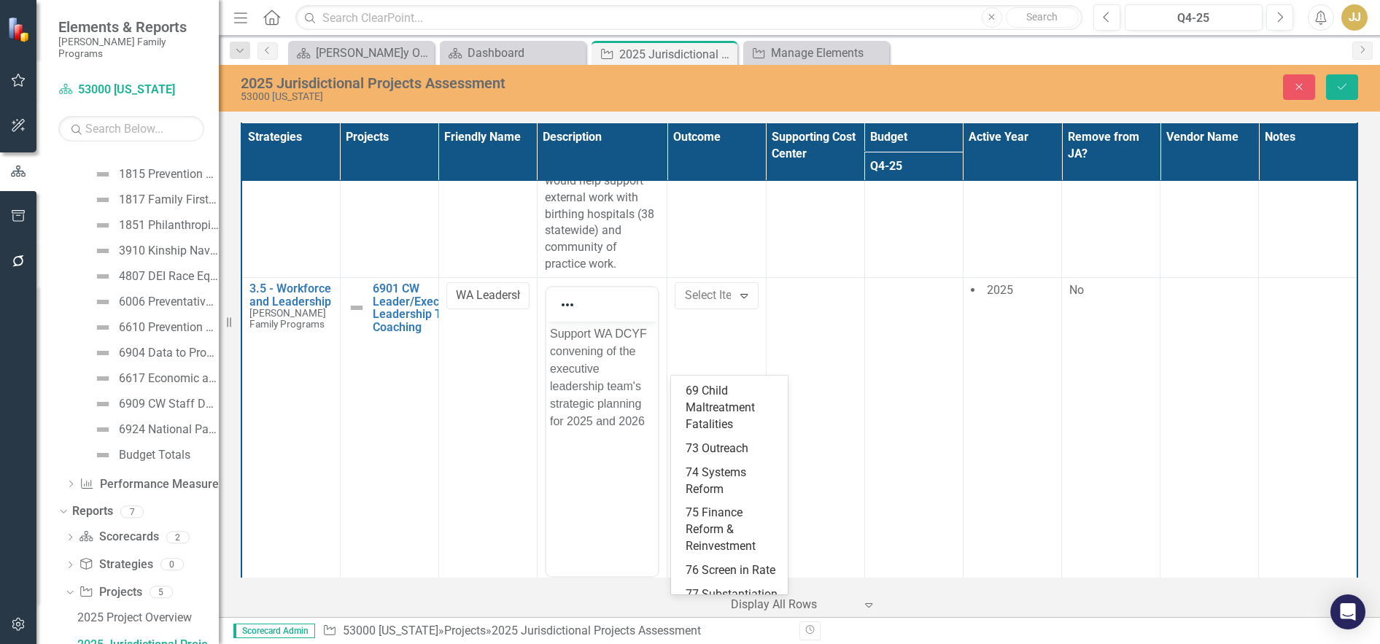
scroll to position [292, 0]
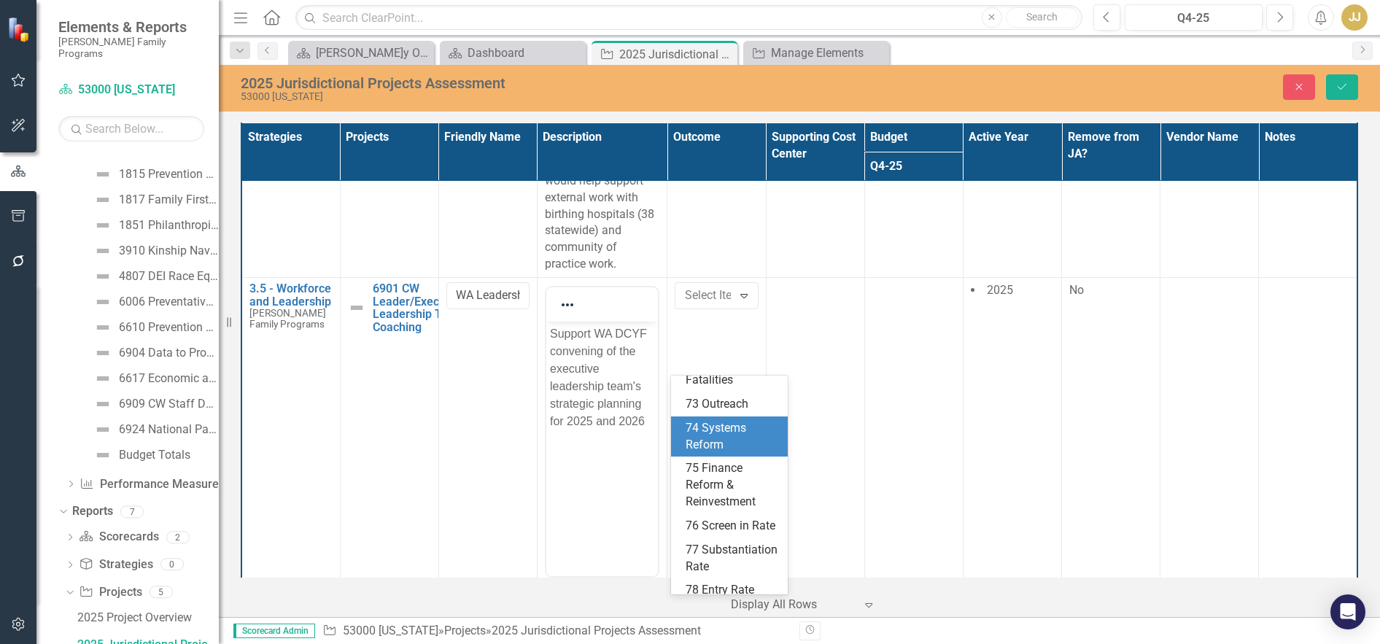
click at [728, 454] on div "74 Systems Reform" at bounding box center [732, 437] width 93 height 34
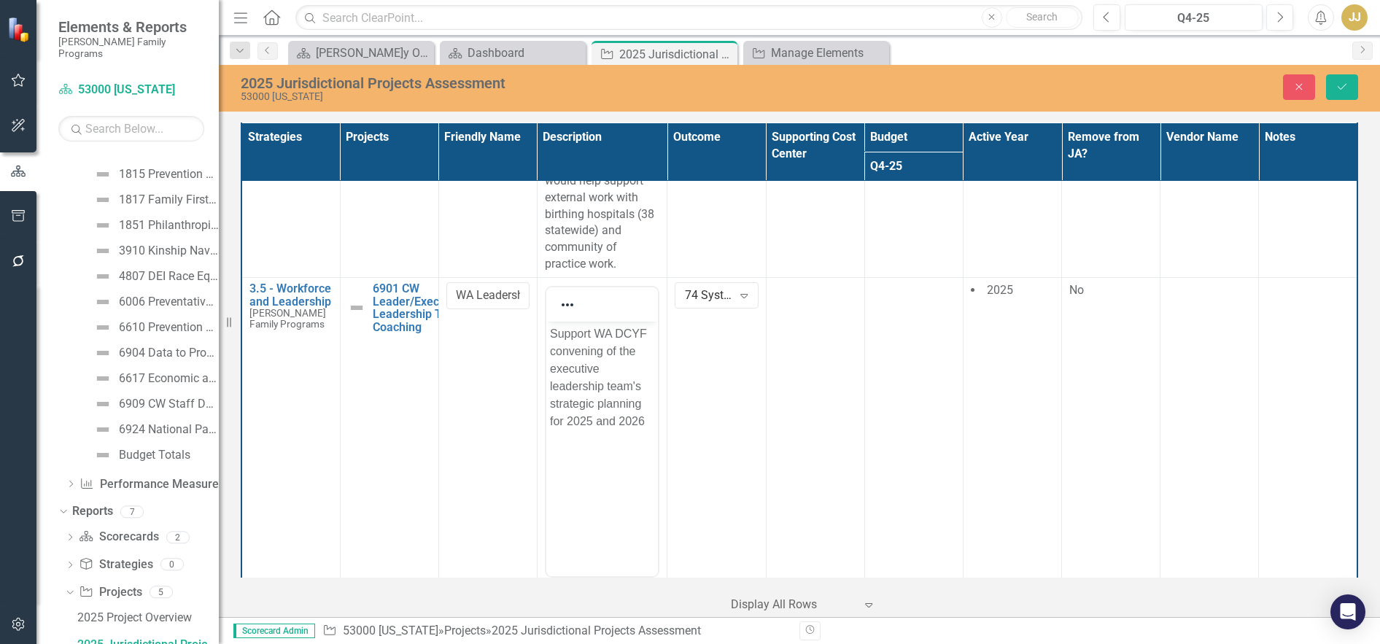
click at [1084, 376] on td "No" at bounding box center [1111, 478] width 98 height 403
click at [1082, 299] on div "Yes" at bounding box center [1111, 290] width 83 height 17
click at [1079, 292] on input "Yes" at bounding box center [1074, 286] width 9 height 9
checkbox input "true"
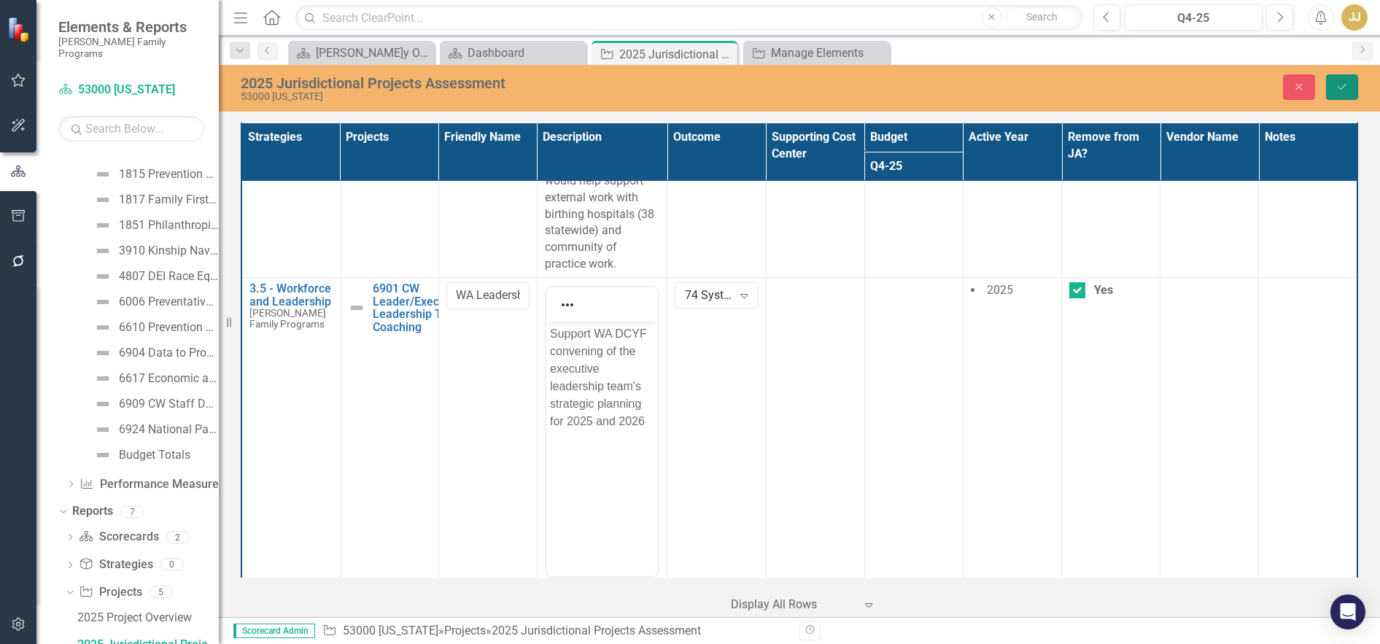
click at [1341, 88] on icon "Save" at bounding box center [1342, 87] width 13 height 10
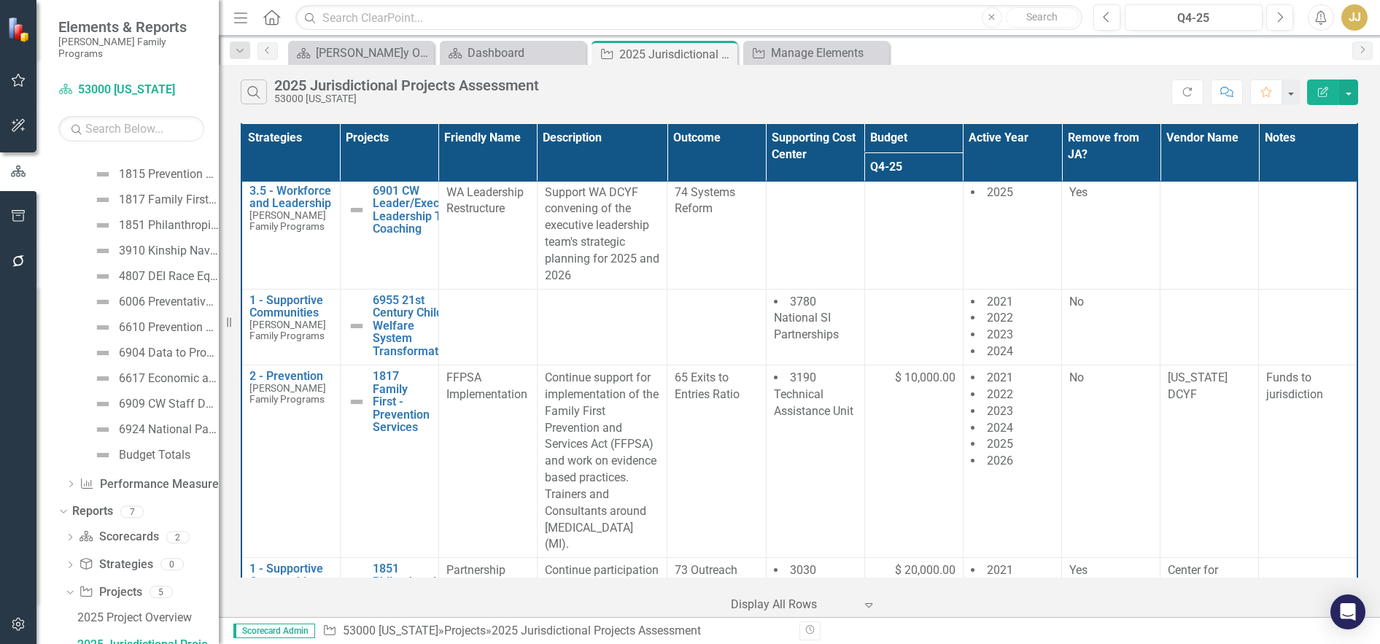
scroll to position [1678, 0]
